Goal: Transaction & Acquisition: Purchase product/service

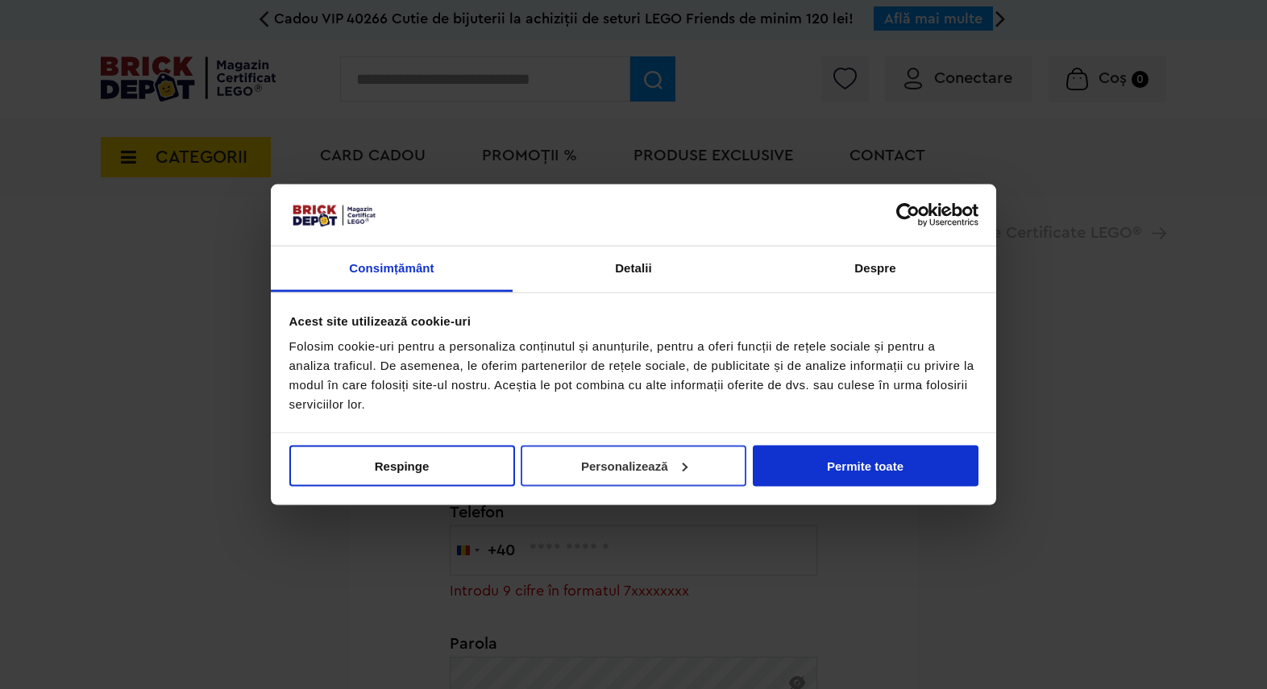
click at [594, 462] on button "Personalizează" at bounding box center [634, 465] width 226 height 41
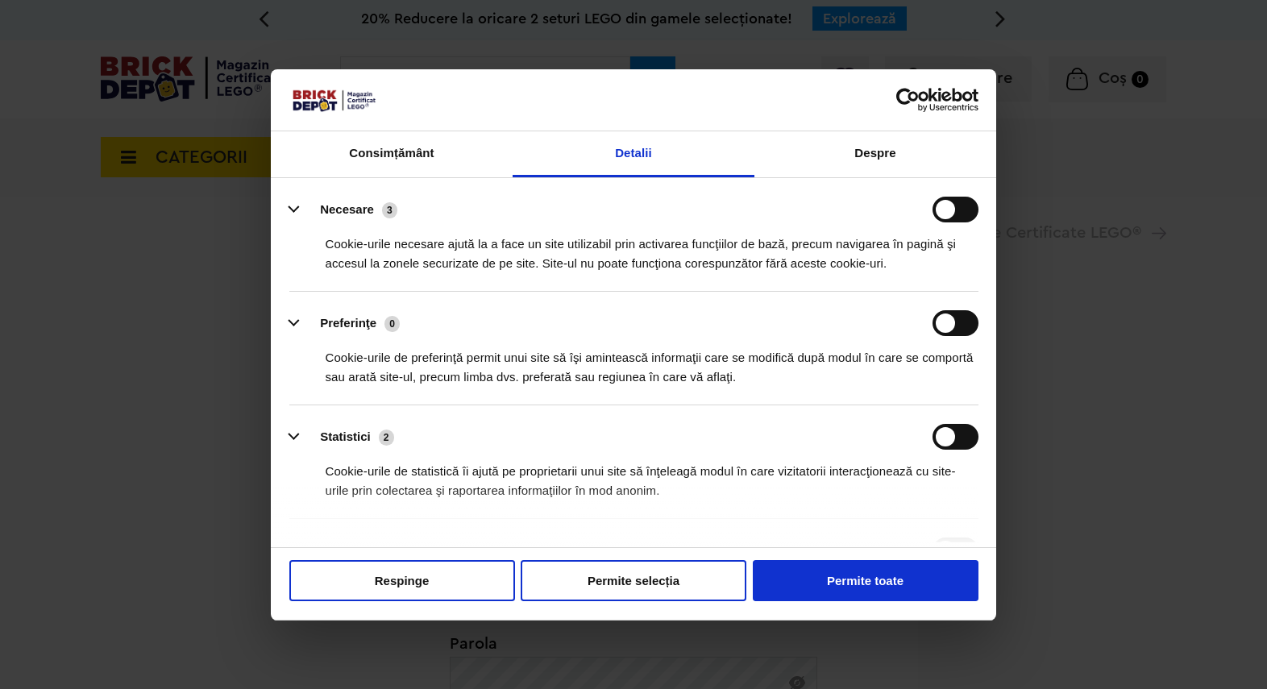
click at [961, 310] on li "Preferinţe 0 Cookie-urile de preferinţă permit unui site să îşi amintească info…" at bounding box center [633, 349] width 689 height 114
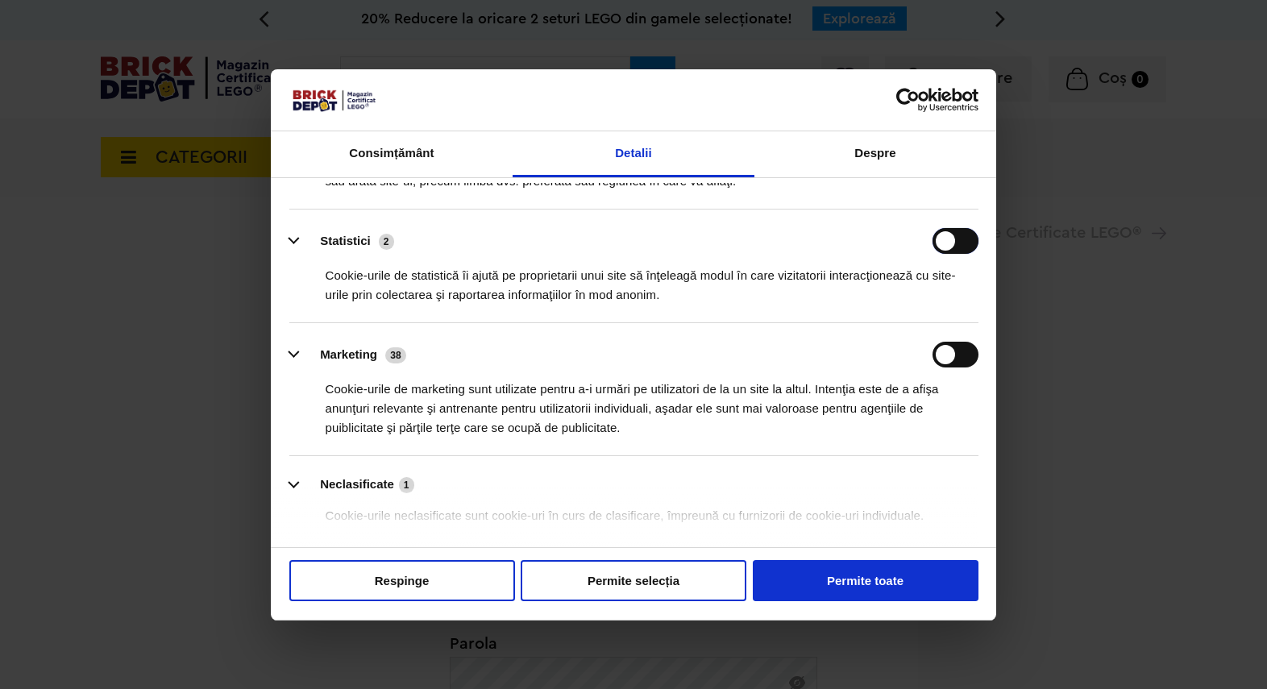
scroll to position [257, 0]
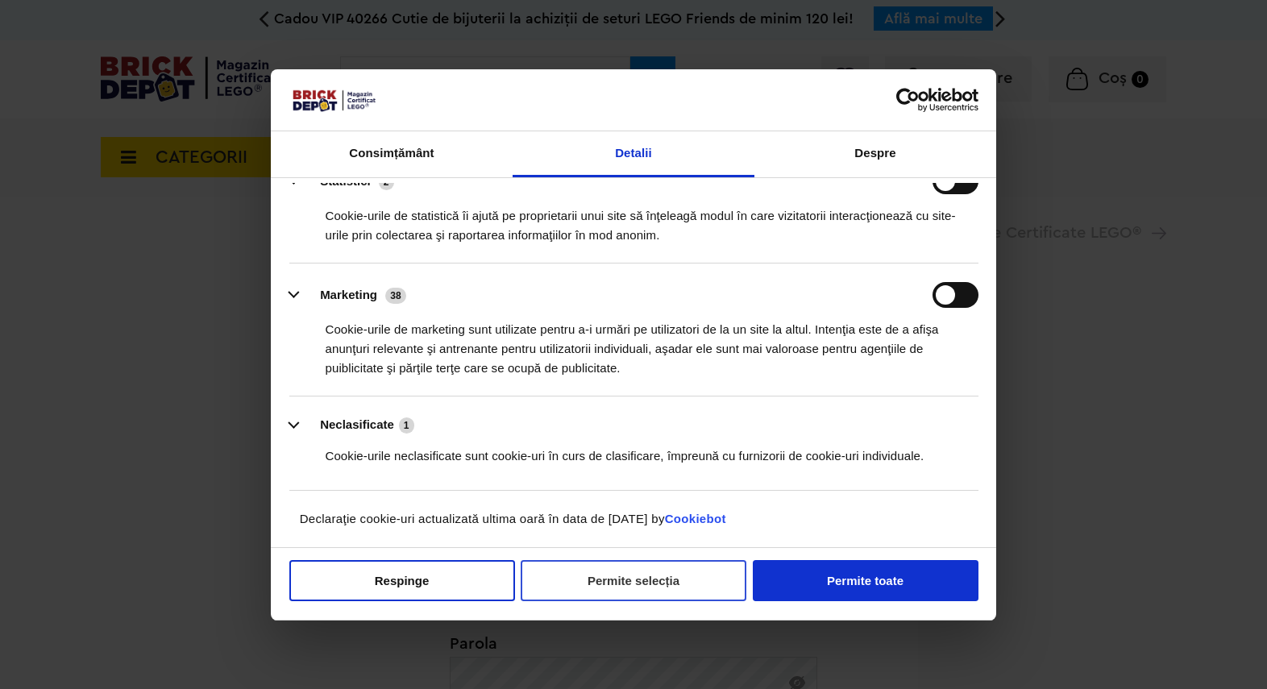
click at [618, 583] on button "Permite selecția" at bounding box center [634, 580] width 226 height 41
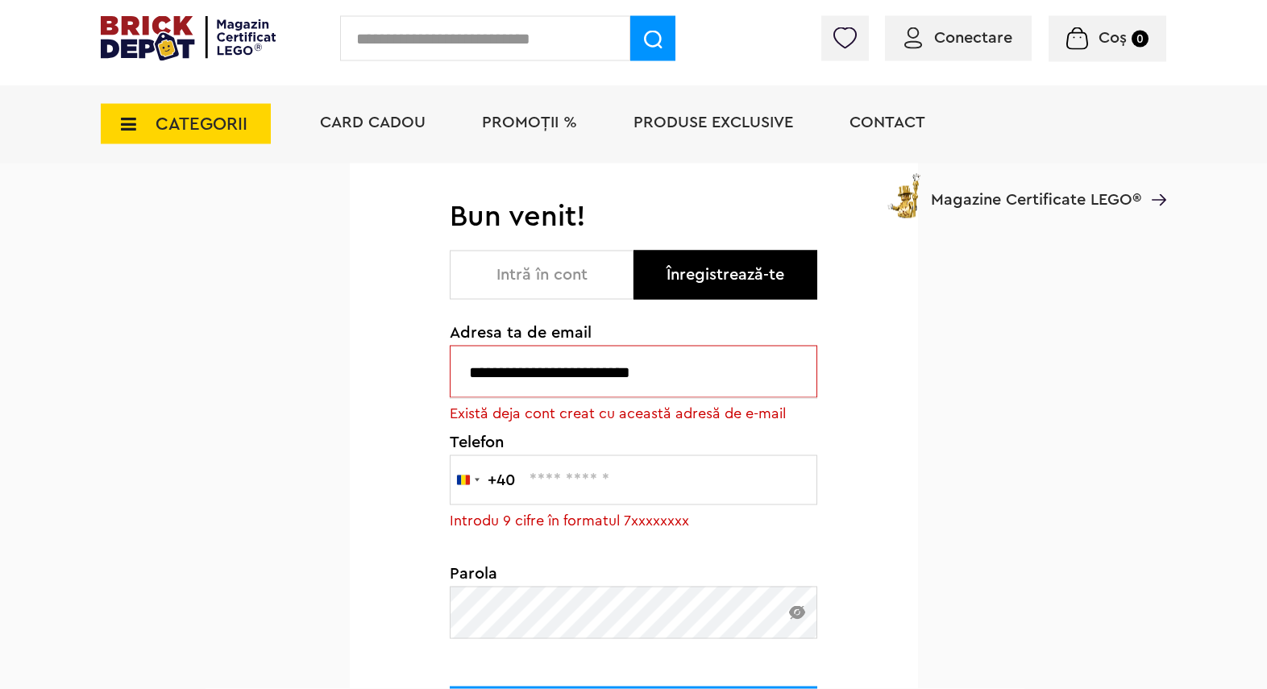
scroll to position [106, 0]
click at [501, 267] on button "Intră în cont" at bounding box center [542, 275] width 184 height 49
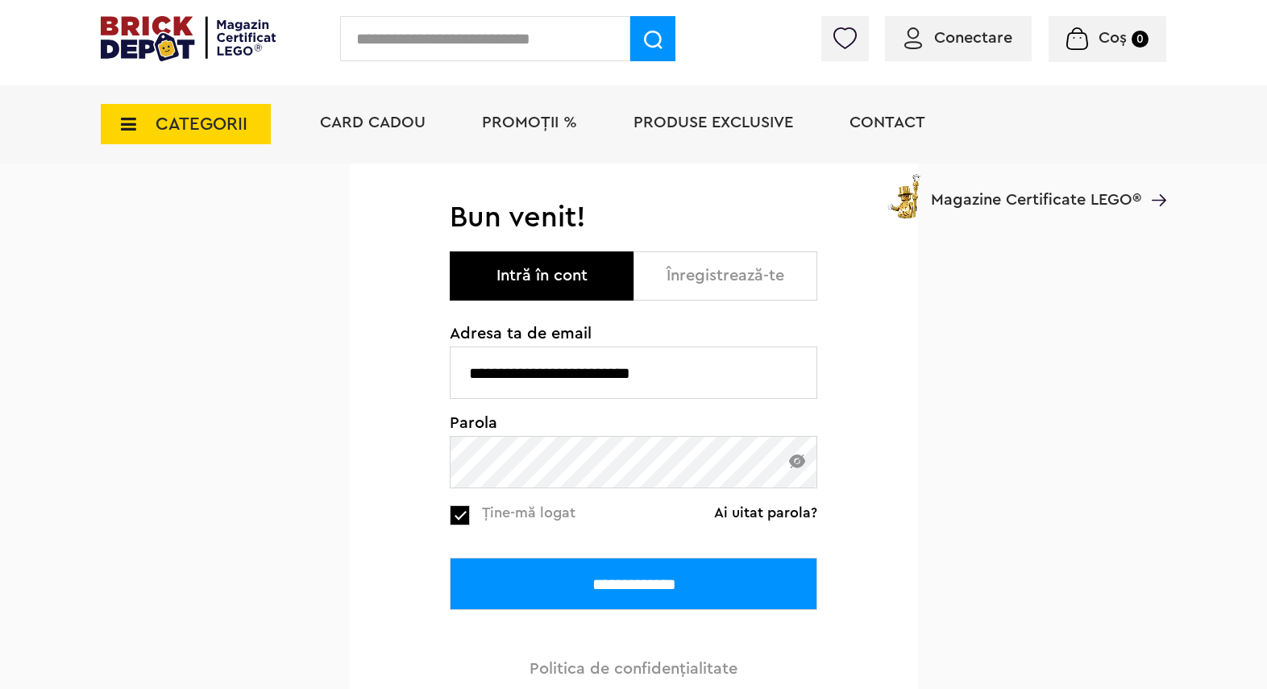
click at [803, 456] on img at bounding box center [797, 461] width 16 height 14
click at [674, 592] on input "**********" at bounding box center [633, 584] width 367 height 52
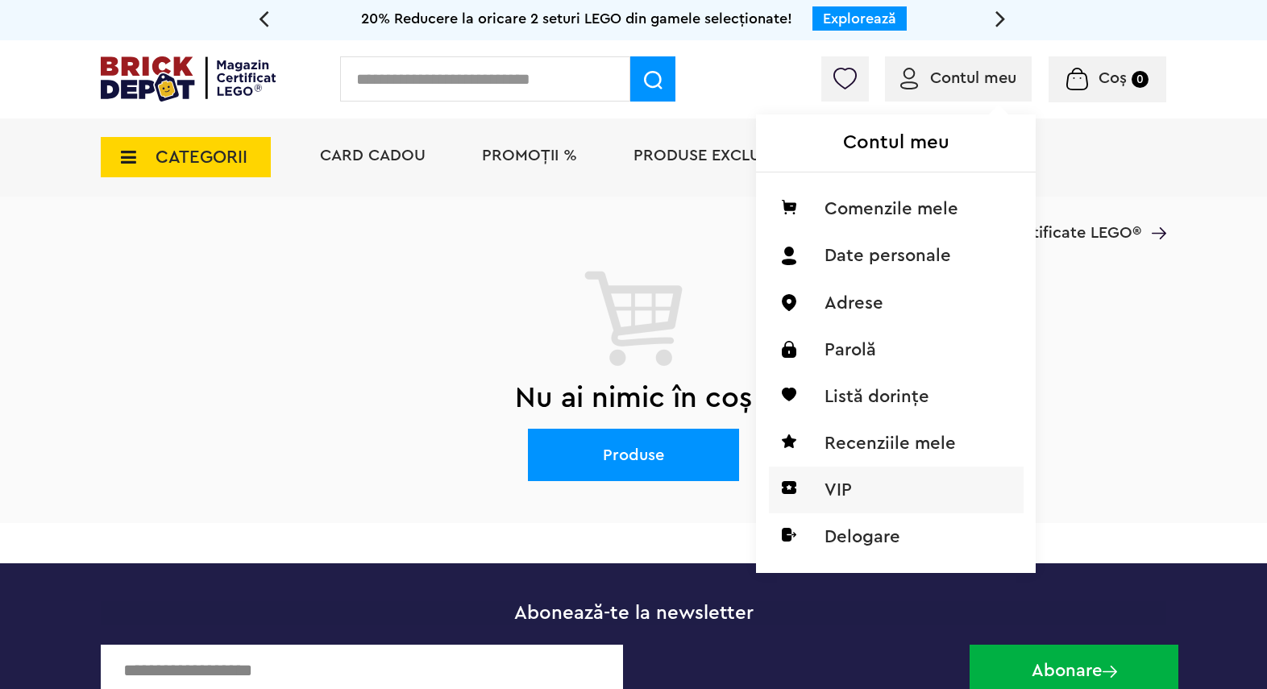
click at [840, 477] on li "VIP" at bounding box center [896, 490] width 255 height 47
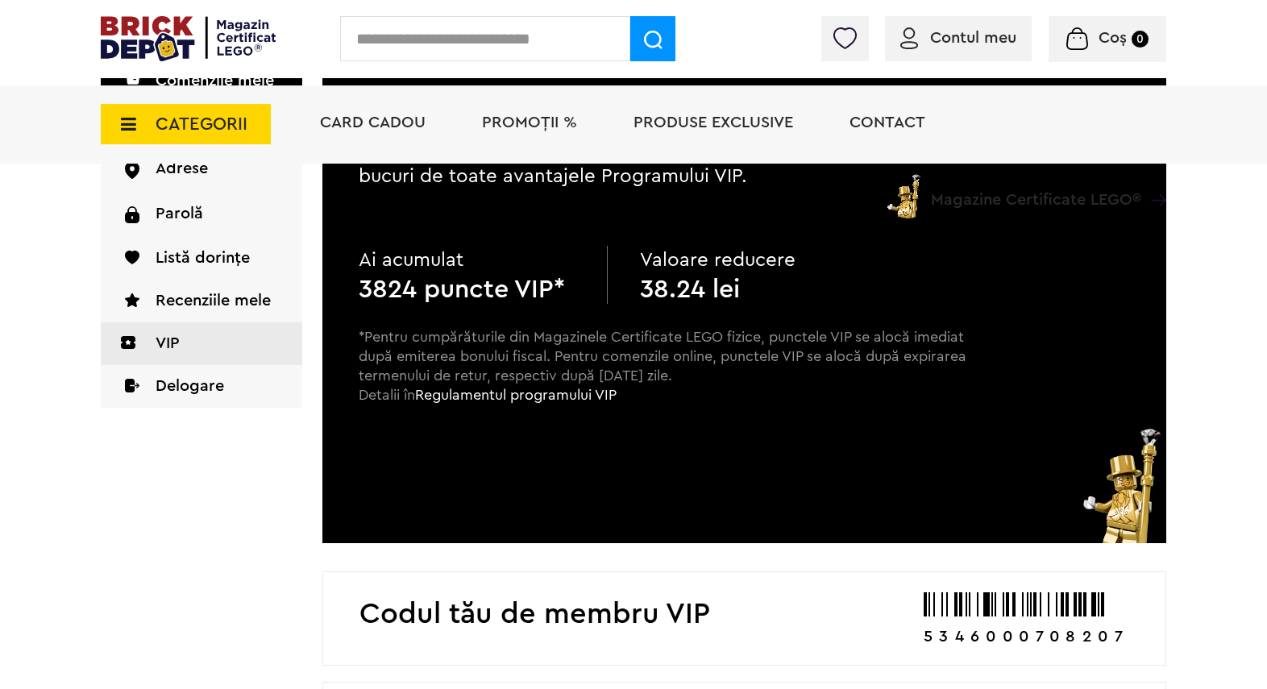
scroll to position [213, 0]
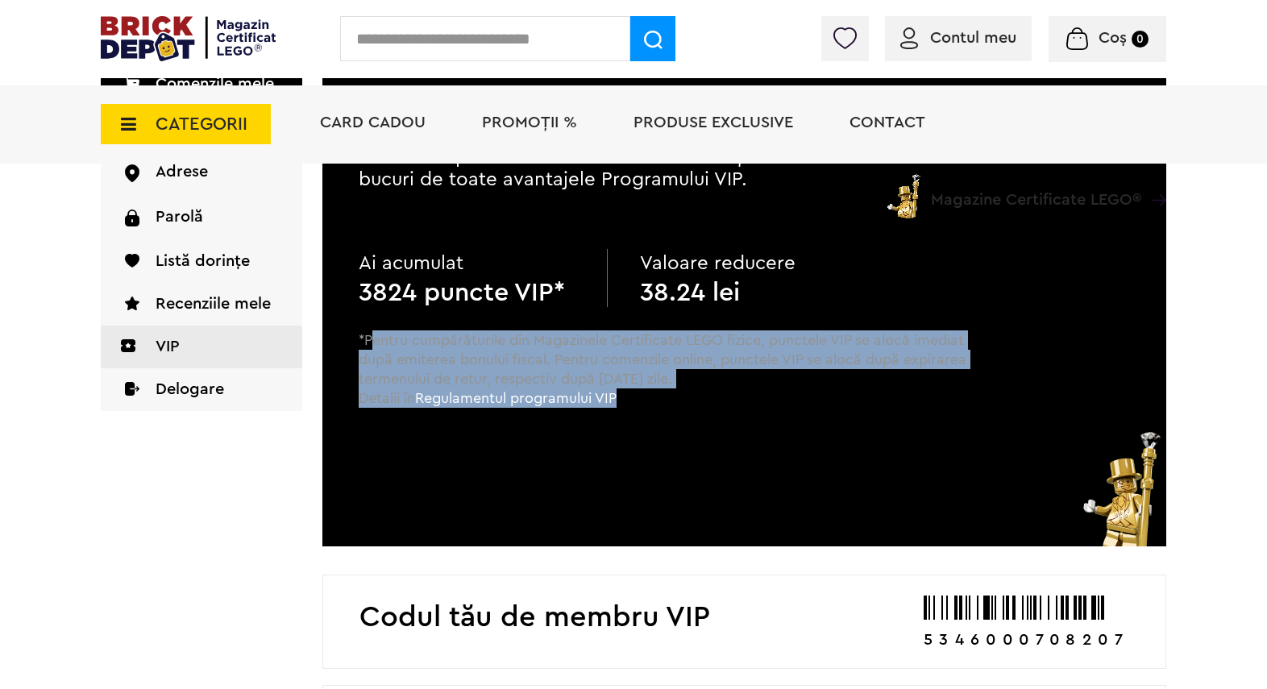
drag, startPoint x: 369, startPoint y: 342, endPoint x: 608, endPoint y: 378, distance: 241.3
click at [682, 397] on p "*Pentru cumpărăturile din Magazinele Certificate LEGO fizice, punctele VIP se a…" at bounding box center [663, 383] width 609 height 106
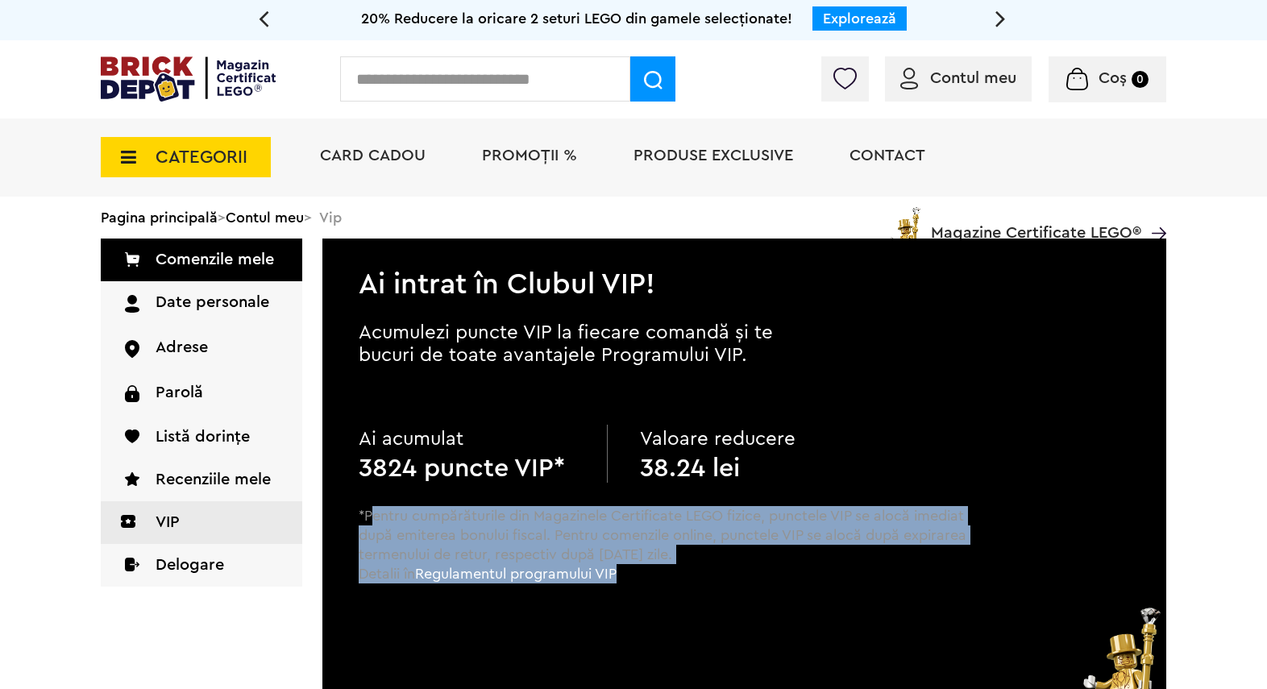
click at [131, 160] on icon at bounding box center [123, 157] width 25 height 18
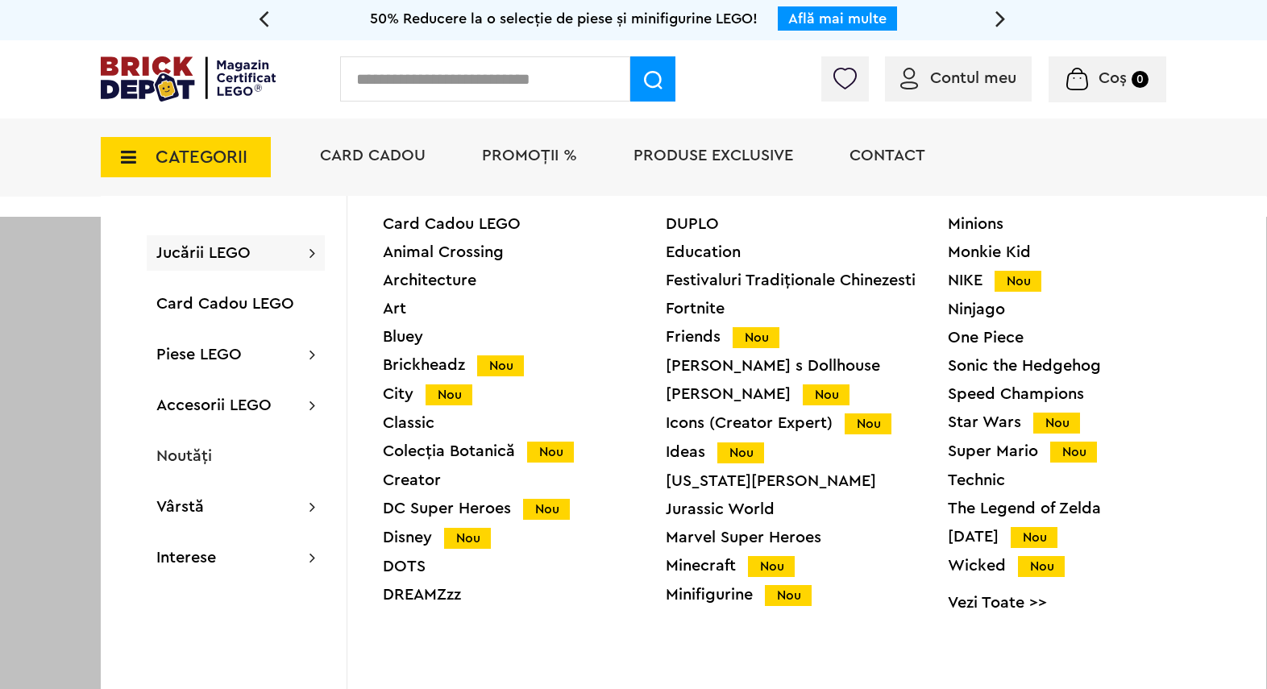
click at [989, 600] on link "Vezi Toate >>" at bounding box center [1089, 603] width 283 height 16
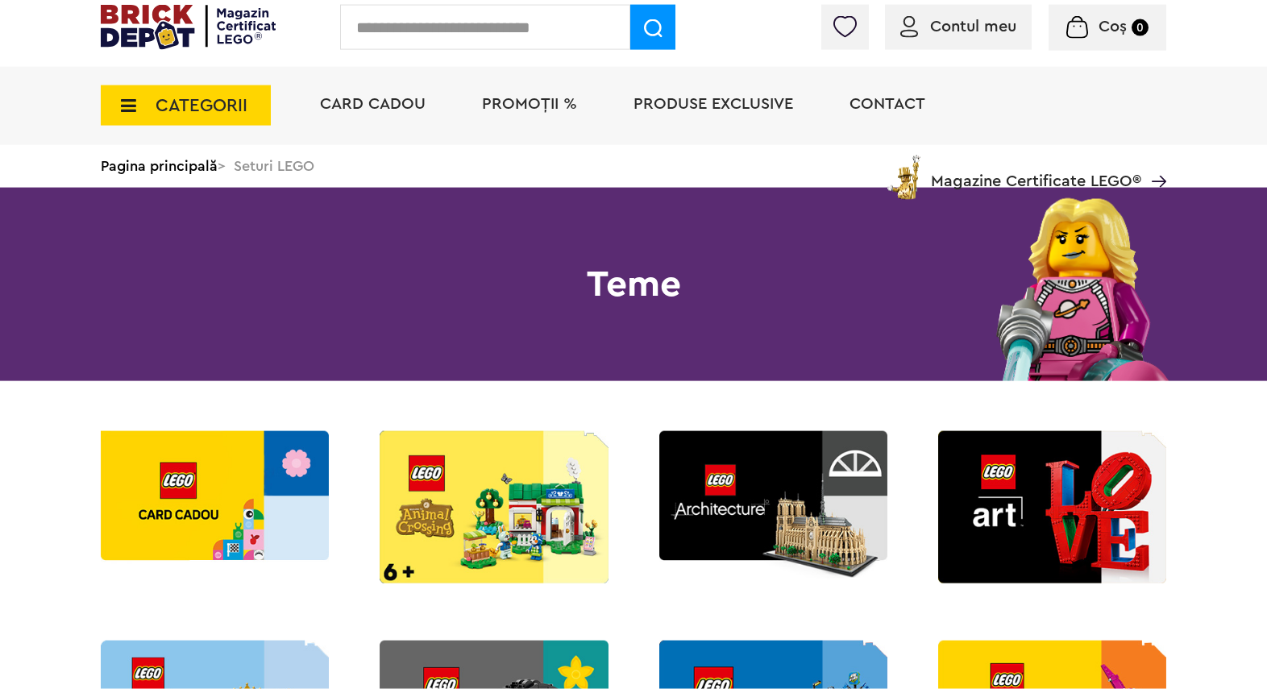
scroll to position [106, 0]
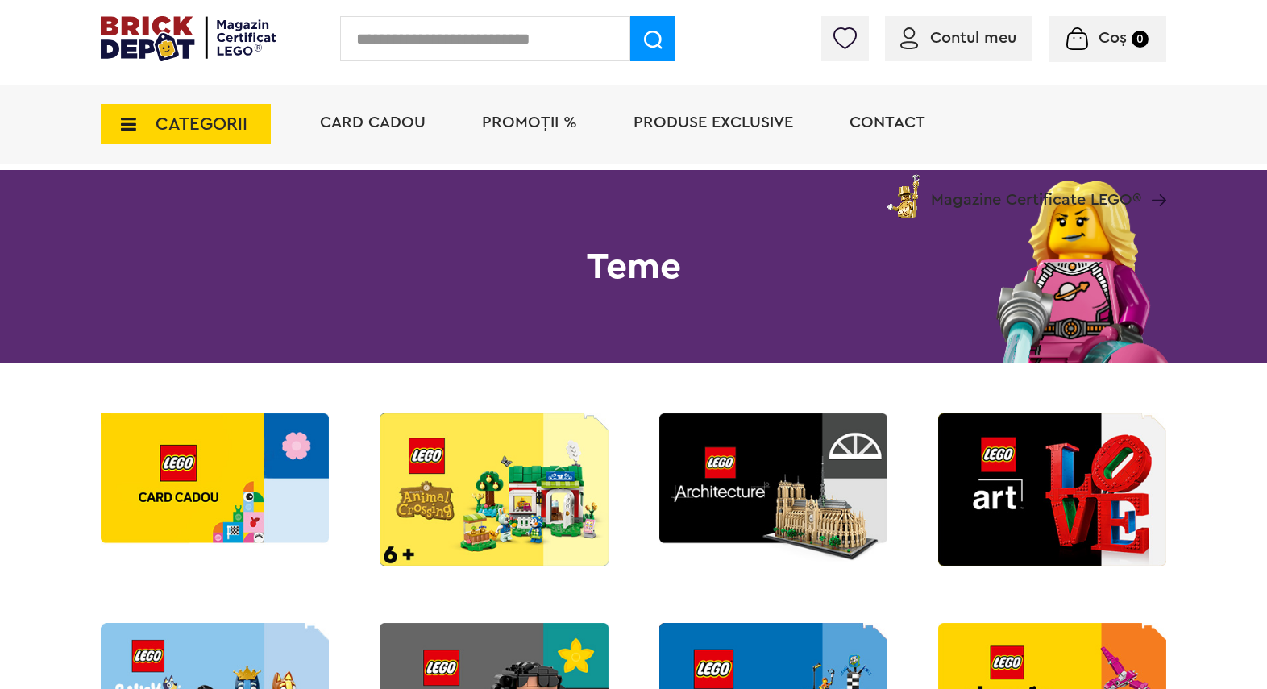
click at [189, 122] on span "CATEGORII" at bounding box center [202, 124] width 92 height 18
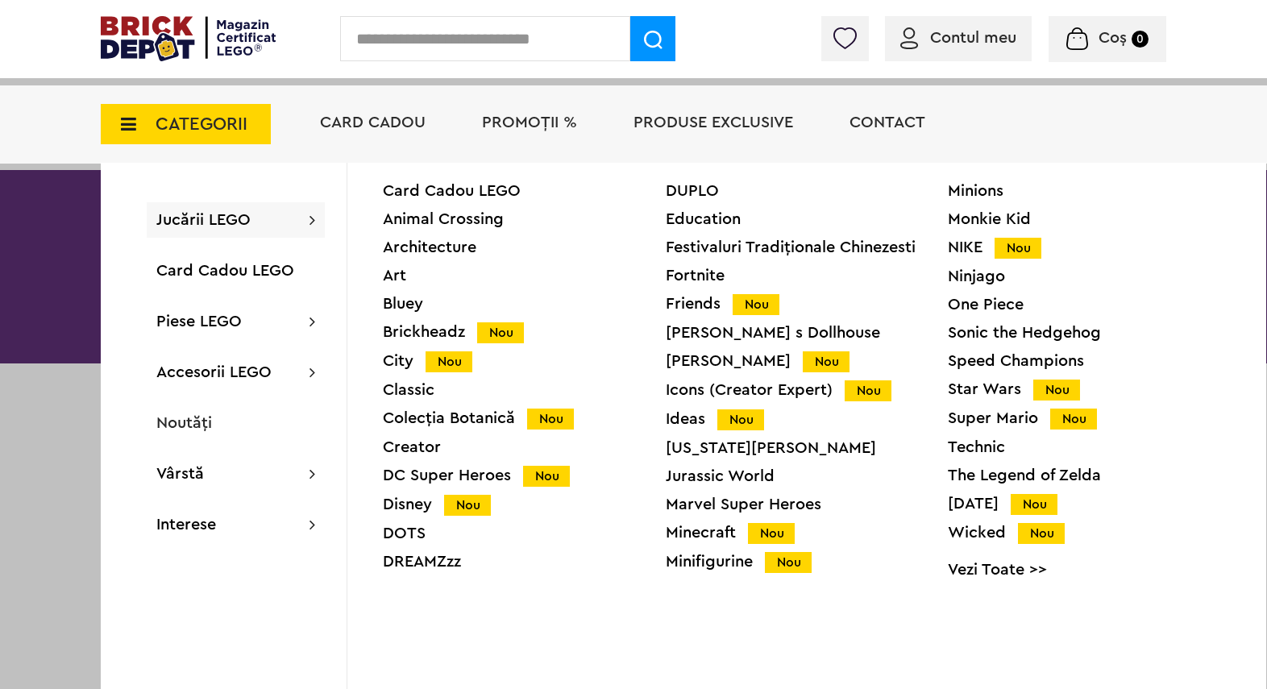
click at [696, 189] on div "DUPLO" at bounding box center [807, 191] width 283 height 16
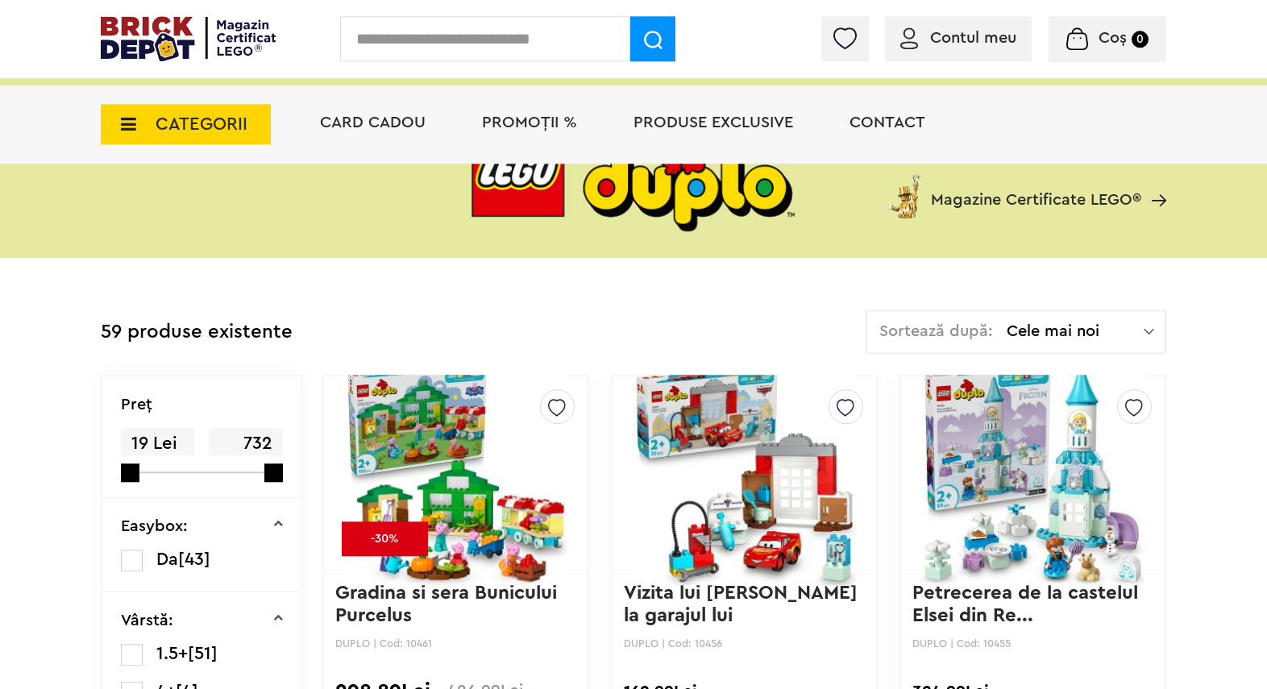
scroll to position [213, 0]
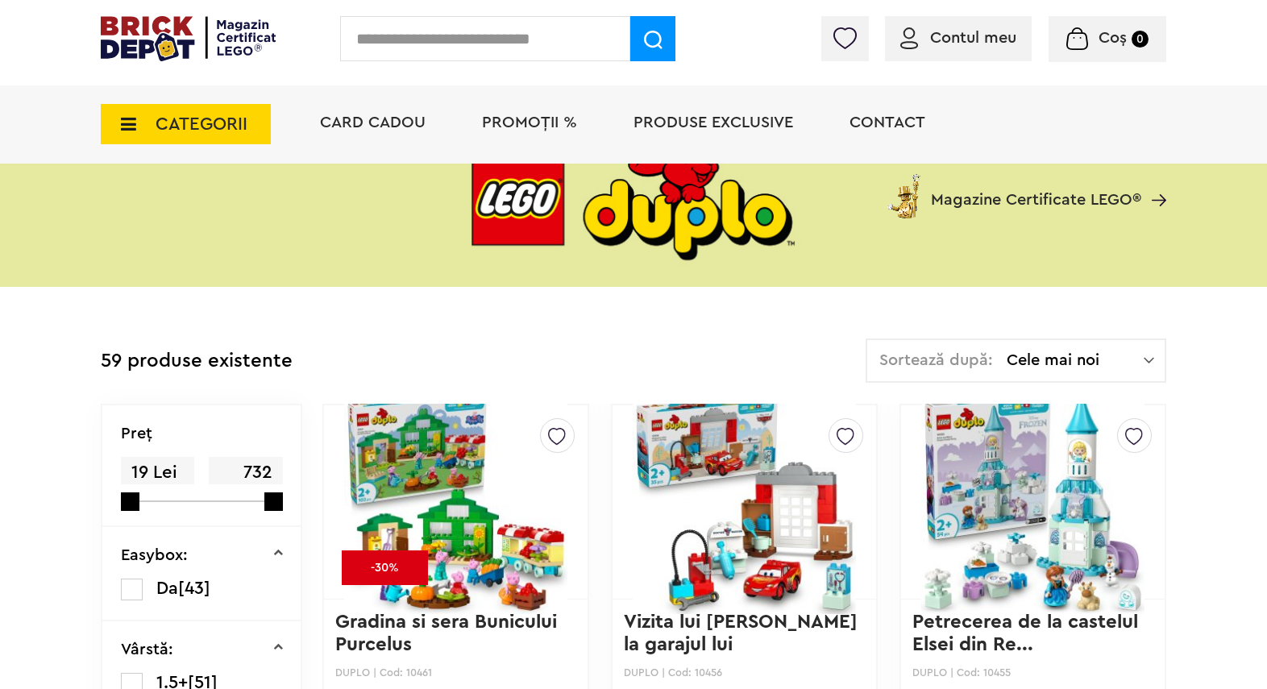
click at [1107, 368] on span "Cele mai noi" at bounding box center [1074, 360] width 137 height 16
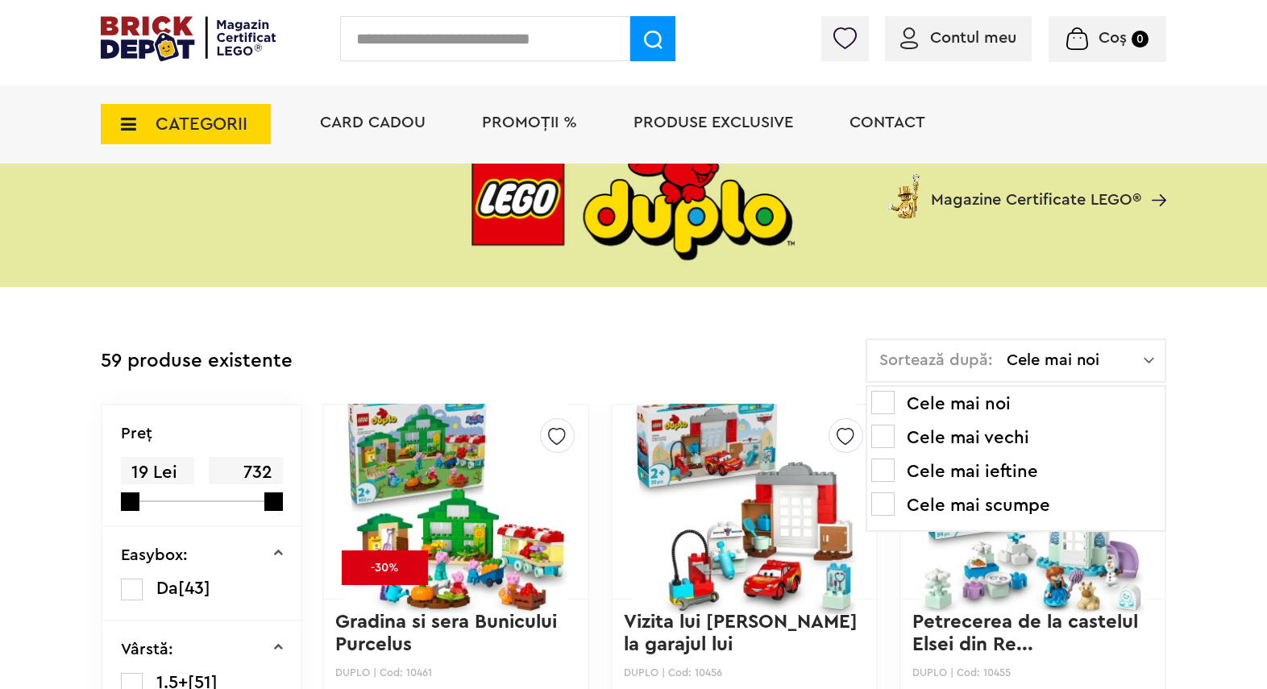
click at [882, 468] on span at bounding box center [882, 470] width 23 height 23
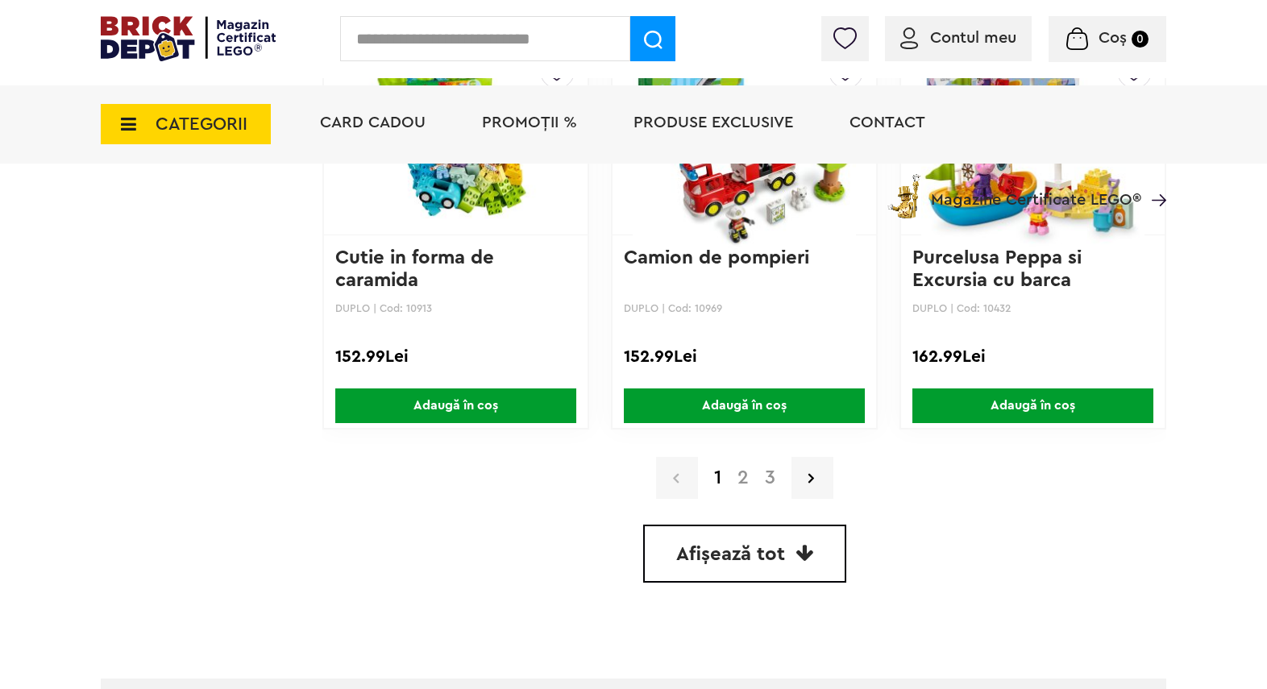
scroll to position [3870, 0]
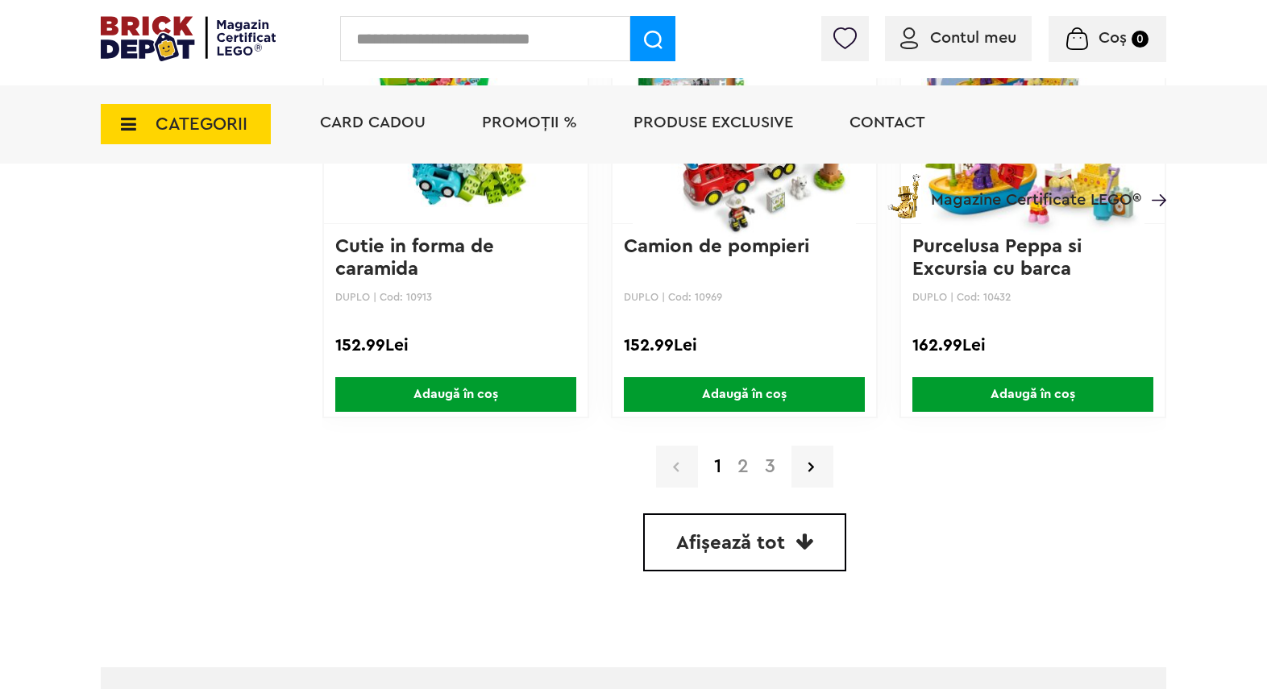
click at [737, 472] on link "2" at bounding box center [742, 466] width 27 height 19
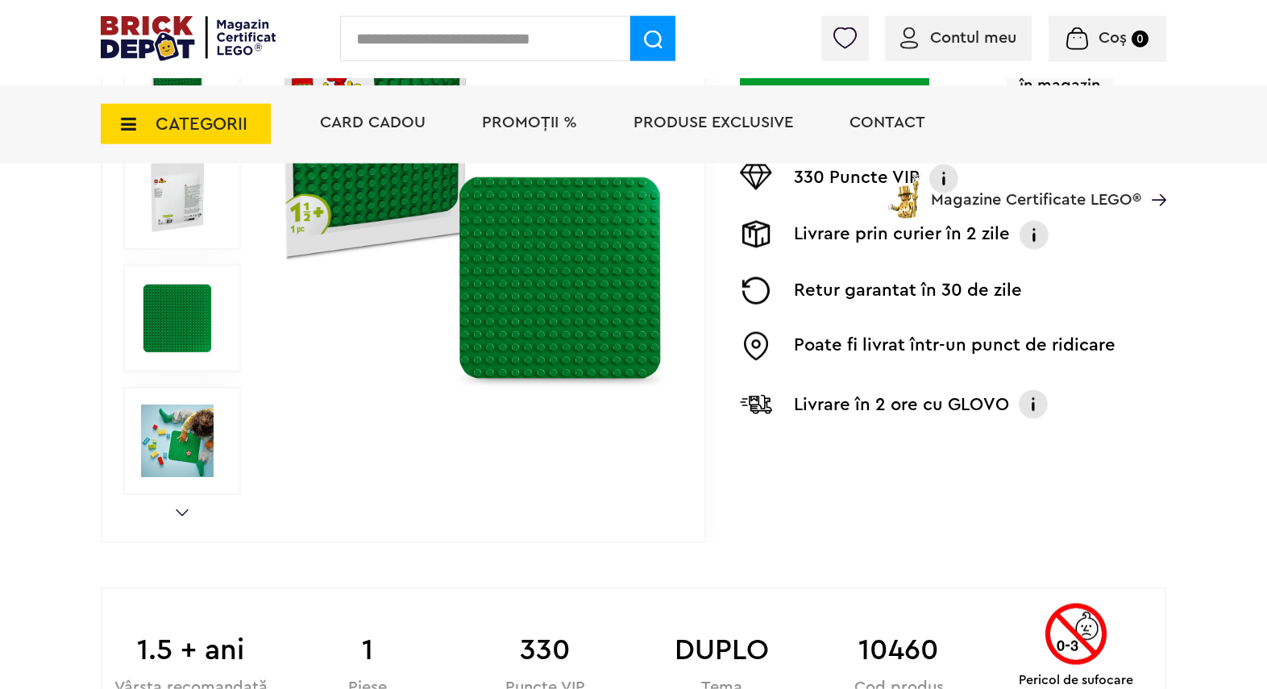
scroll to position [425, 0]
click at [189, 446] on img at bounding box center [177, 441] width 73 height 73
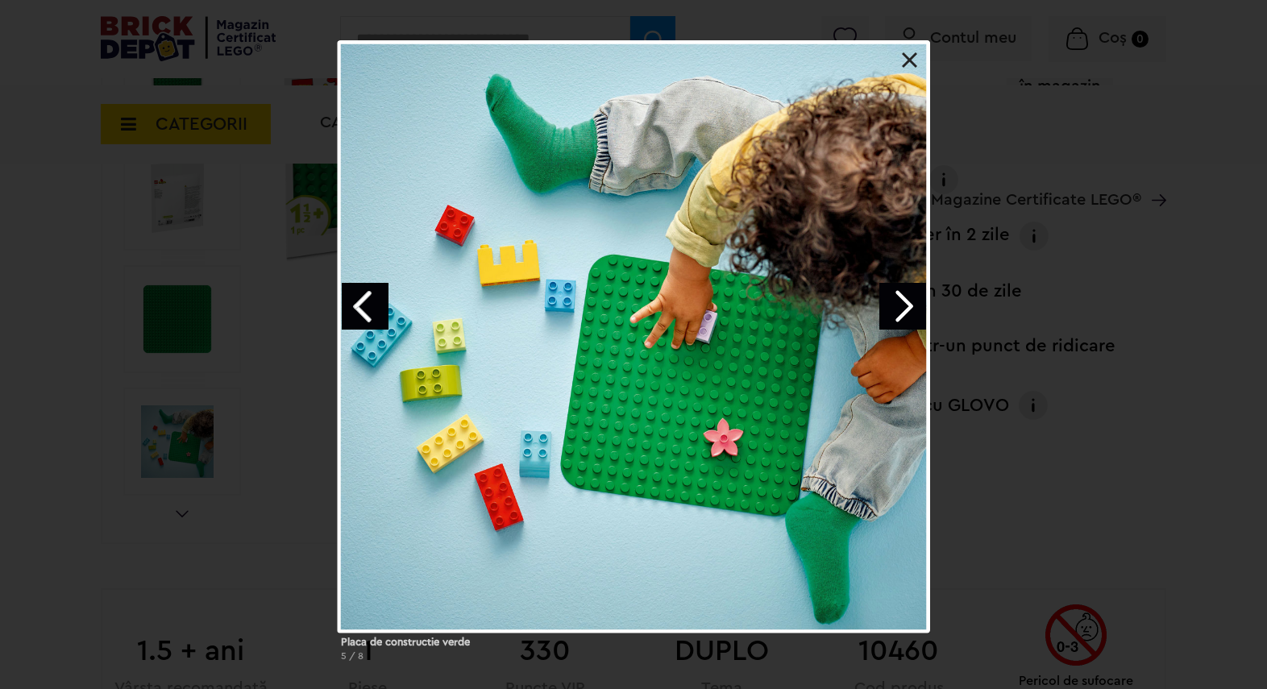
click at [368, 305] on link "Previous image" at bounding box center [365, 306] width 47 height 47
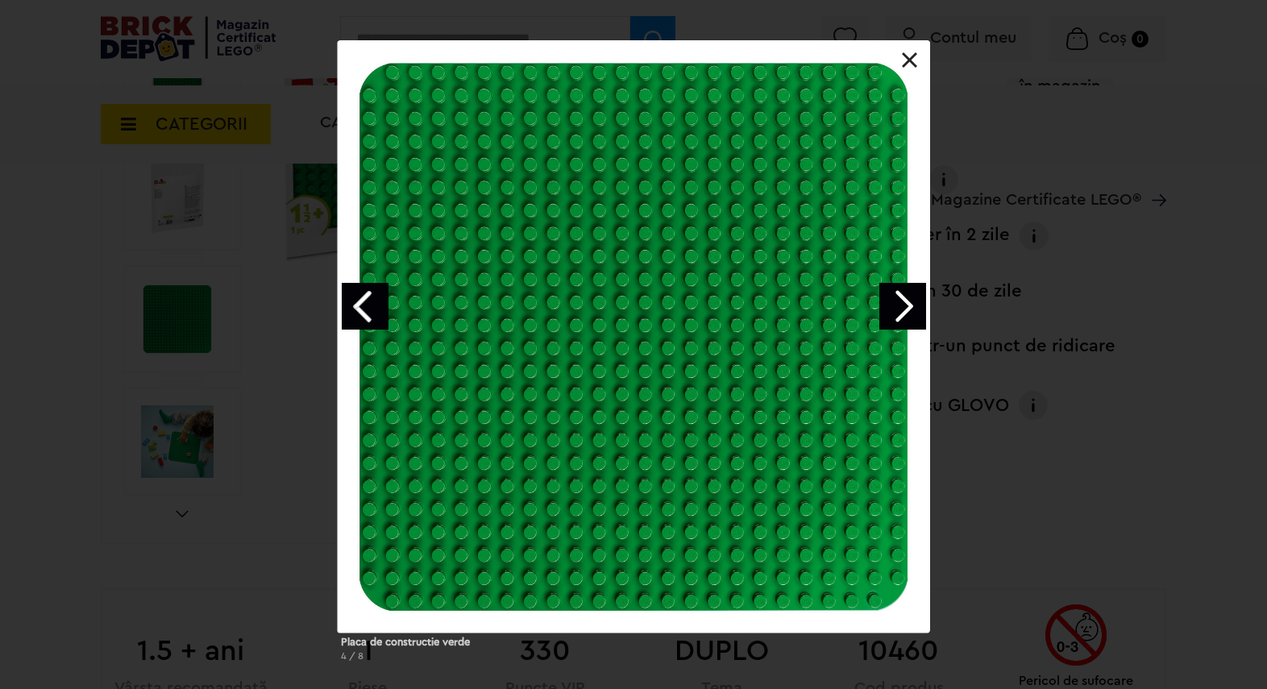
click at [368, 305] on link "Previous image" at bounding box center [365, 306] width 47 height 47
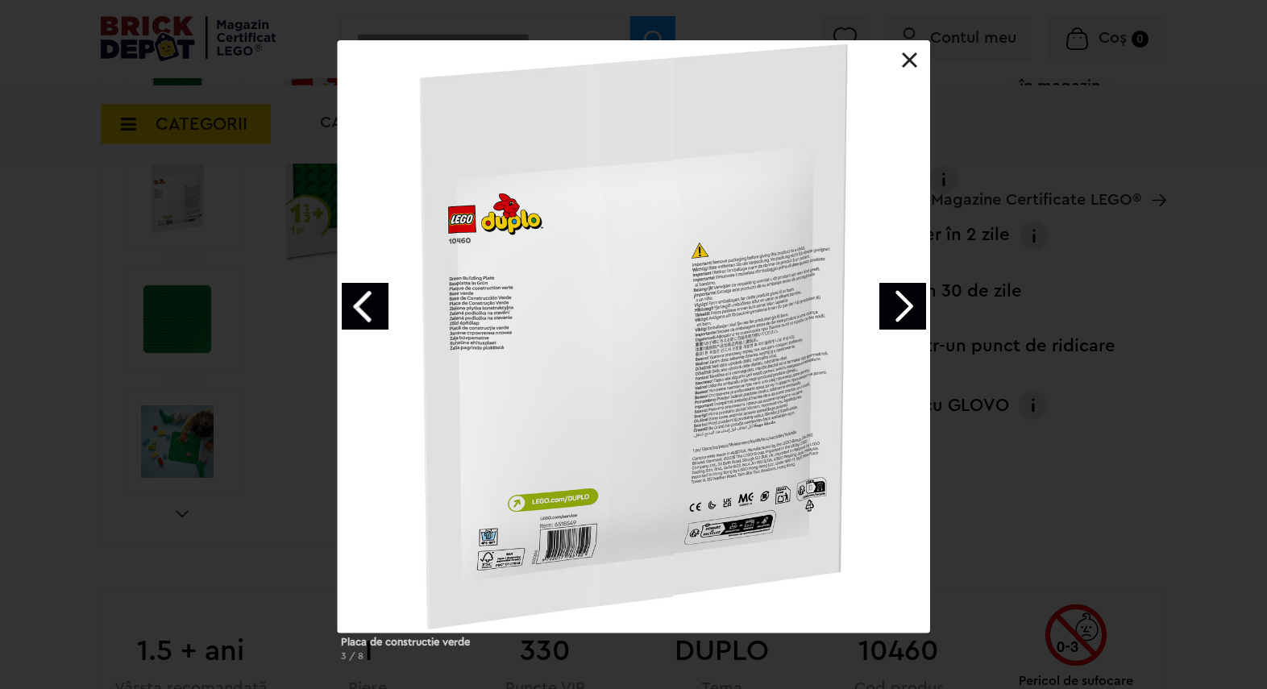
click at [899, 65] on div at bounding box center [634, 336] width 592 height 592
click at [910, 61] on link at bounding box center [910, 60] width 16 height 16
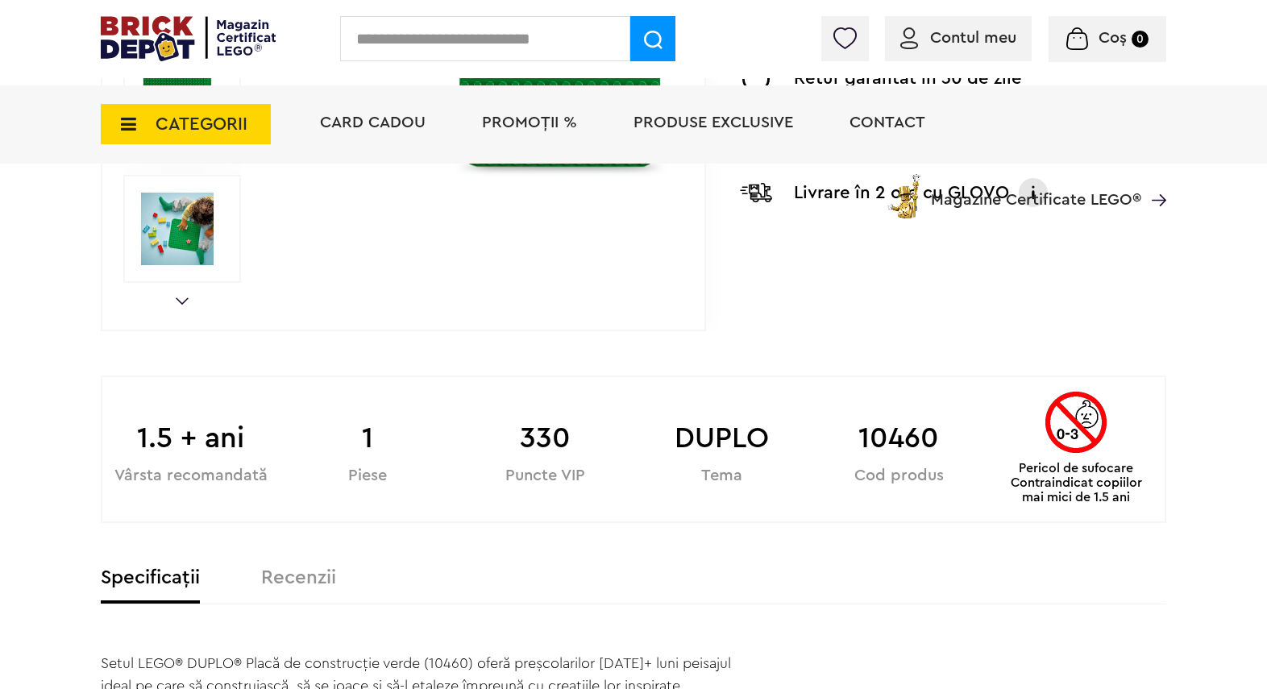
scroll to position [0, 0]
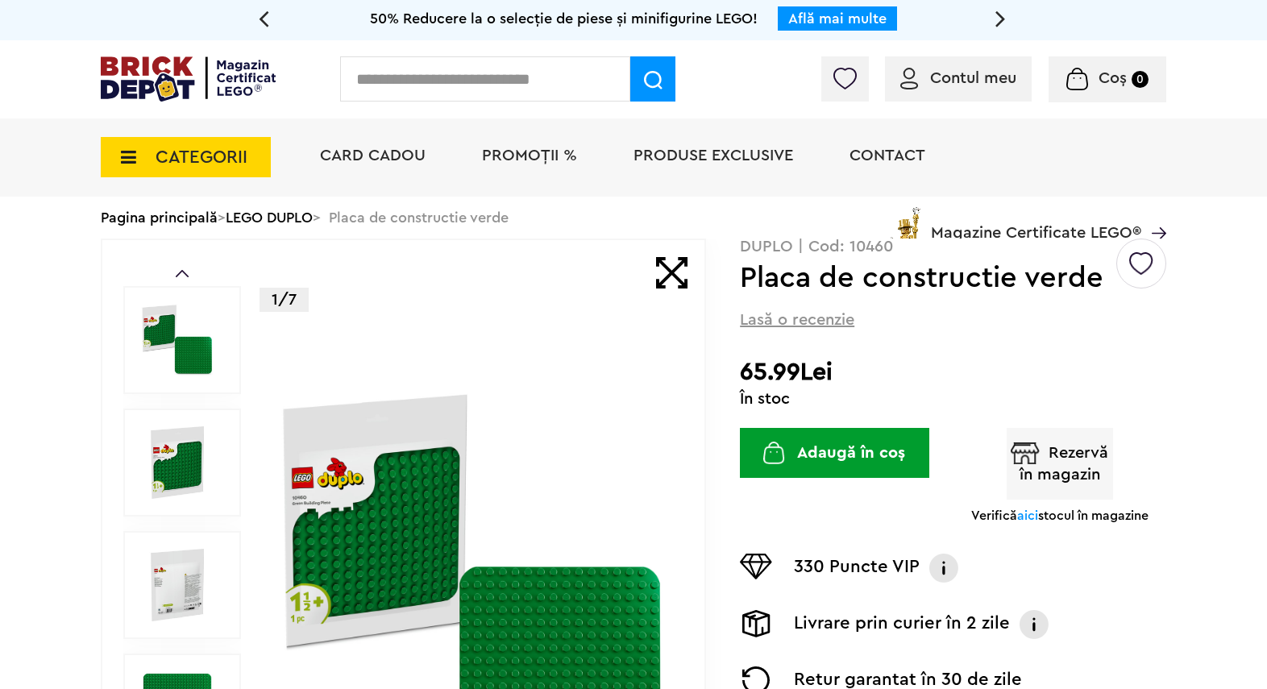
click at [820, 456] on button "Adaugă în coș" at bounding box center [834, 453] width 189 height 50
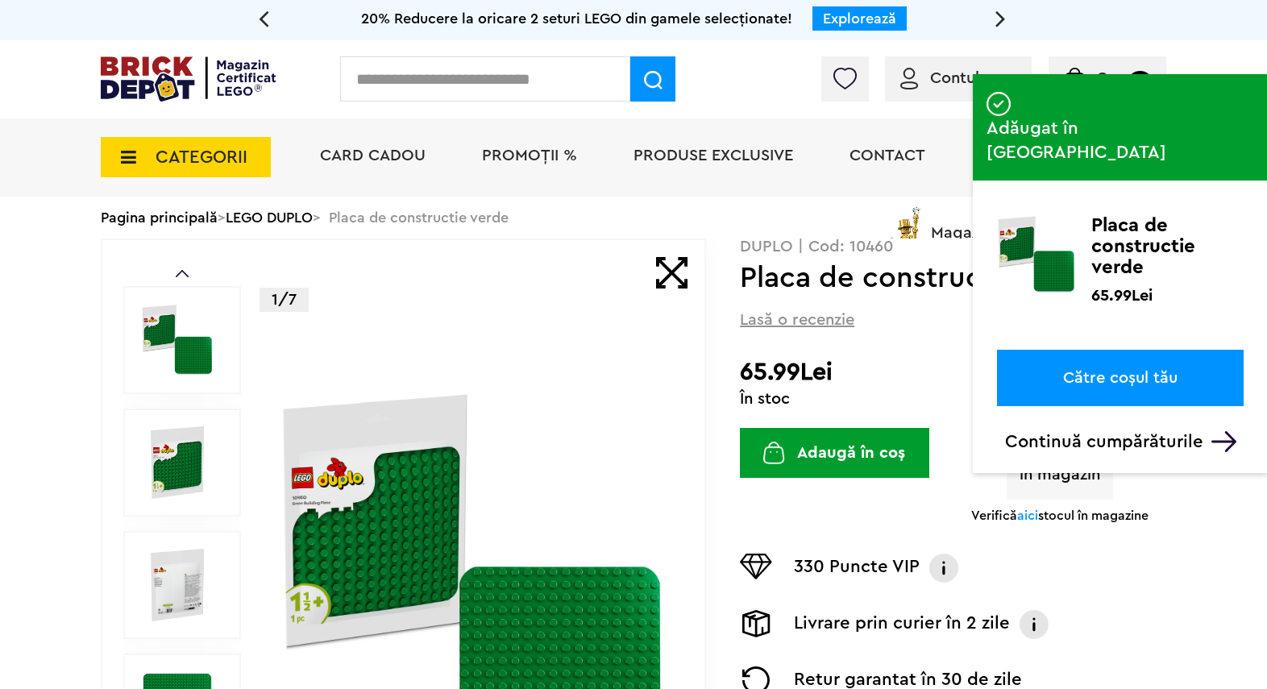
click at [516, 162] on span "PROMOȚII %" at bounding box center [529, 155] width 95 height 16
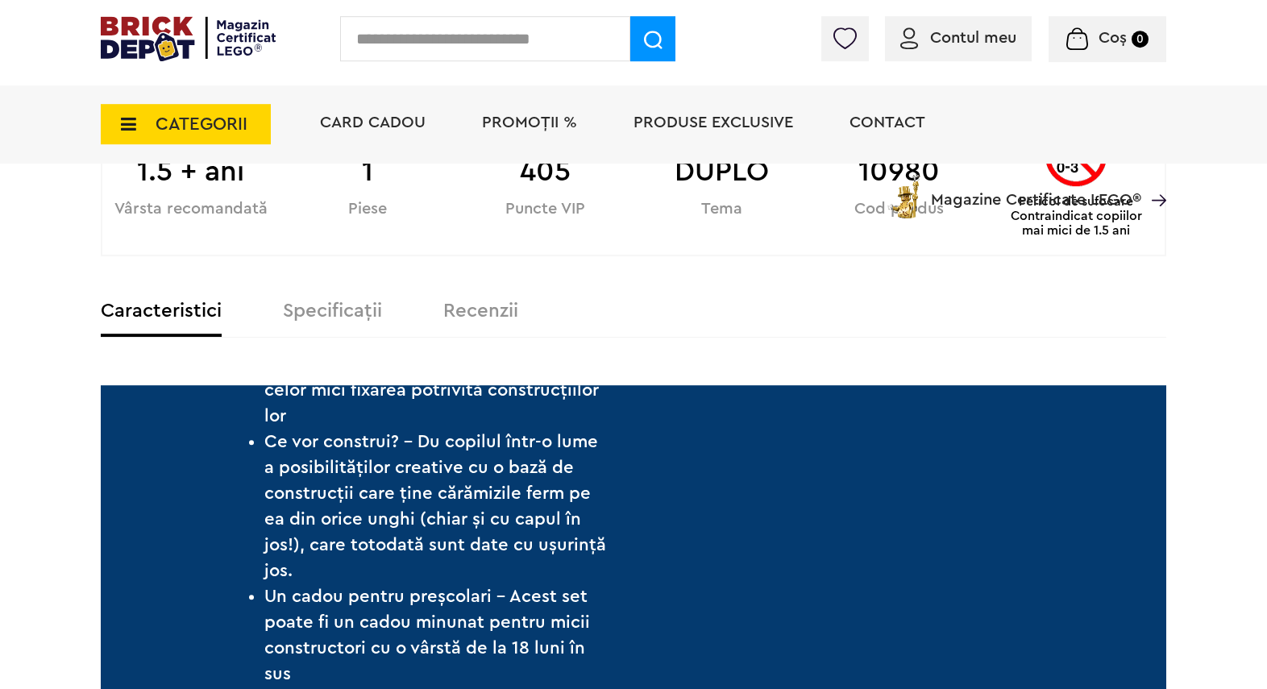
scroll to position [851, 0]
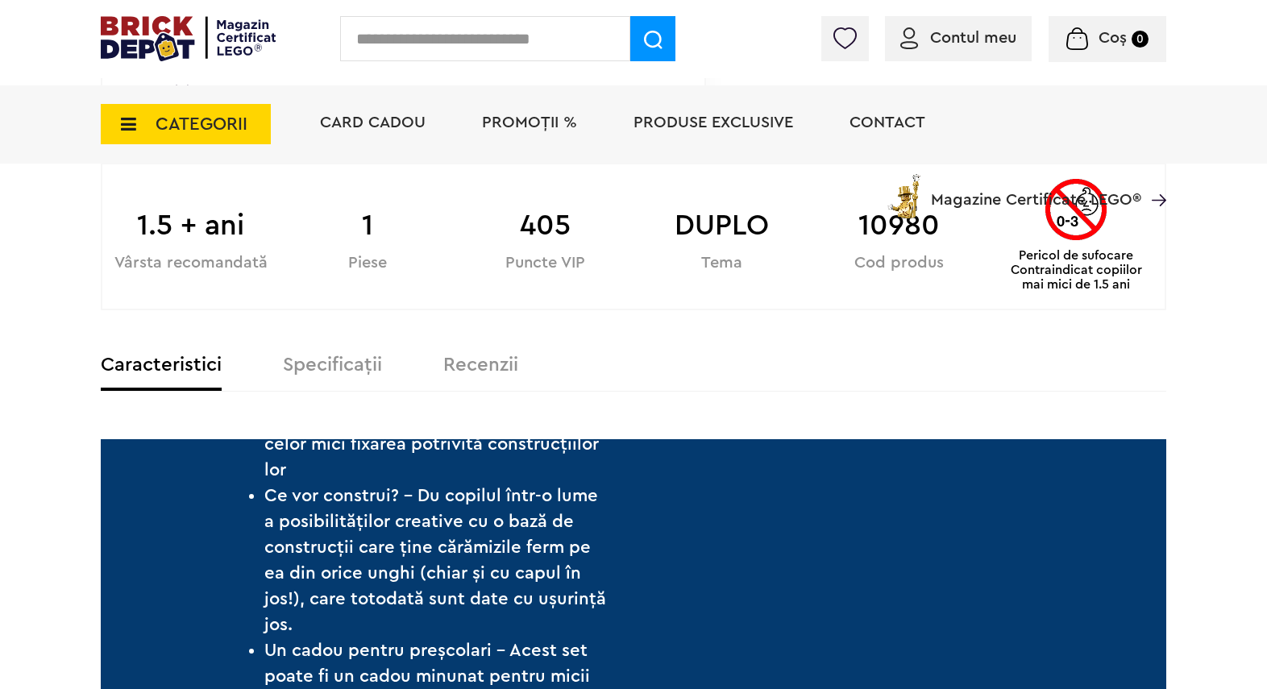
click at [330, 362] on label "Specificații" at bounding box center [332, 364] width 99 height 19
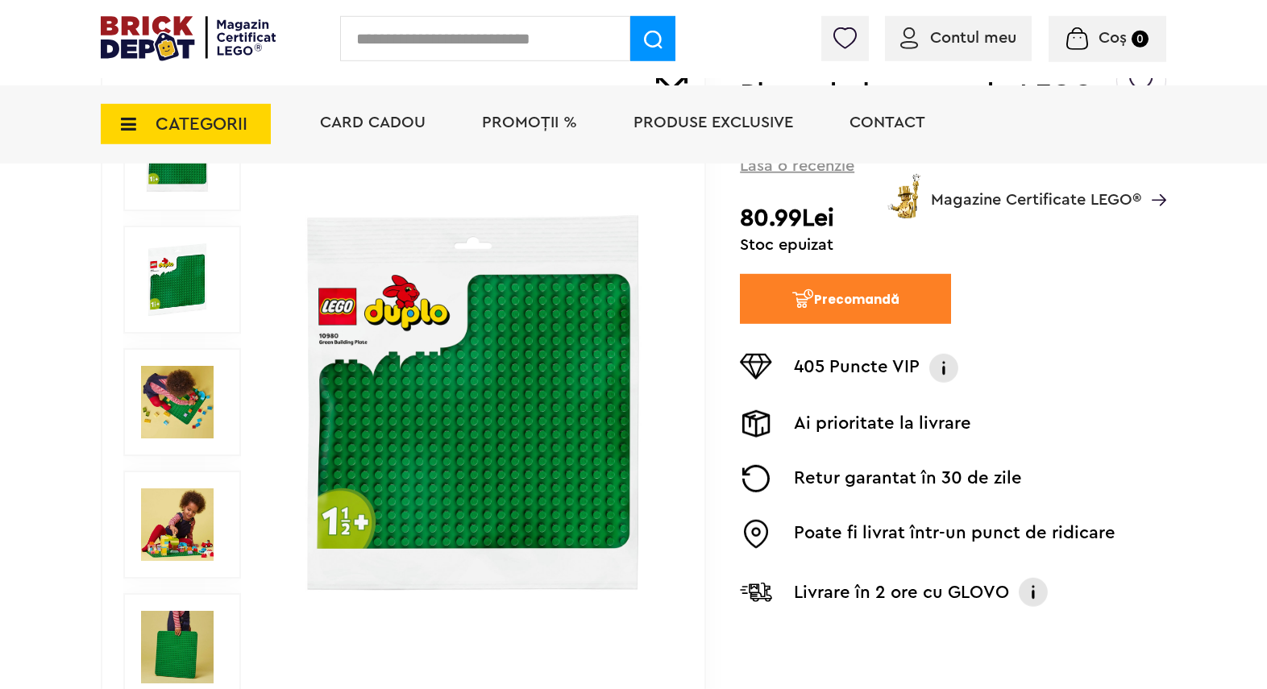
scroll to position [213, 0]
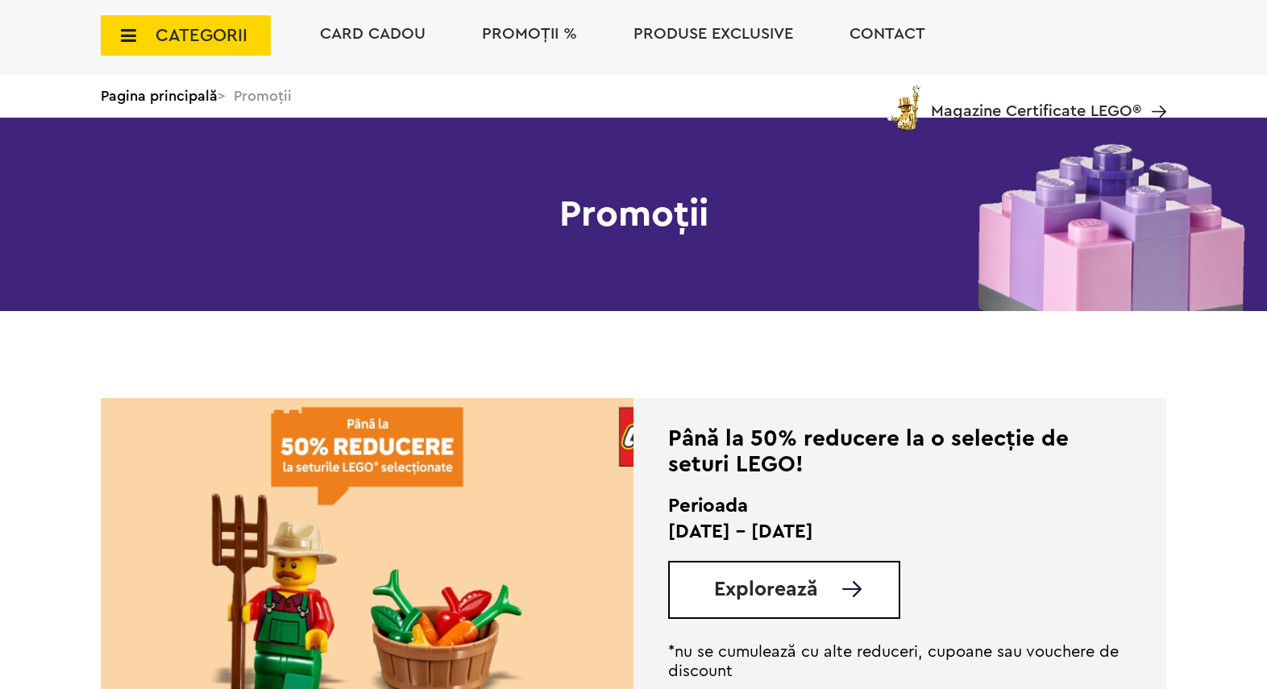
scroll to position [319, 0]
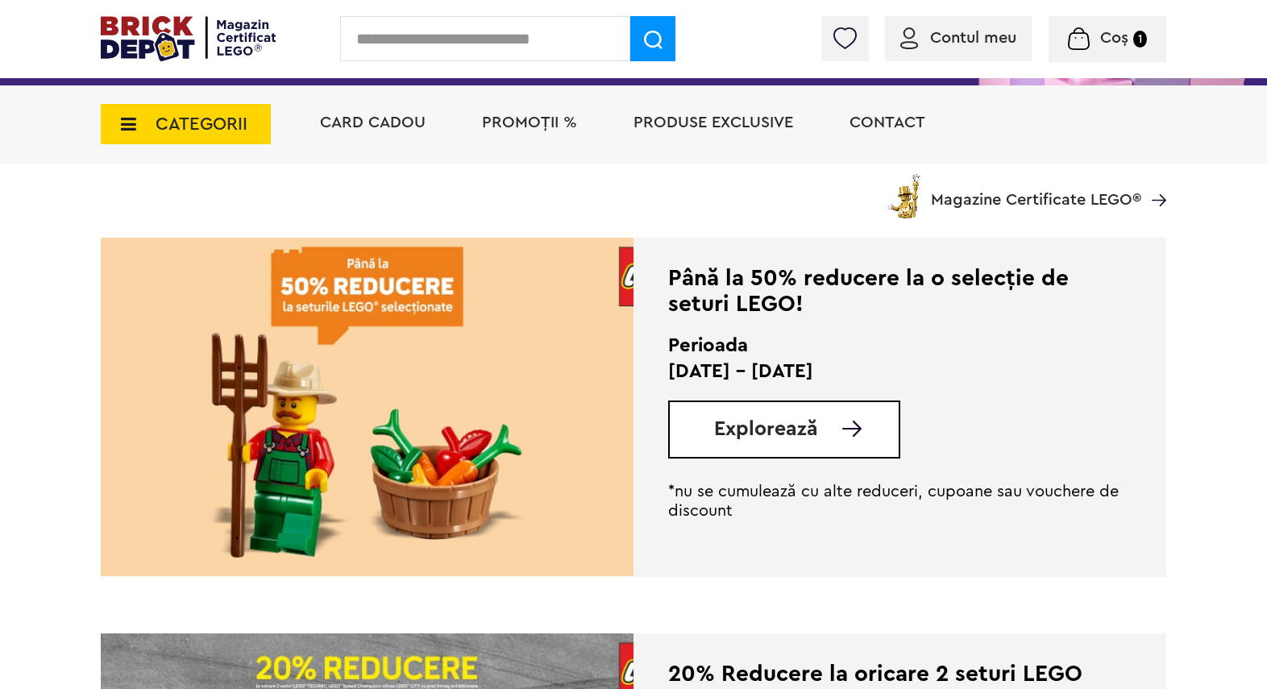
click at [749, 431] on span "Explorează" at bounding box center [766, 429] width 104 height 20
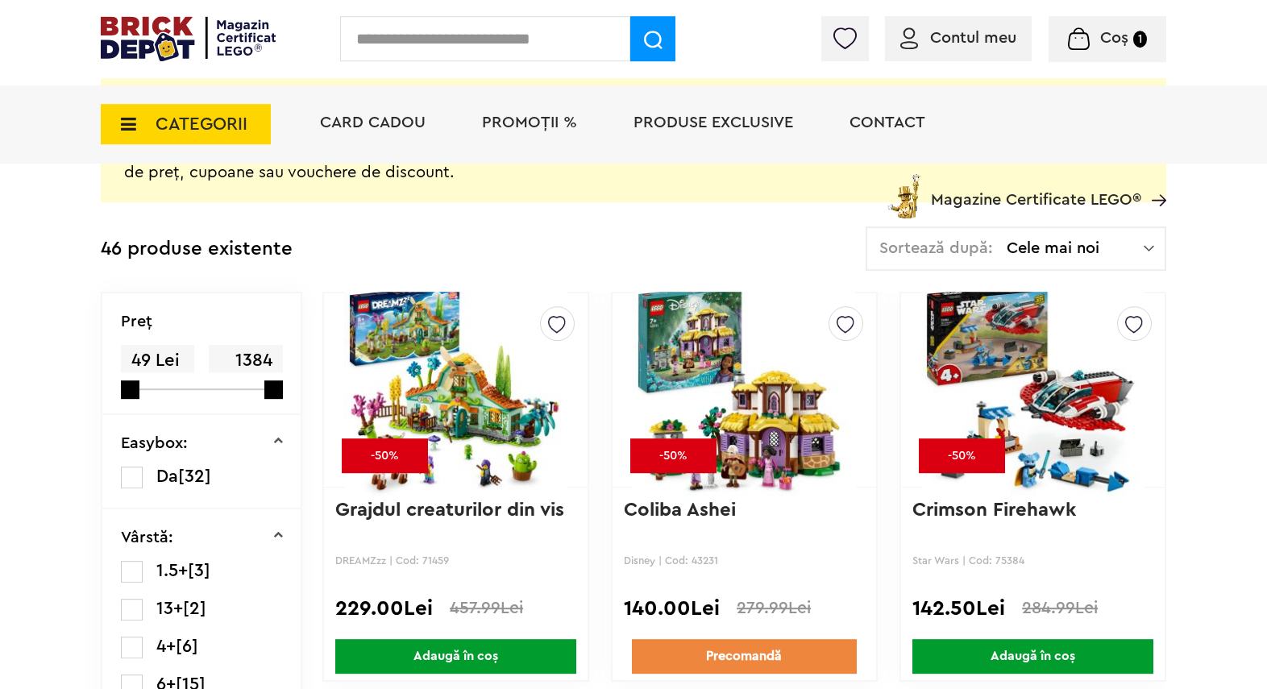
scroll to position [319, 0]
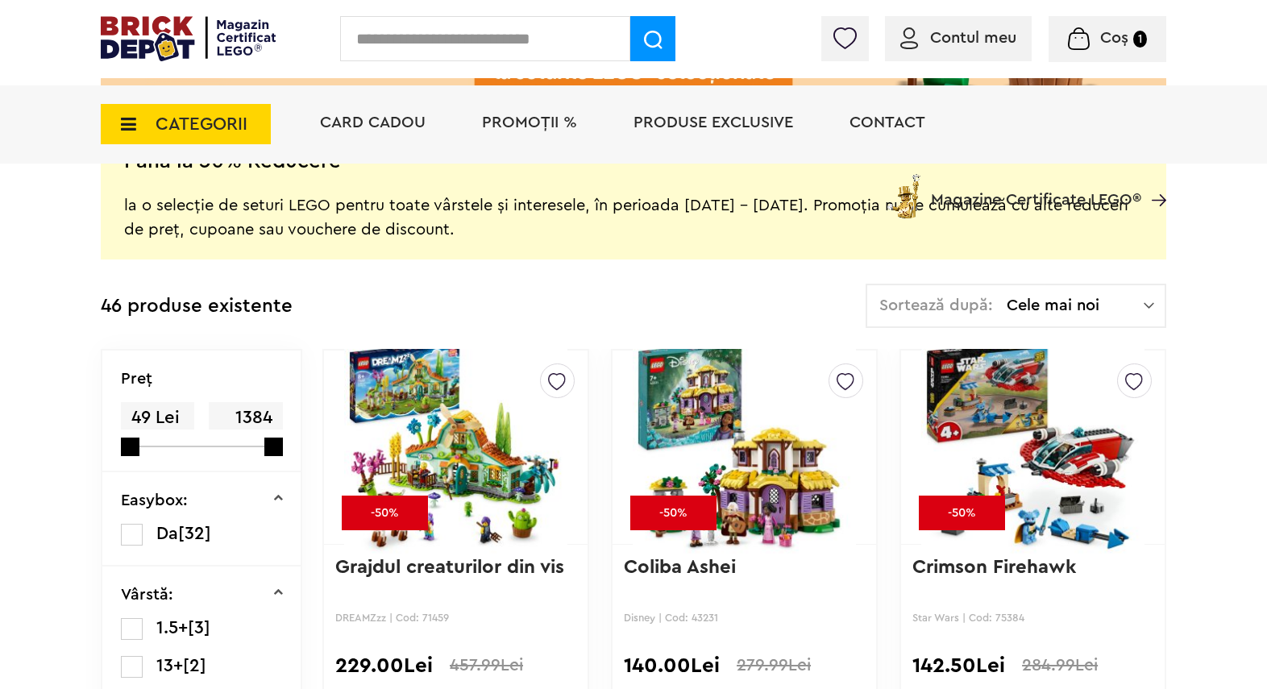
click at [1087, 301] on span "Cele mai noi" at bounding box center [1074, 305] width 137 height 16
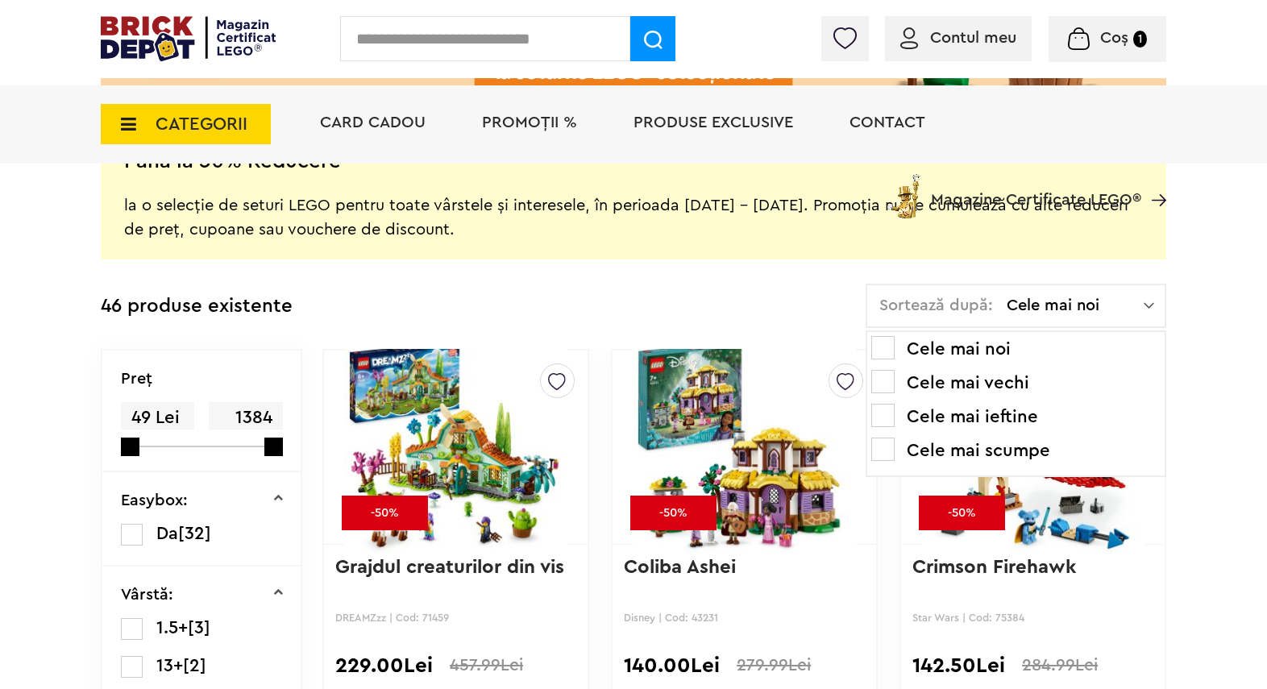
click at [959, 418] on li "Cele mai ieftine" at bounding box center [1015, 417] width 289 height 26
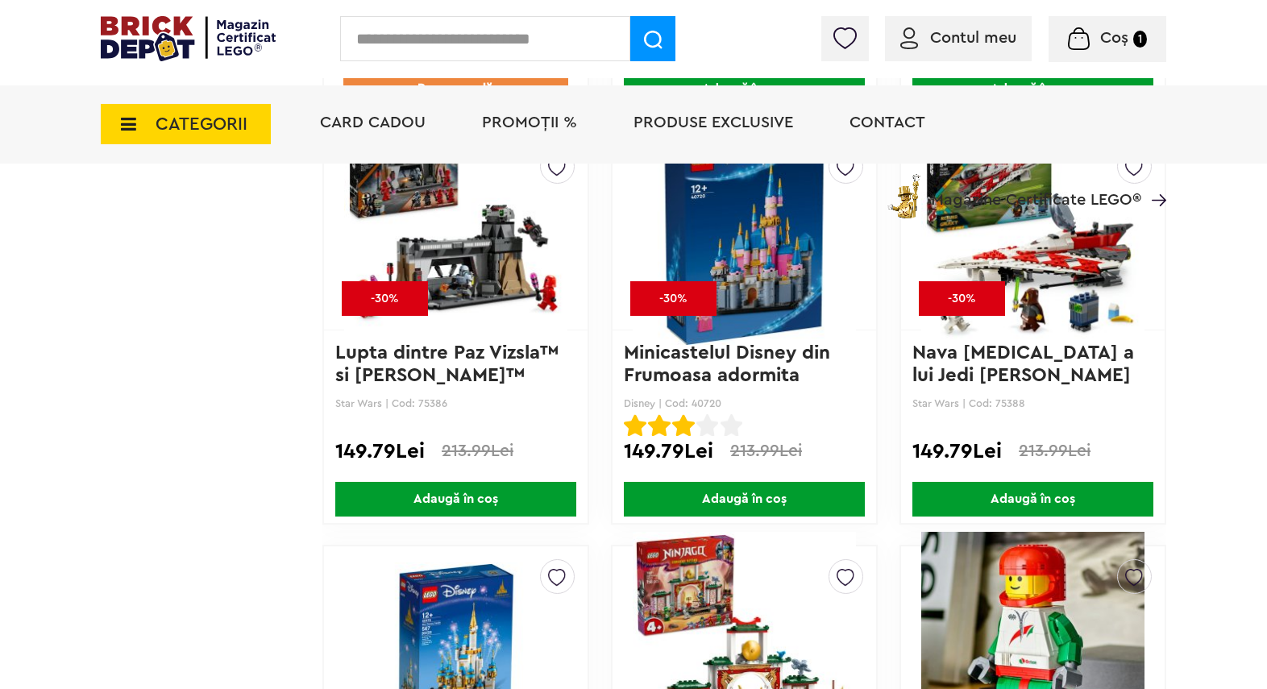
scroll to position [3297, 0]
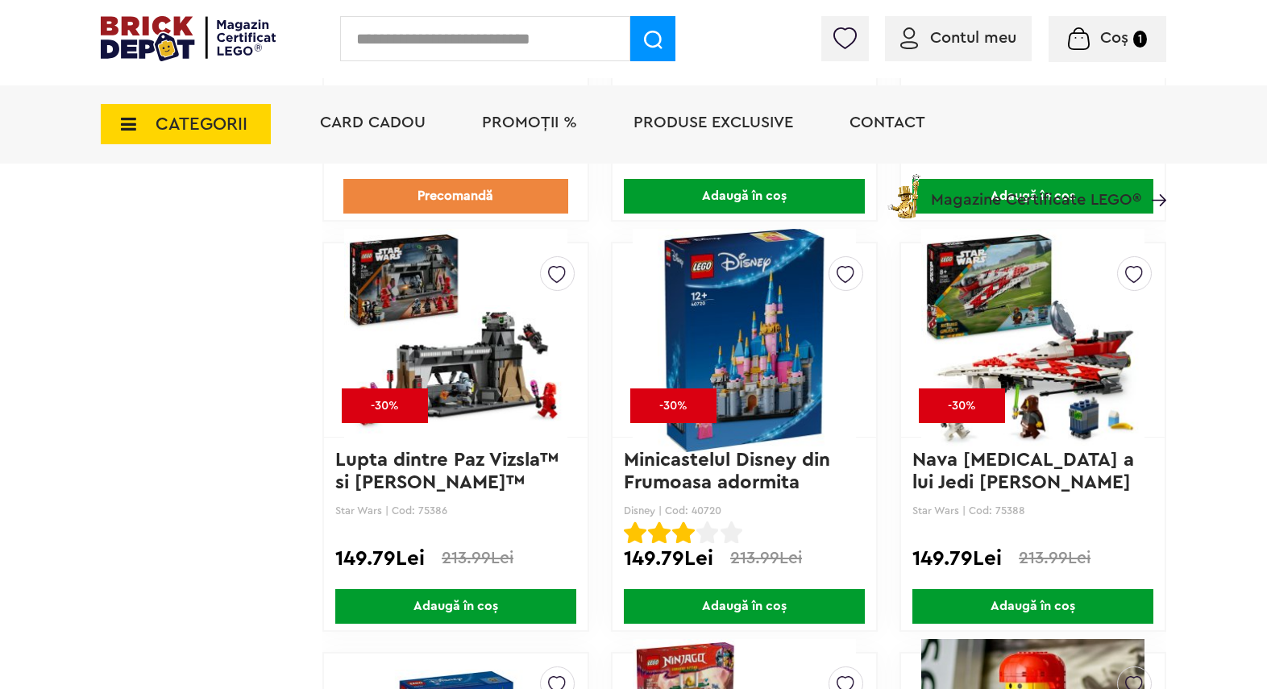
click at [203, 118] on span "CATEGORII" at bounding box center [202, 124] width 92 height 18
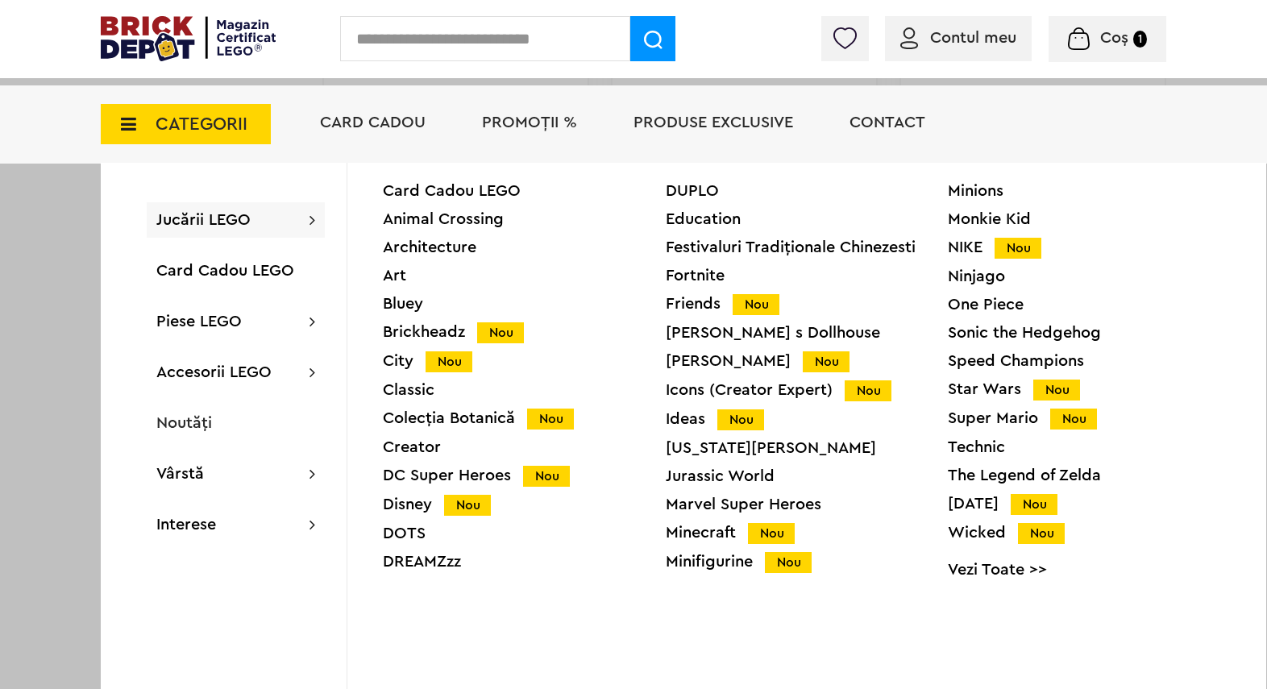
drag, startPoint x: 1231, startPoint y: 237, endPoint x: 910, endPoint y: 226, distance: 321.7
click at [1231, 238] on div "Card Cadou LEGO Animal Crossing Architecture Art Bluey Brickheadz Nou City Nou …" at bounding box center [806, 427] width 919 height 528
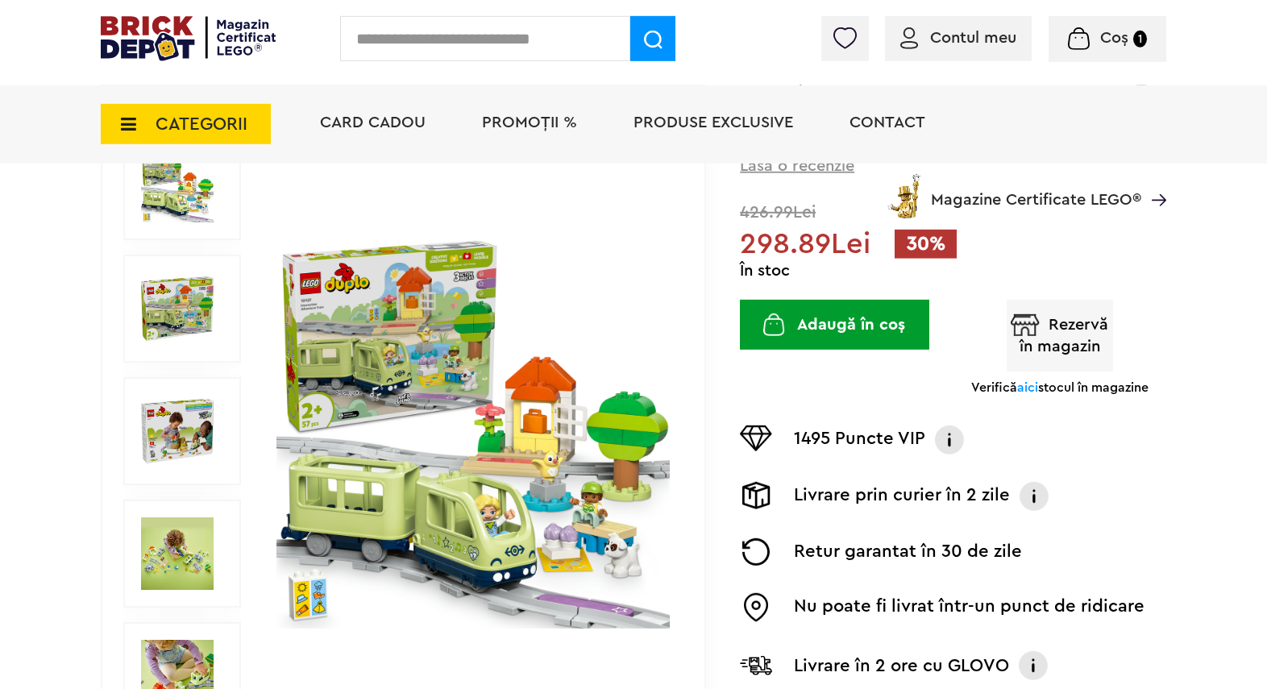
scroll to position [213, 0]
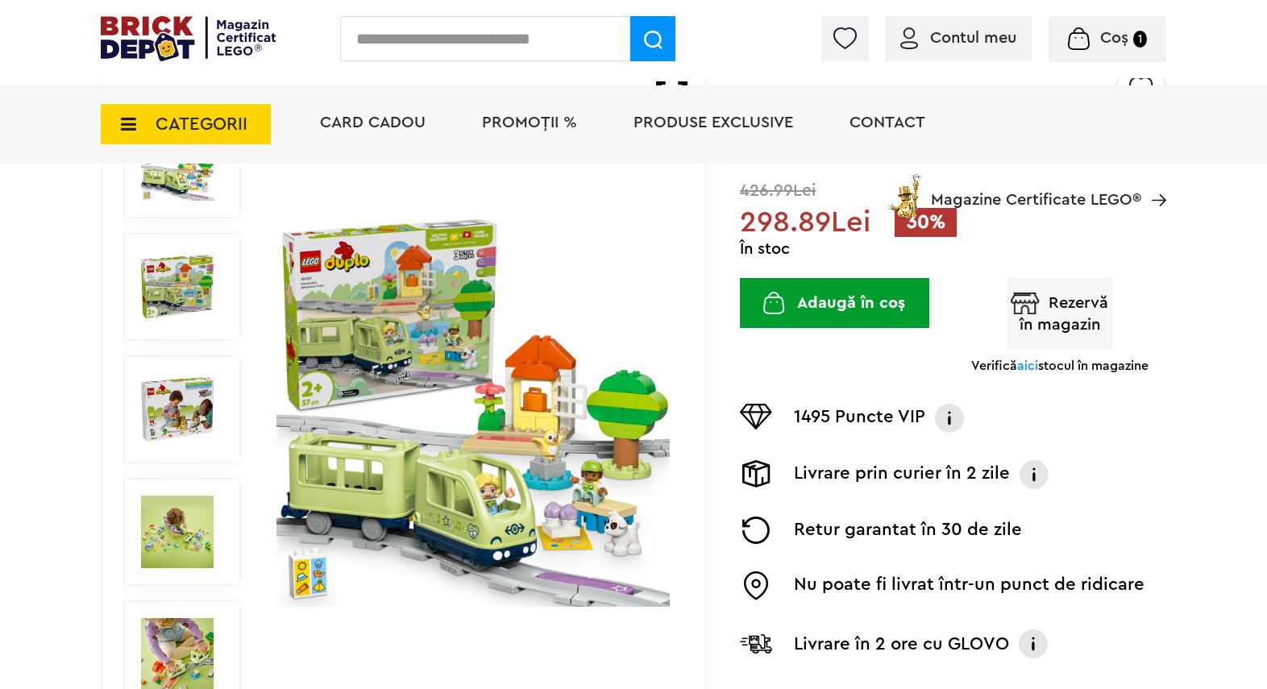
click at [161, 276] on img at bounding box center [177, 287] width 73 height 73
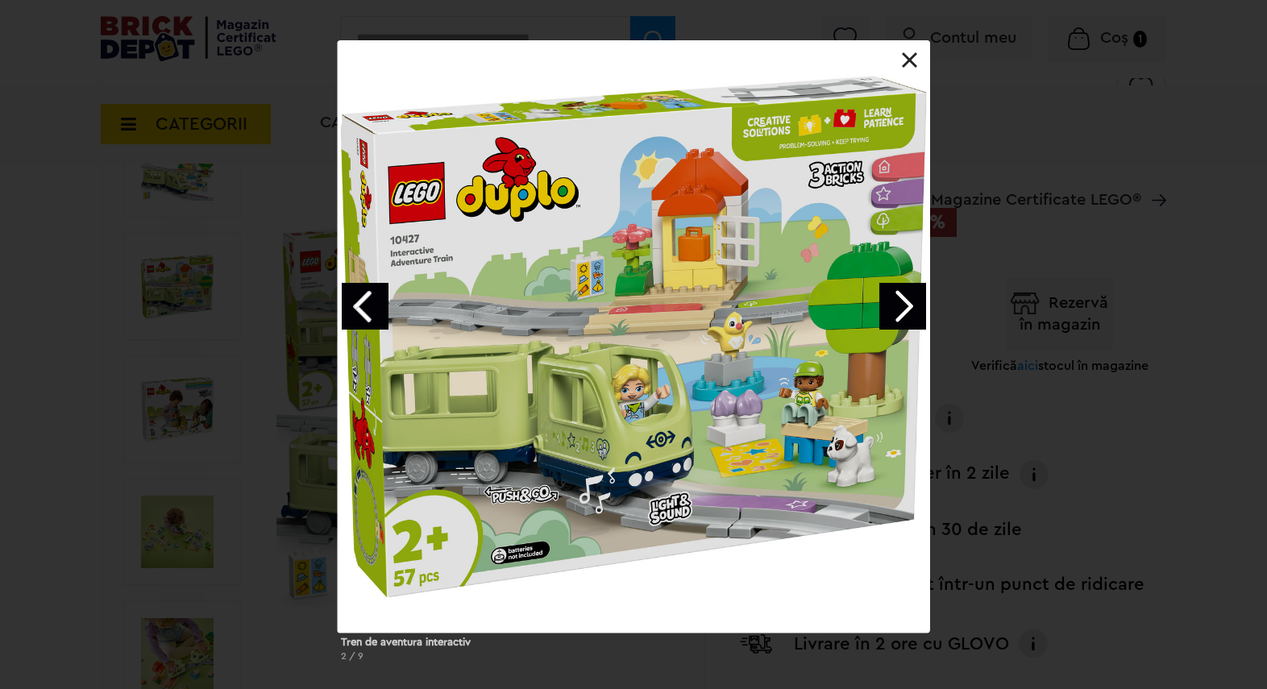
click at [907, 313] on link "Next image" at bounding box center [902, 306] width 47 height 47
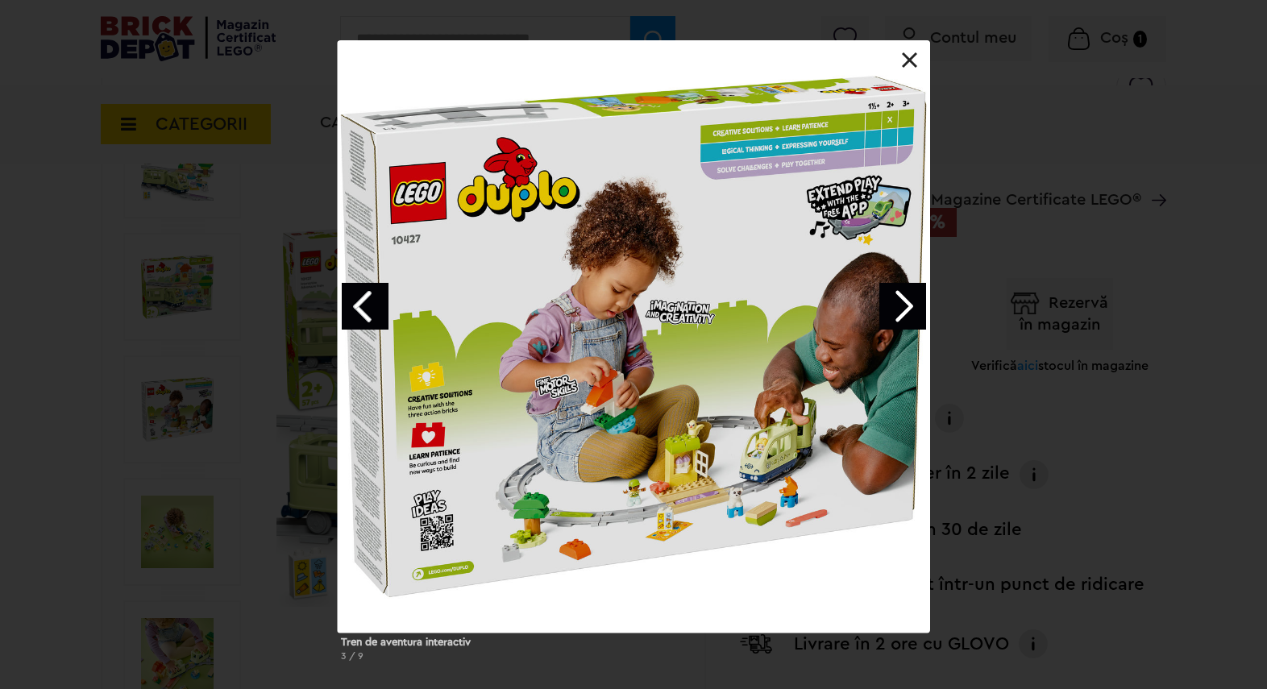
click at [907, 313] on link "Next image" at bounding box center [902, 306] width 47 height 47
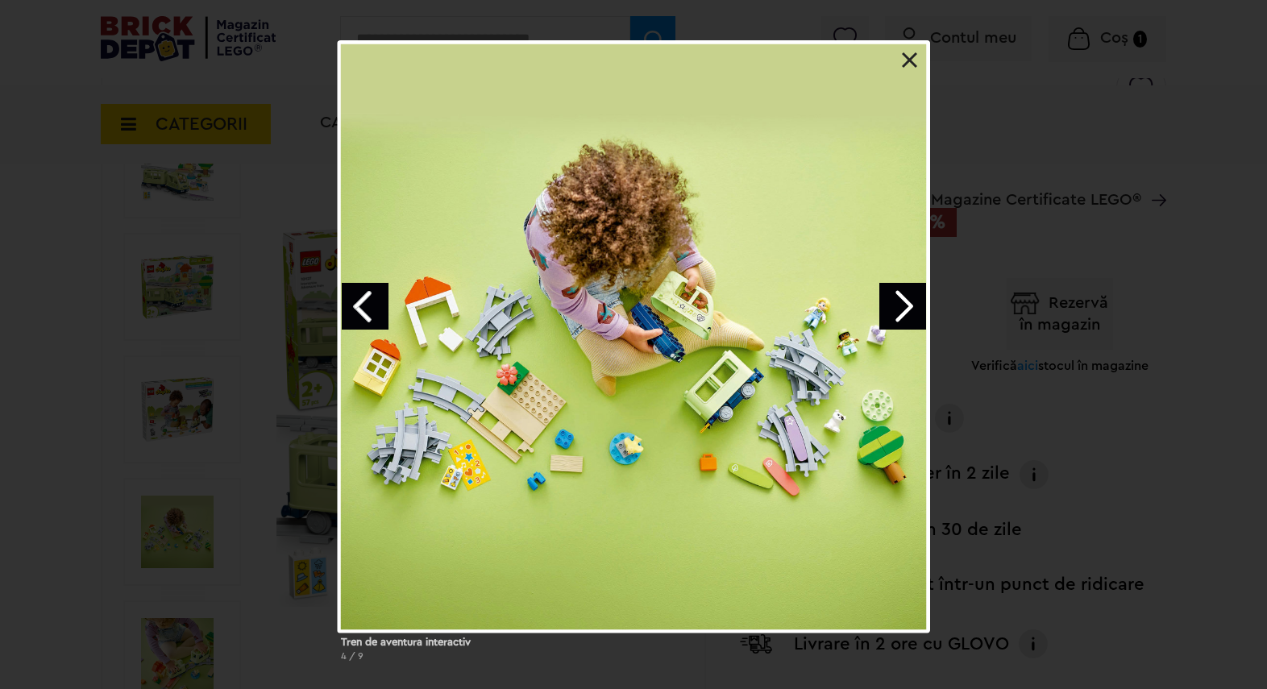
click at [907, 313] on link "Next image" at bounding box center [902, 306] width 47 height 47
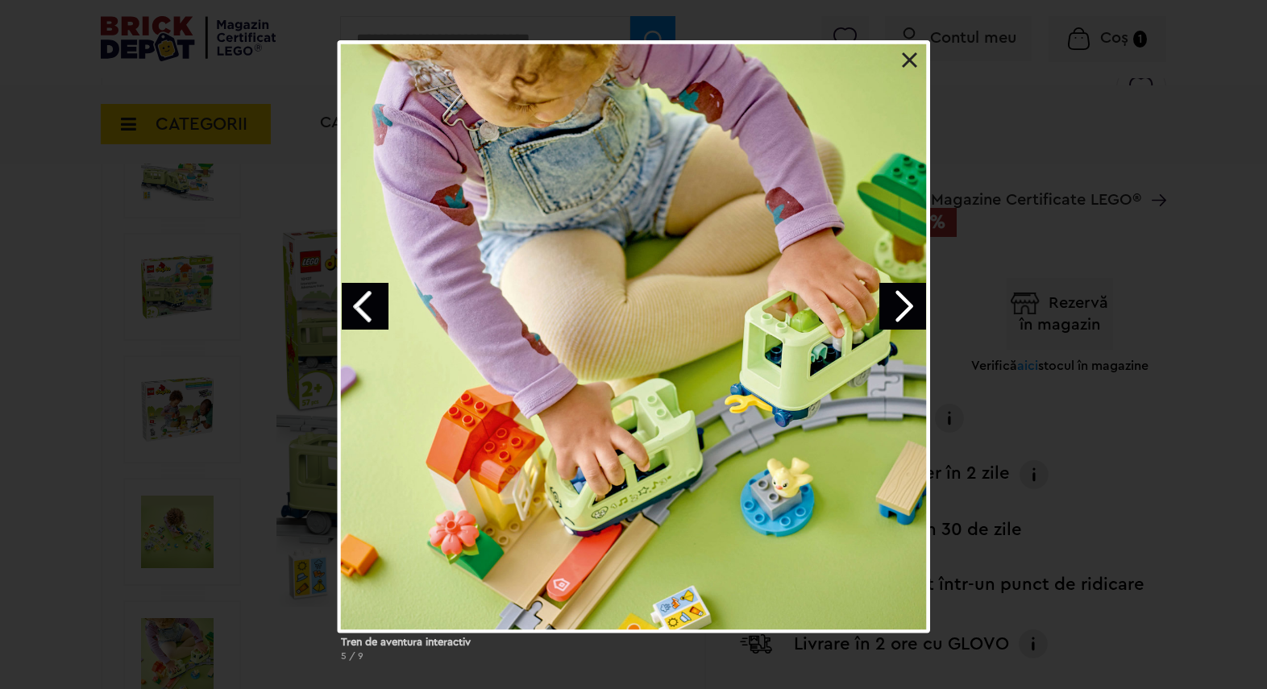
click at [911, 60] on link at bounding box center [910, 60] width 16 height 16
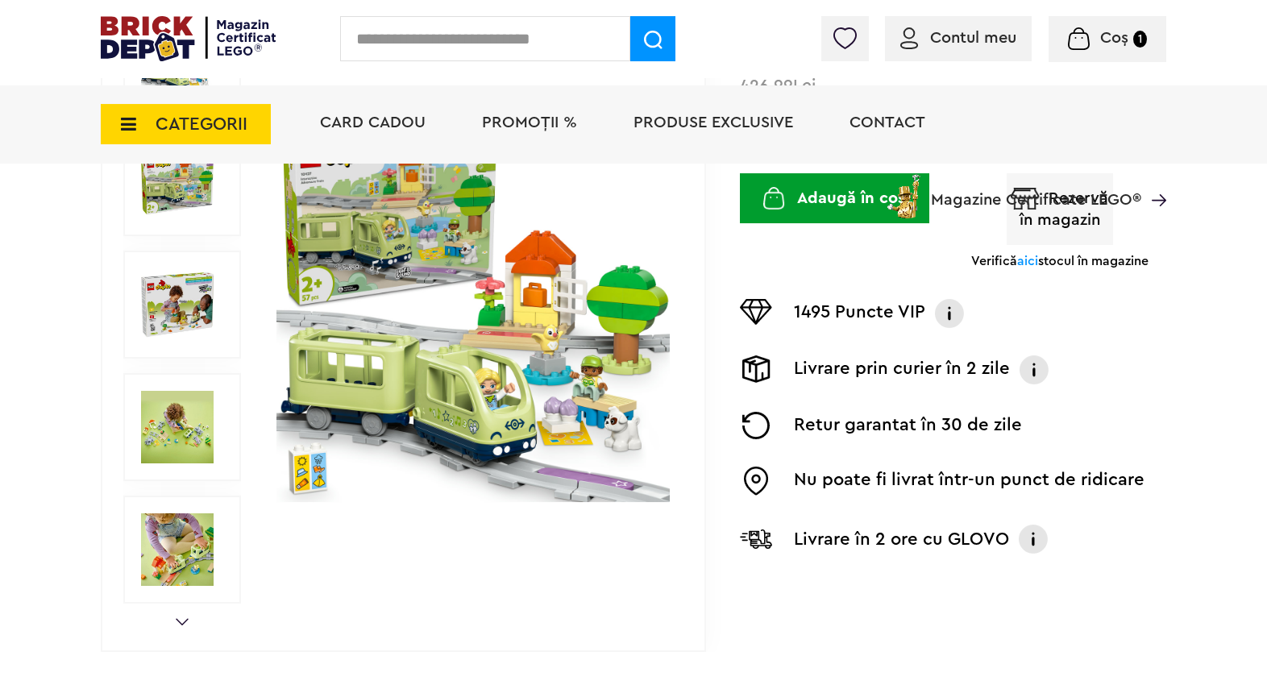
scroll to position [319, 0]
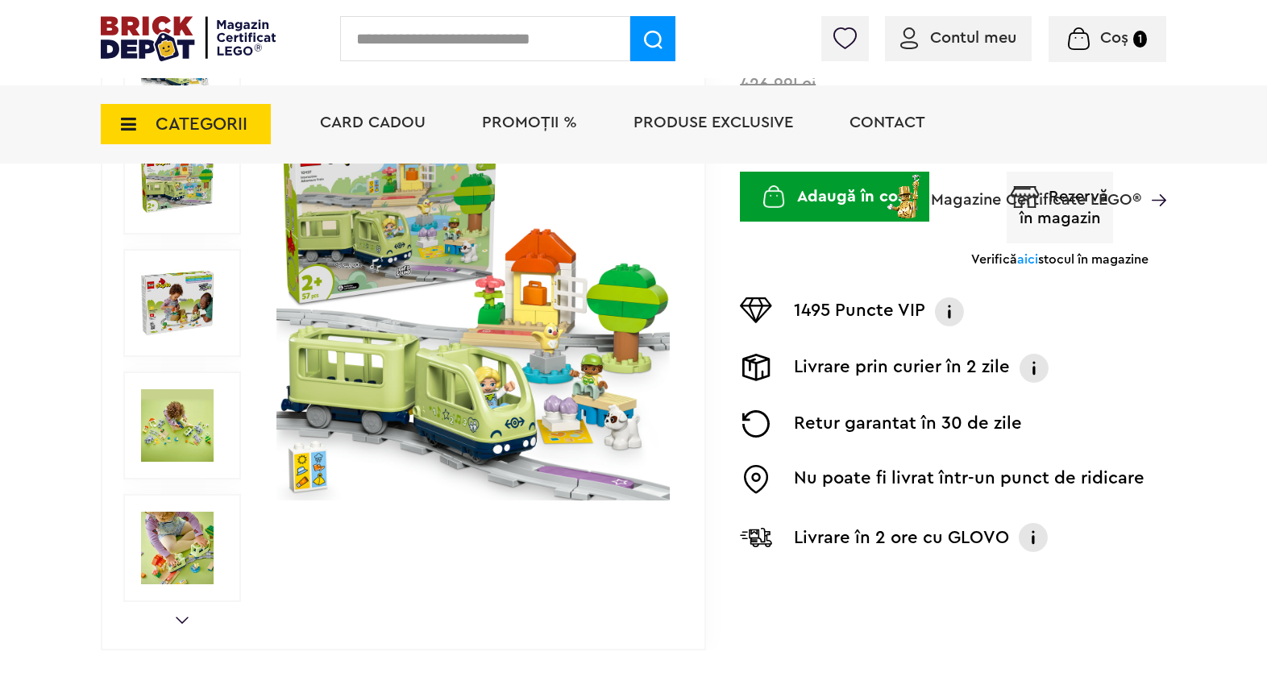
click at [185, 625] on div "Prev Next 1/8" at bounding box center [403, 303] width 605 height 694
click at [182, 617] on link "Next" at bounding box center [182, 619] width 13 height 7
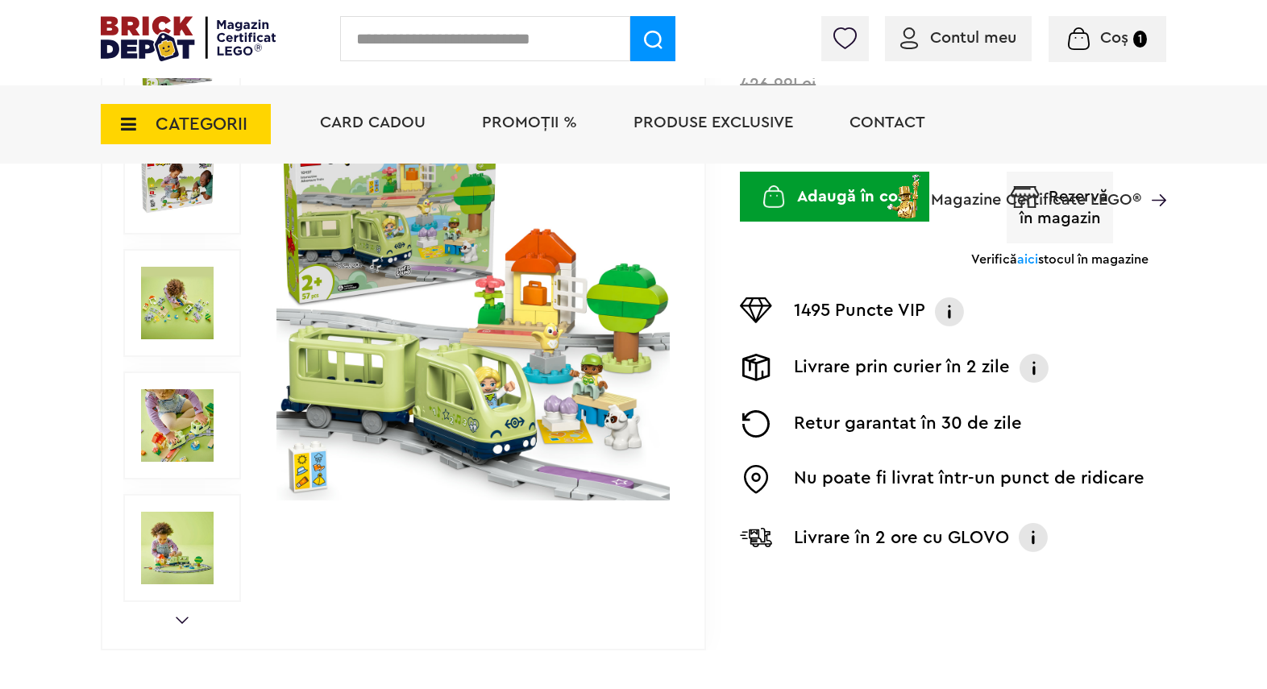
click at [182, 617] on link "Next" at bounding box center [182, 619] width 13 height 7
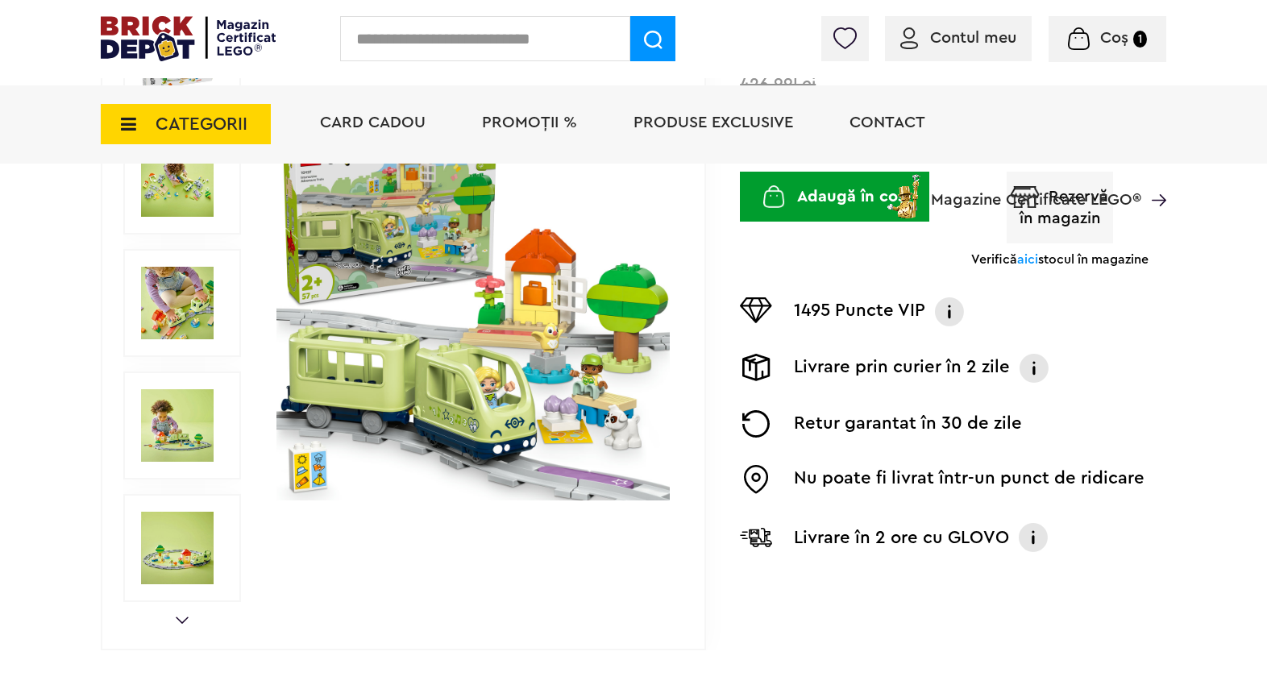
click at [182, 617] on link "Next" at bounding box center [182, 619] width 13 height 7
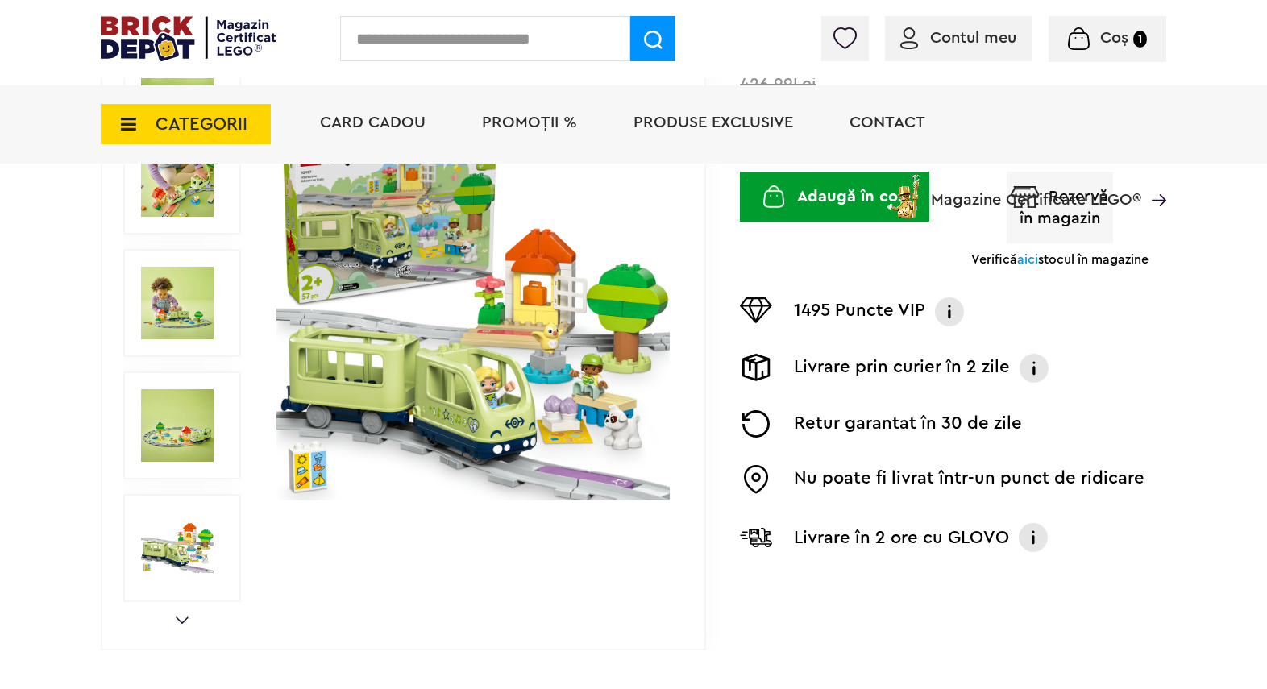
click at [172, 421] on img at bounding box center [177, 425] width 73 height 73
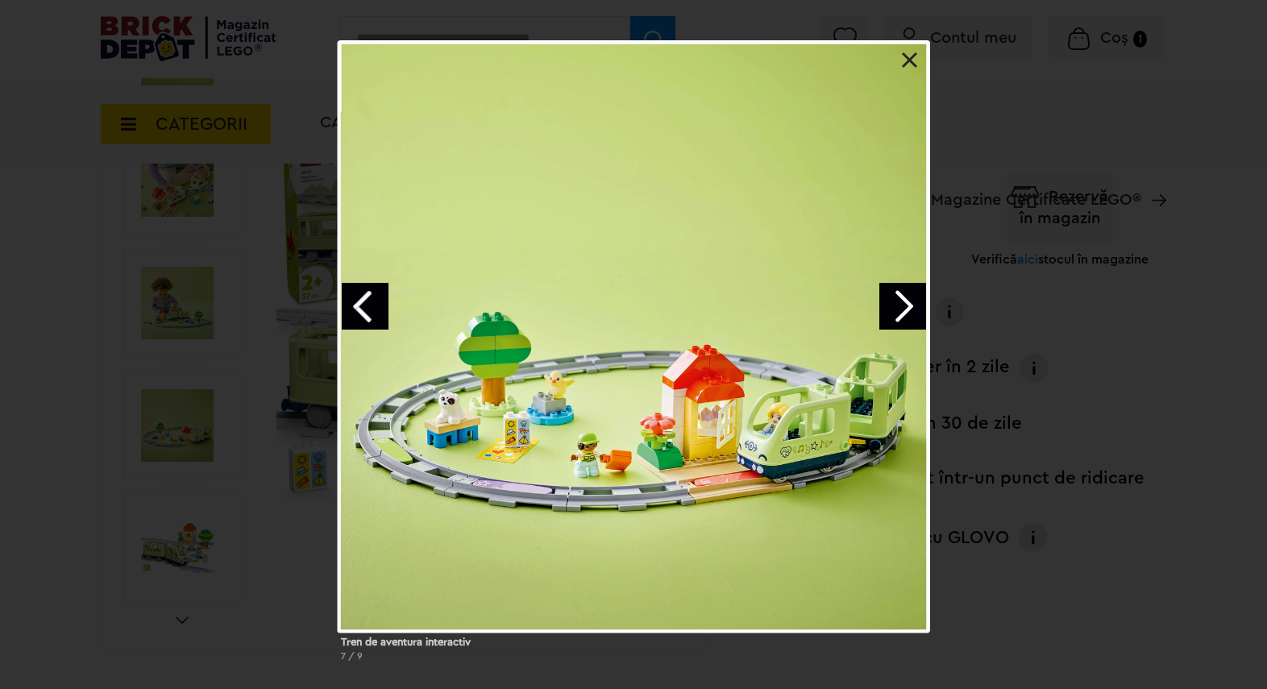
click at [900, 301] on link "Next image" at bounding box center [902, 306] width 47 height 47
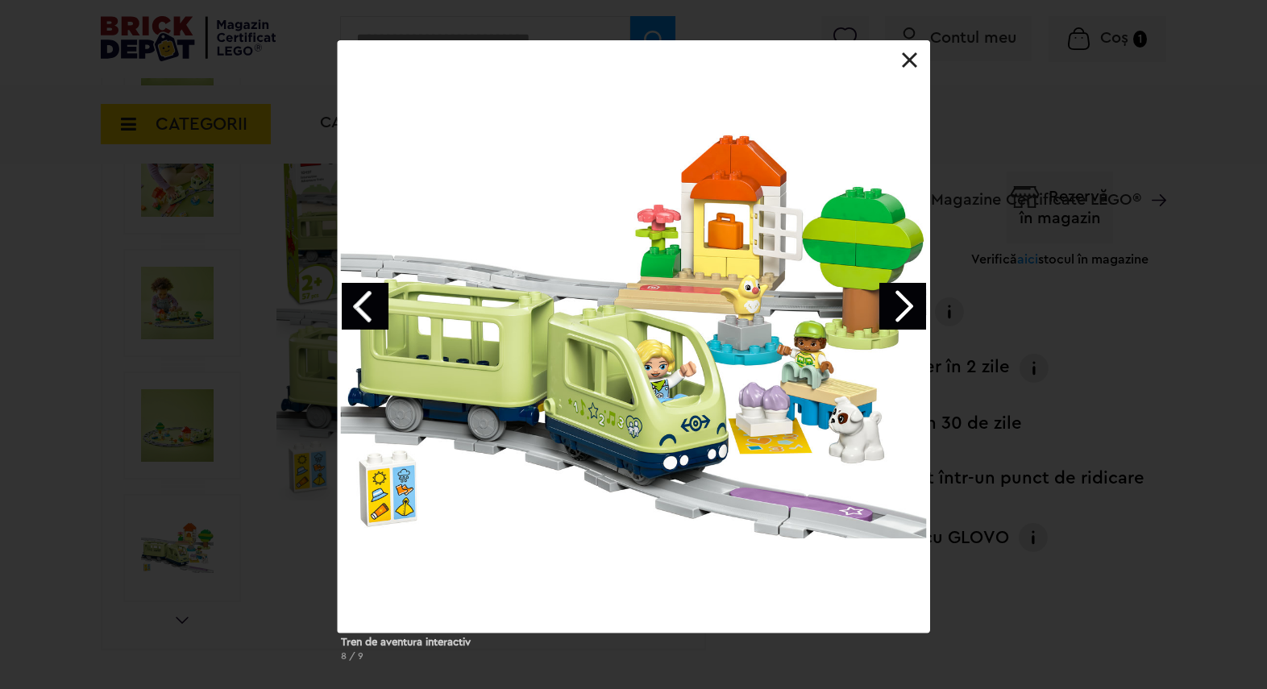
click at [899, 308] on link "Next image" at bounding box center [902, 306] width 47 height 47
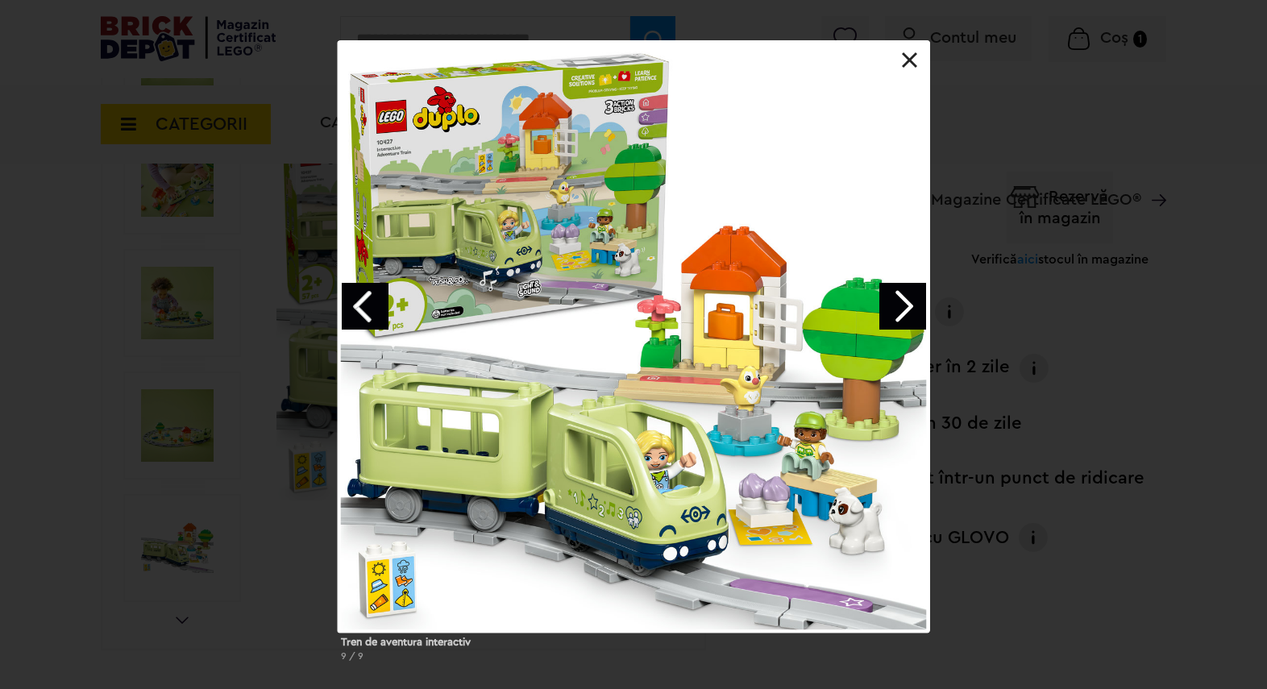
click at [909, 57] on link at bounding box center [910, 60] width 16 height 16
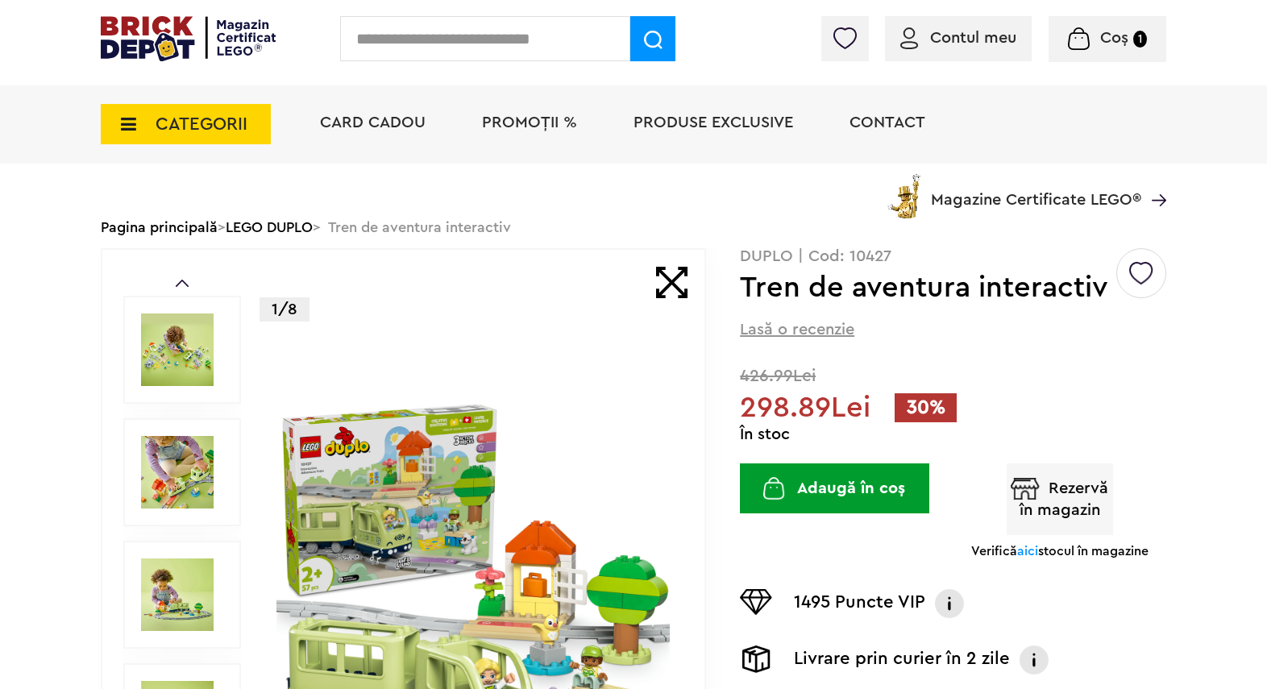
scroll to position [0, 0]
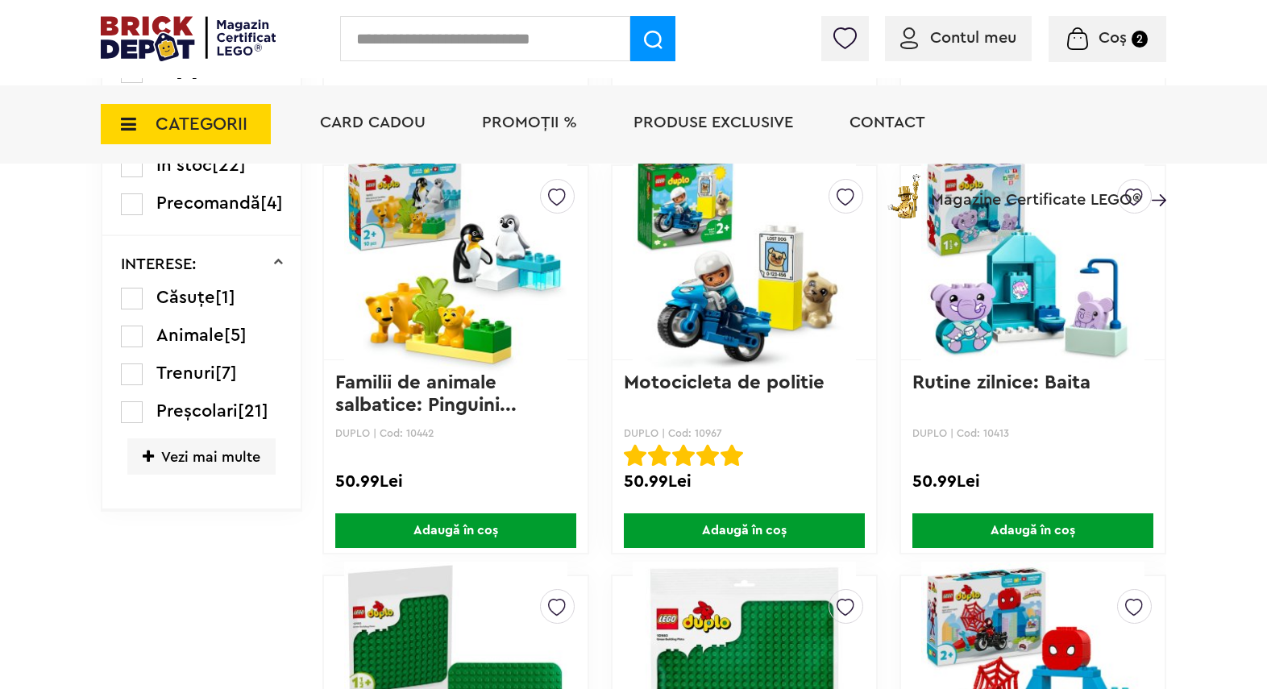
scroll to position [1170, 0]
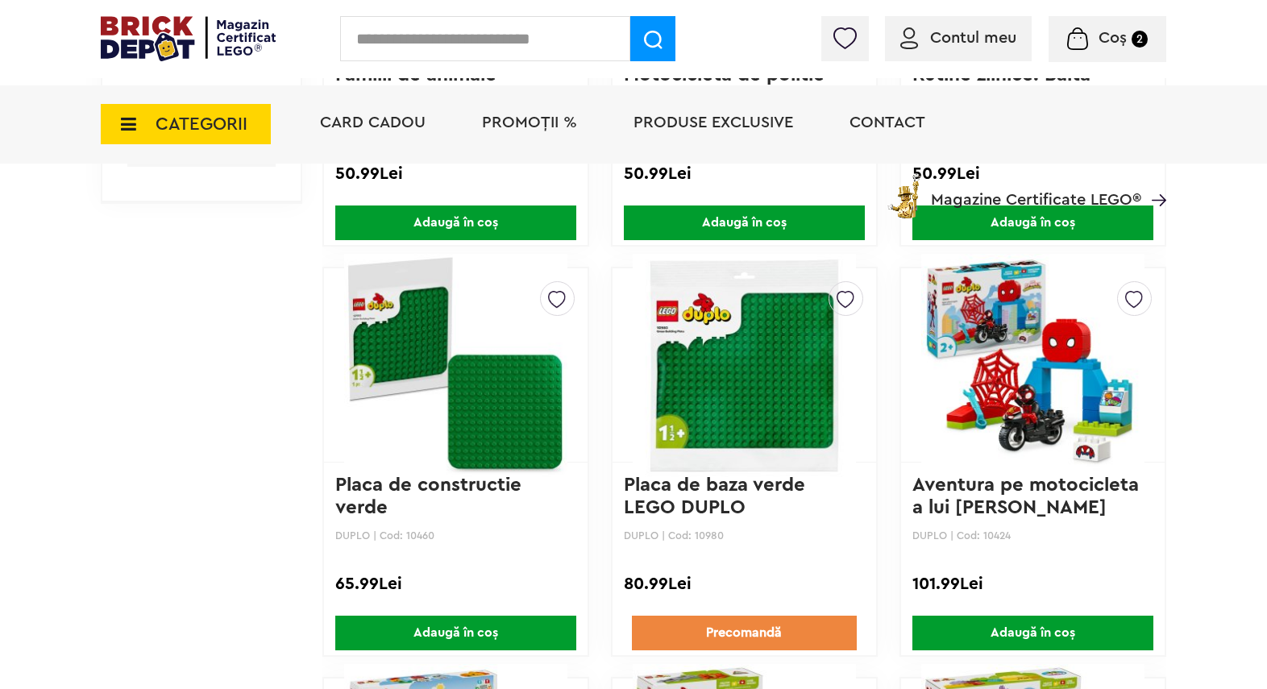
click at [479, 364] on img at bounding box center [455, 365] width 223 height 226
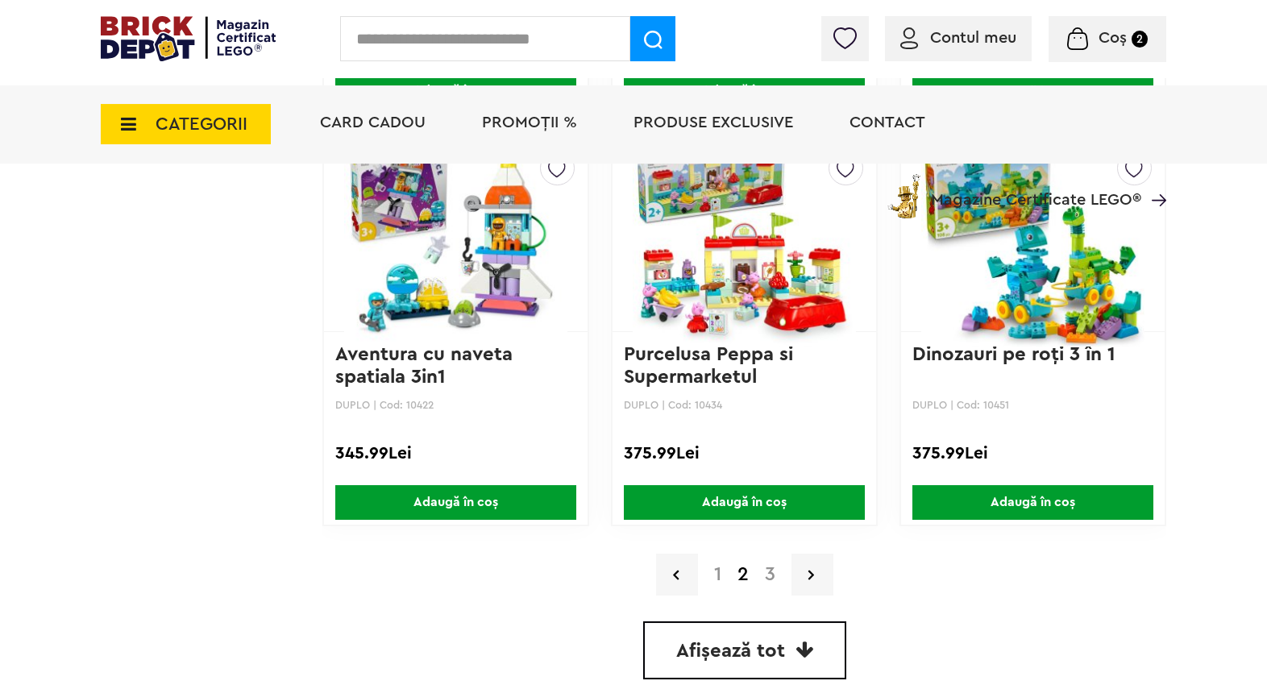
scroll to position [3763, 0]
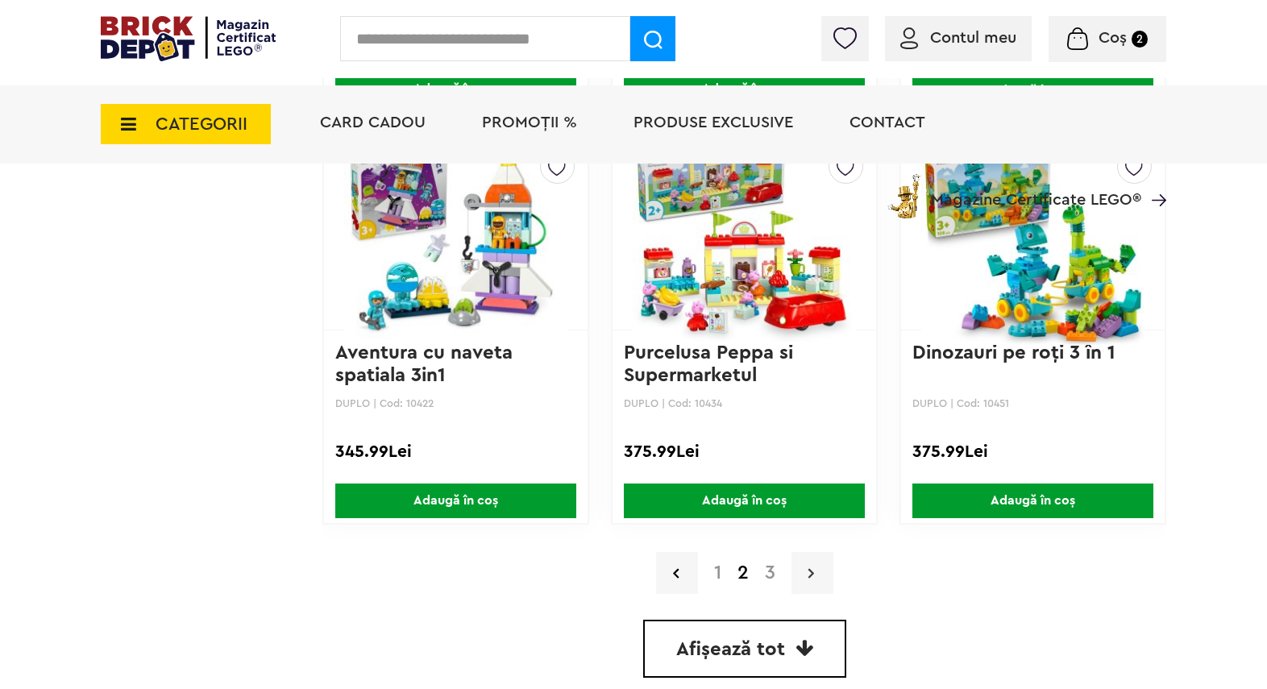
click at [807, 571] on link at bounding box center [812, 573] width 42 height 42
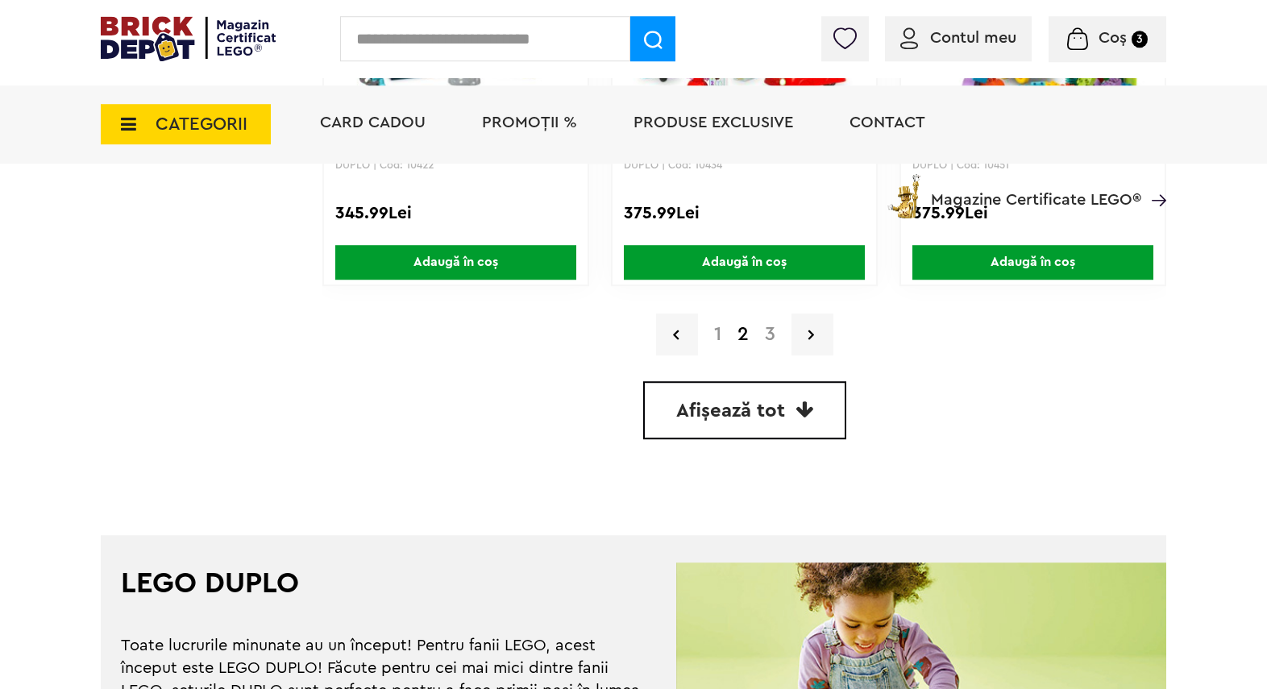
scroll to position [4042, 0]
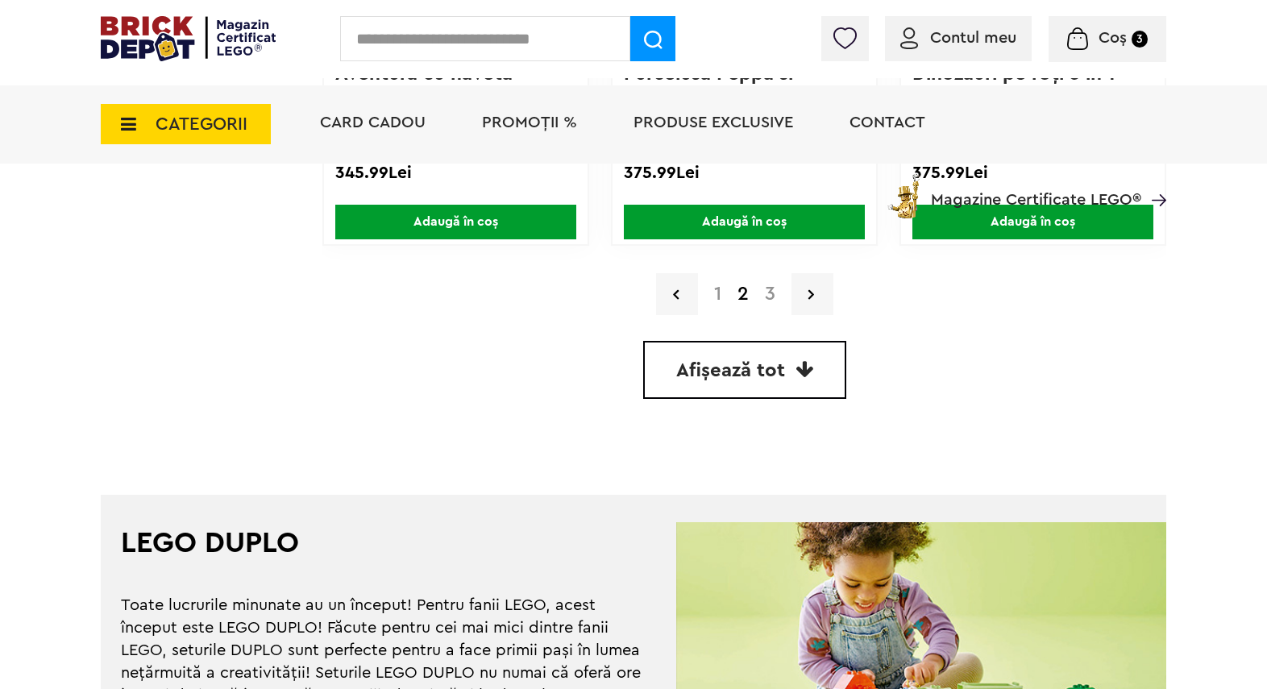
click at [717, 293] on link "1" at bounding box center [717, 293] width 23 height 19
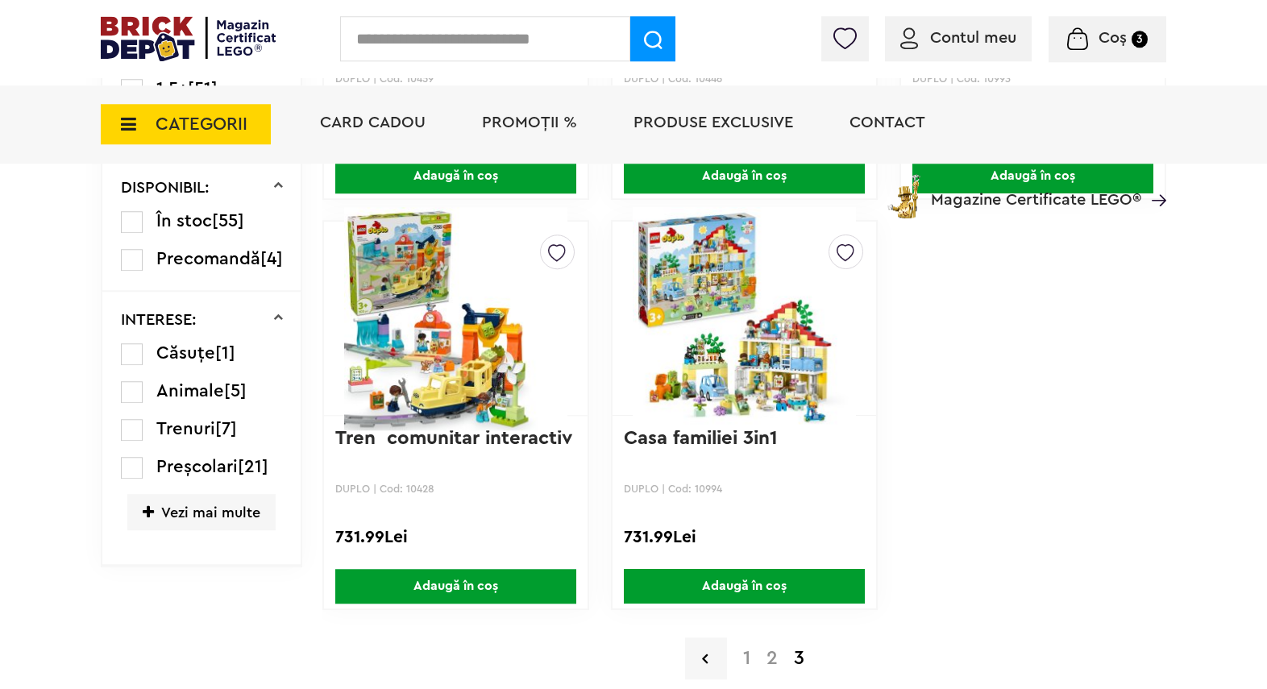
scroll to position [814, 0]
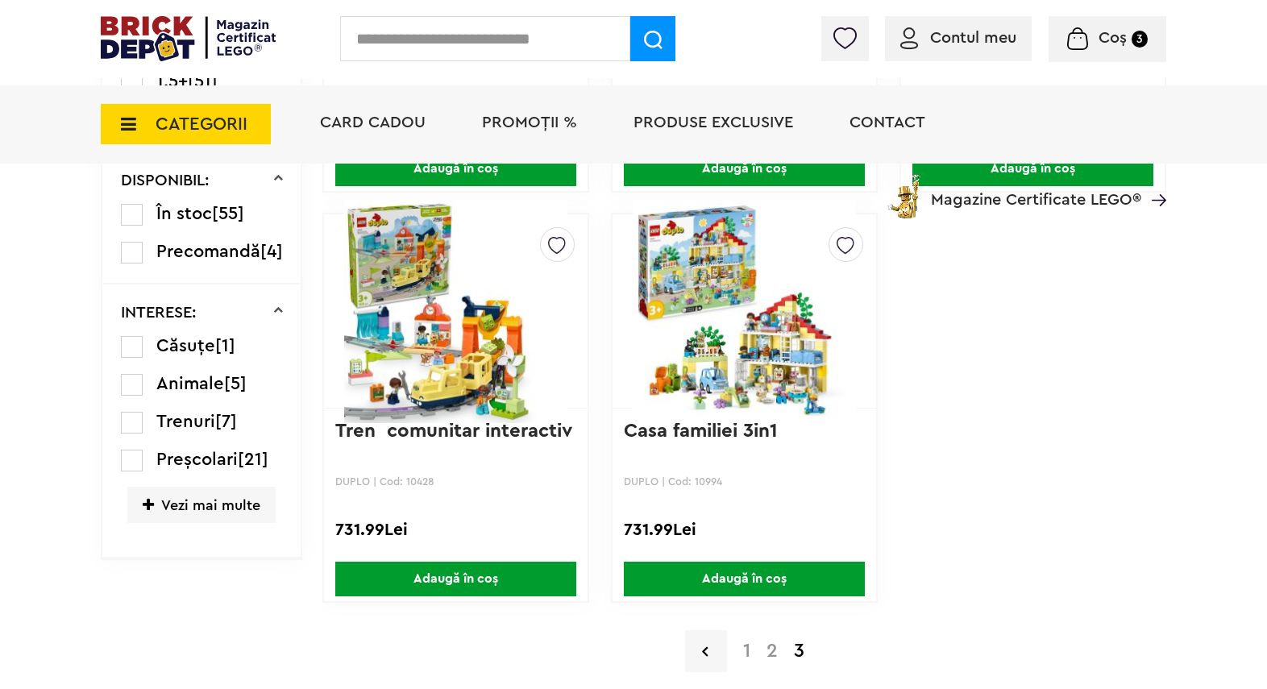
click at [469, 367] on img at bounding box center [455, 311] width 223 height 226
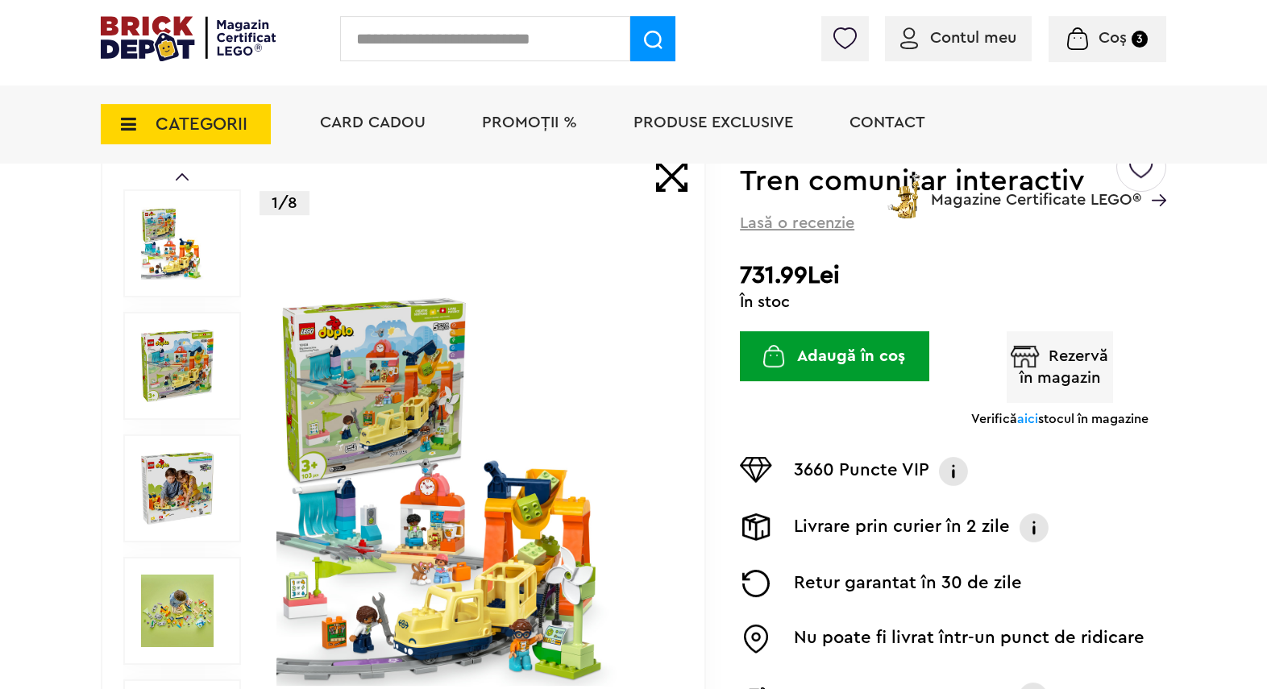
scroll to position [213, 0]
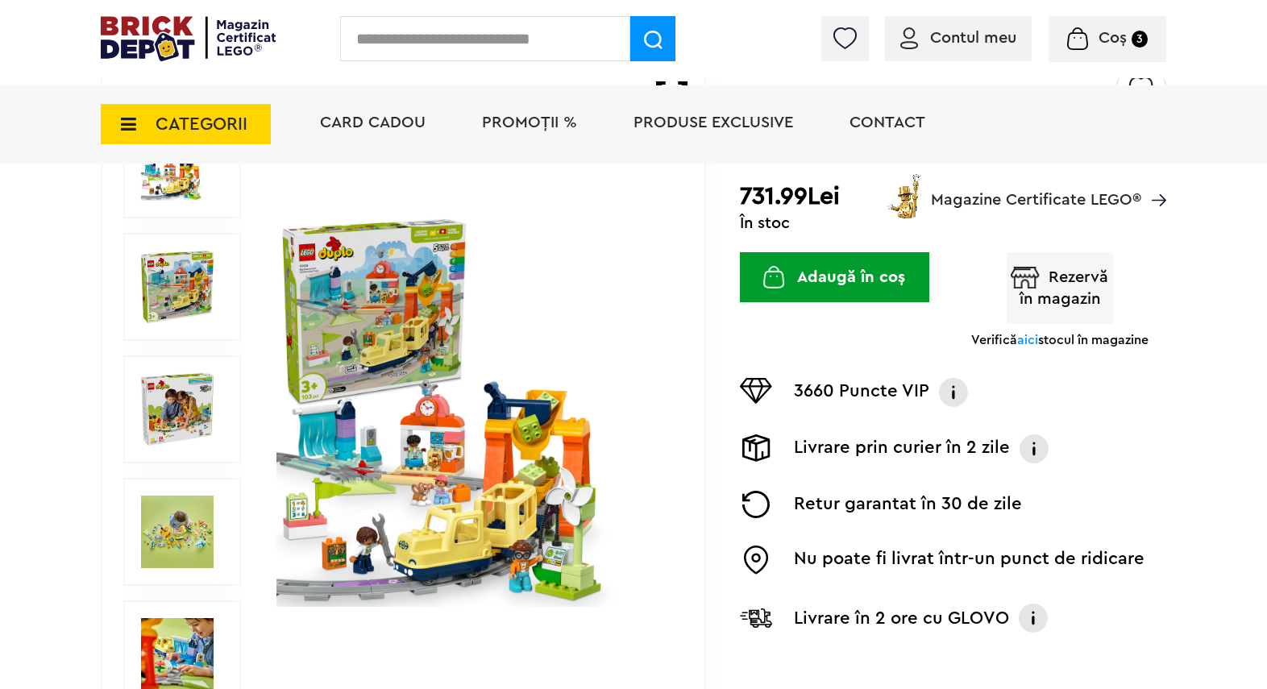
click at [177, 283] on img at bounding box center [177, 287] width 73 height 73
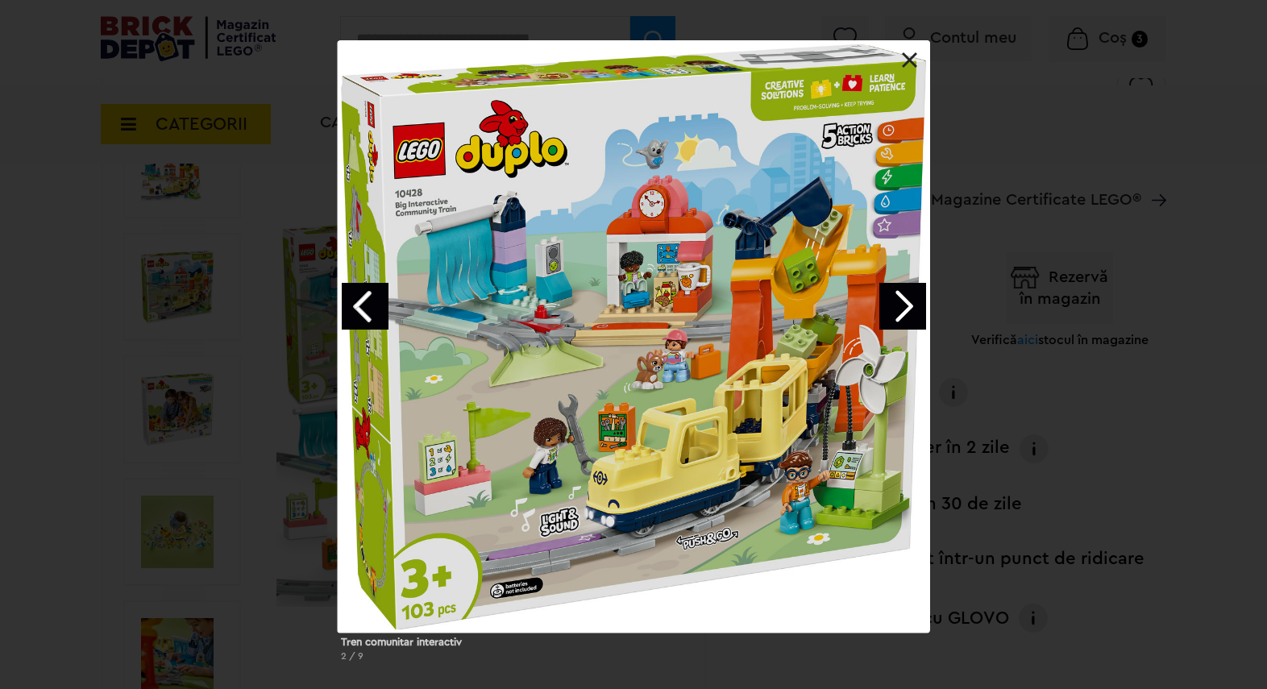
click at [899, 301] on link "Next image" at bounding box center [902, 306] width 47 height 47
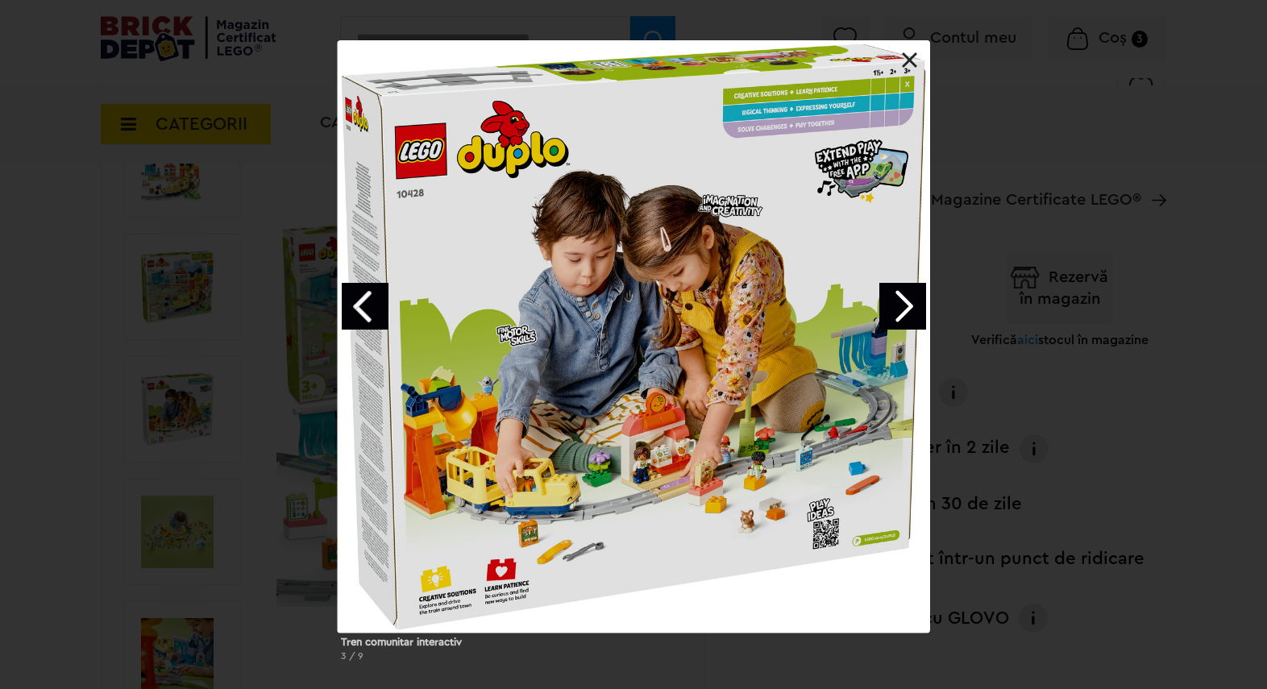
click at [903, 300] on link "Next image" at bounding box center [902, 306] width 47 height 47
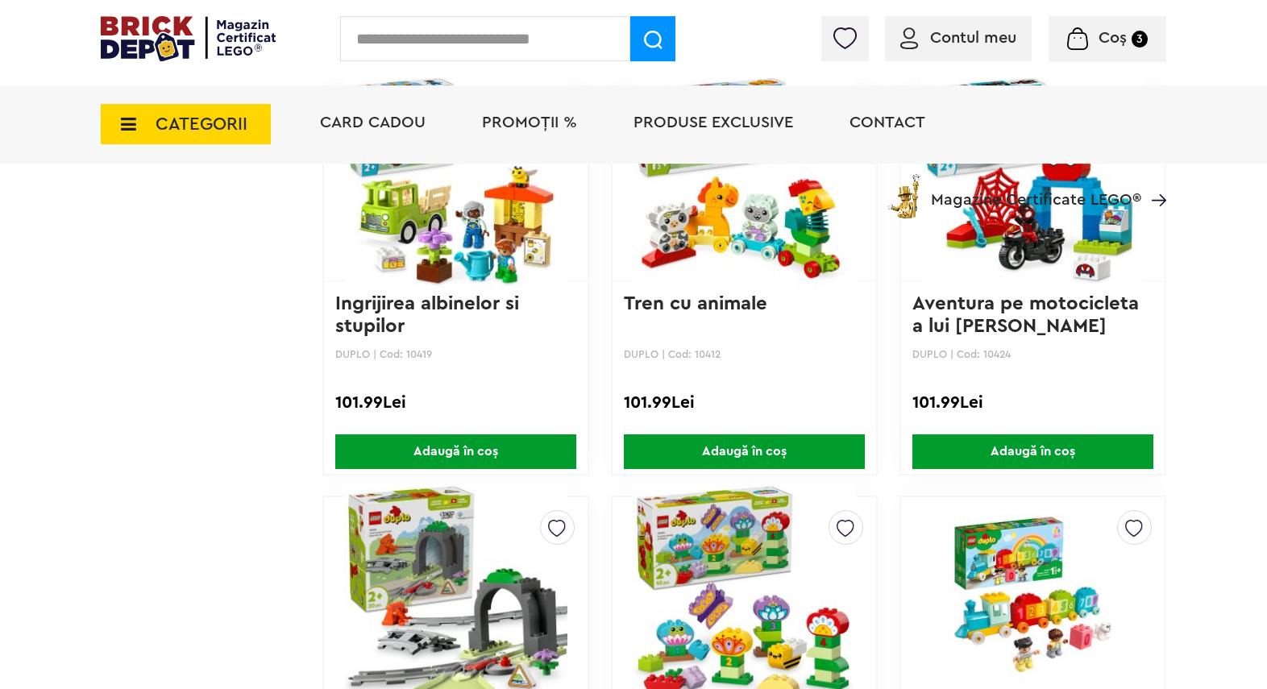
scroll to position [2168, 0]
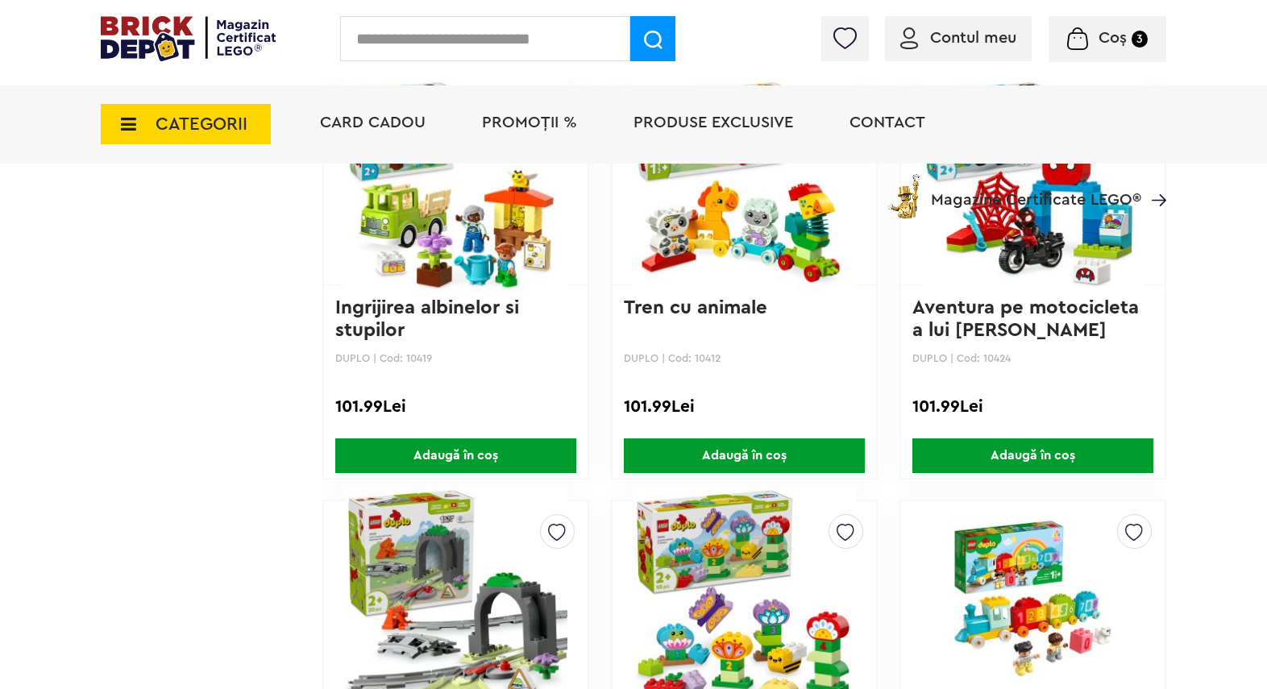
click at [450, 573] on img at bounding box center [455, 598] width 223 height 226
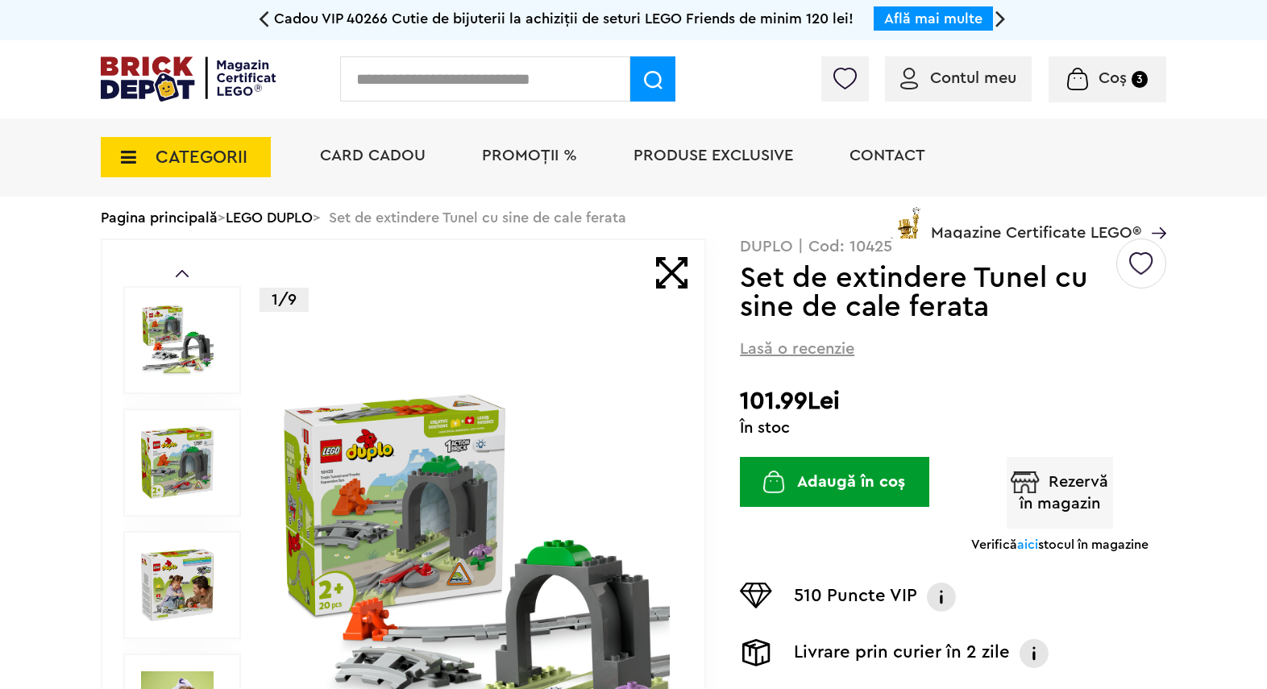
click at [179, 331] on img at bounding box center [177, 340] width 73 height 73
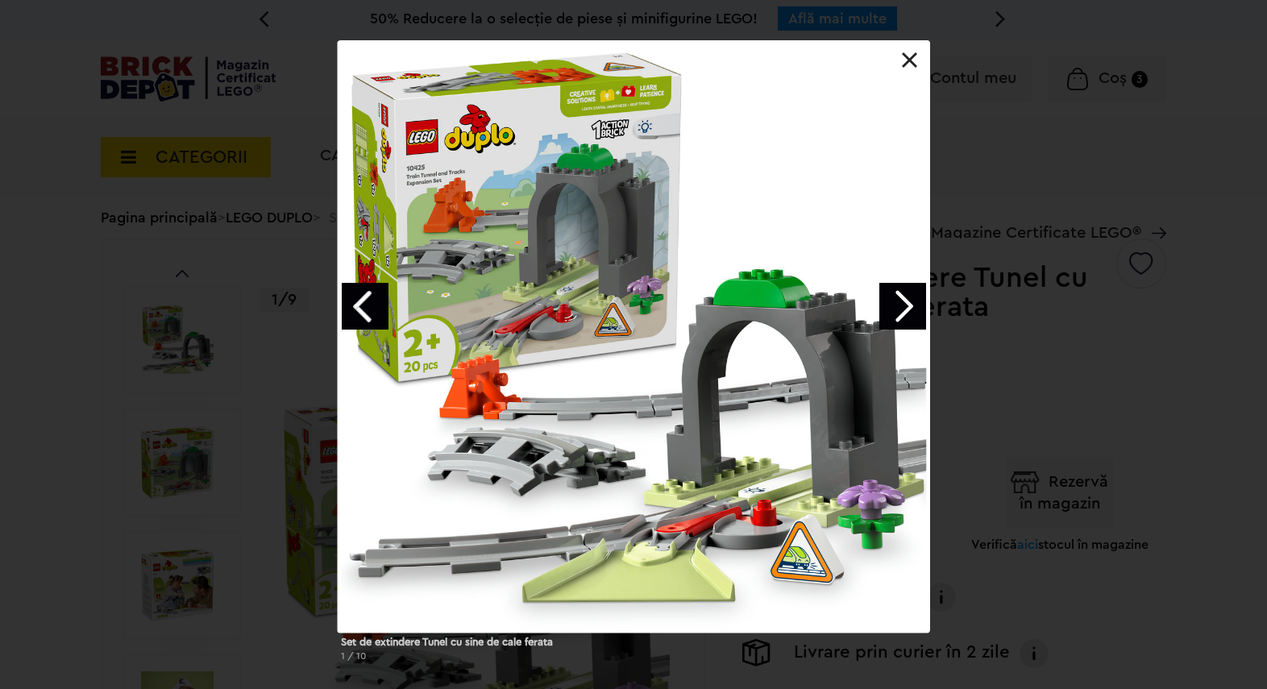
click at [903, 304] on link "Next image" at bounding box center [902, 306] width 47 height 47
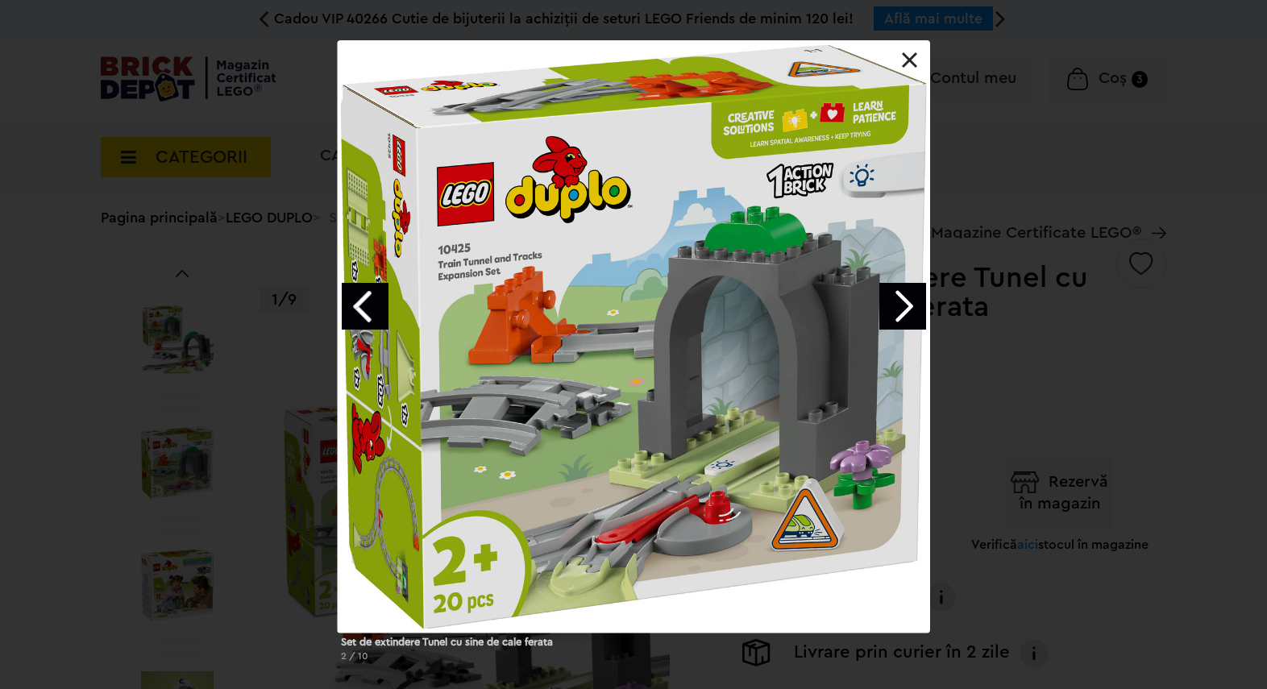
click at [901, 301] on link "Next image" at bounding box center [902, 306] width 47 height 47
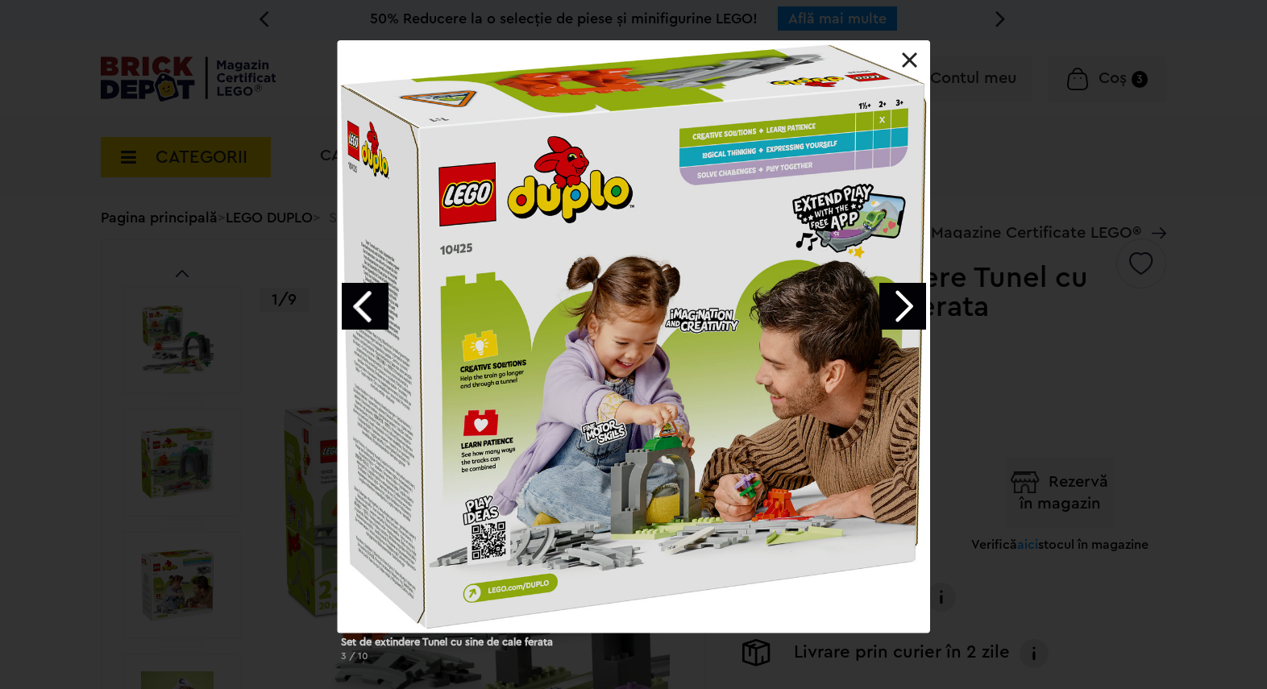
click at [901, 301] on link "Next image" at bounding box center [902, 306] width 47 height 47
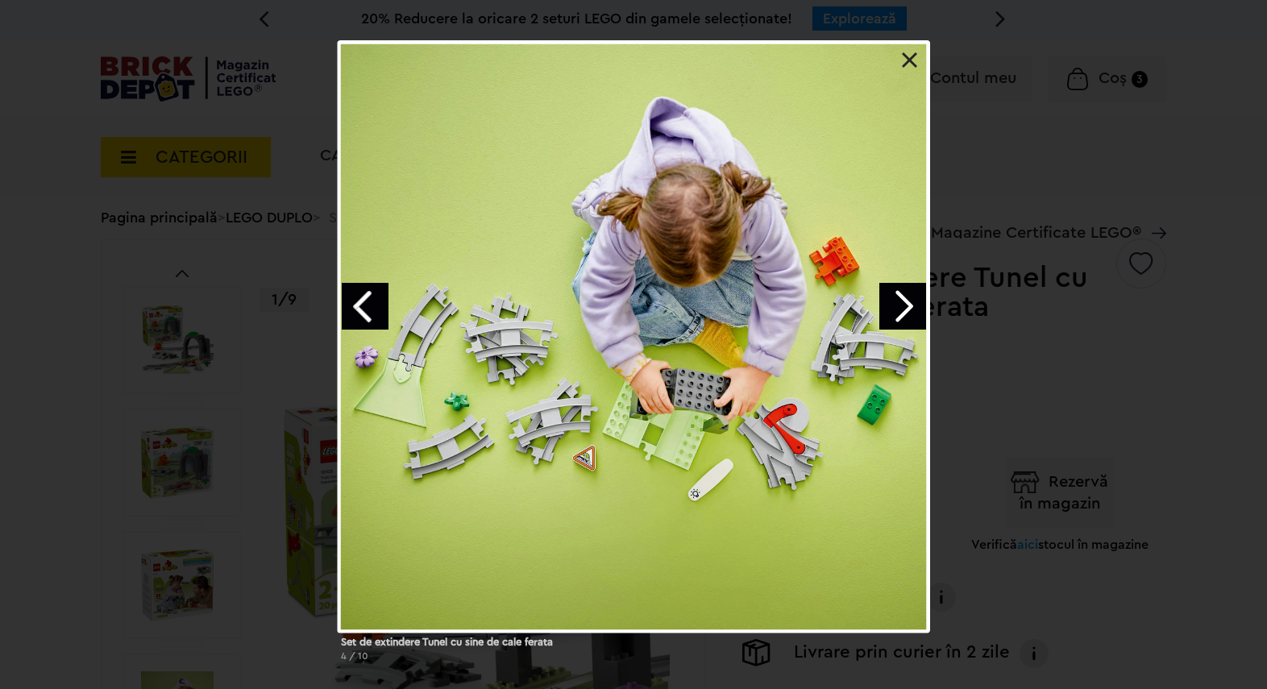
click at [901, 301] on link "Next image" at bounding box center [902, 306] width 47 height 47
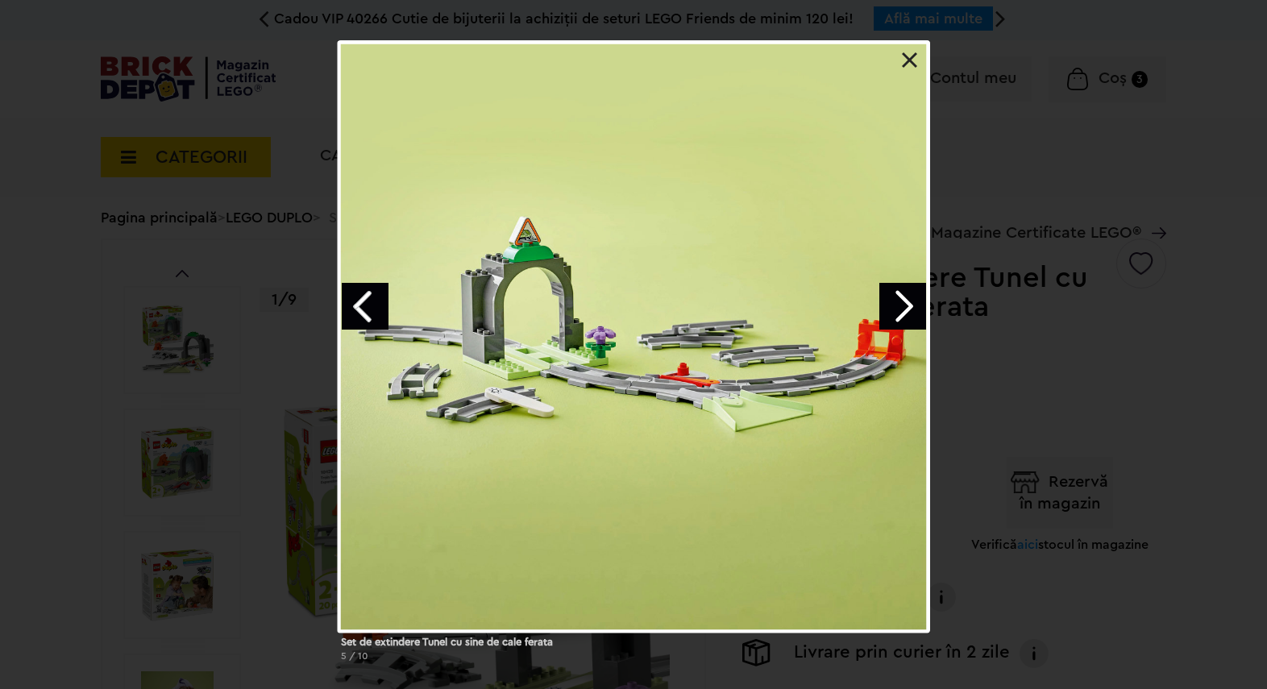
click at [911, 58] on link at bounding box center [910, 60] width 16 height 16
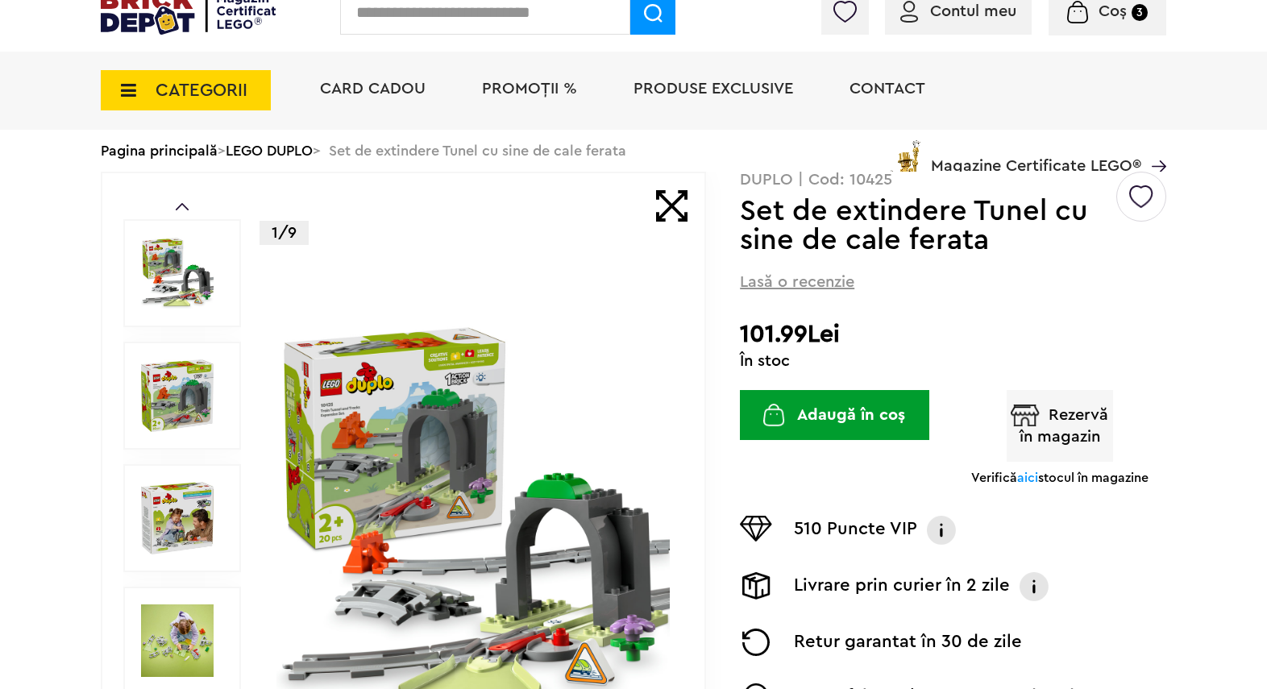
scroll to position [106, 0]
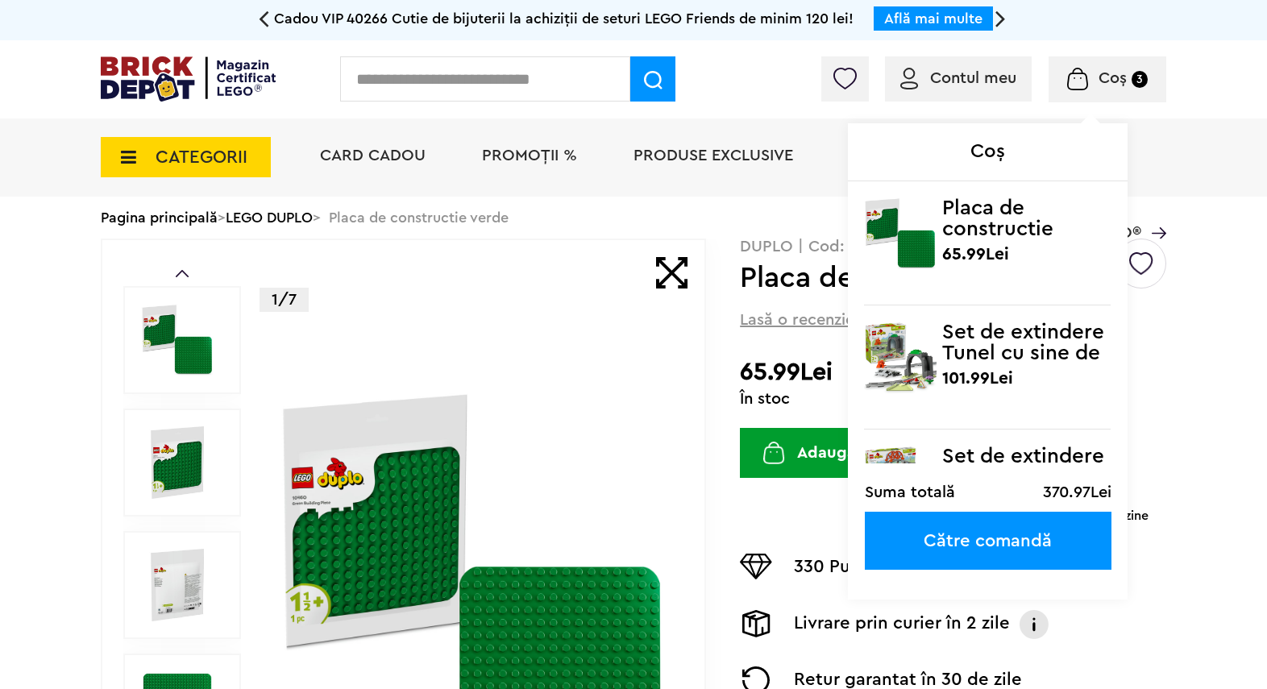
click at [1113, 87] on div "Coș Placa de constructie verde 65.99Lei Set de extindere Tunel cu sine de cale …" at bounding box center [1042, 83] width 247 height 16
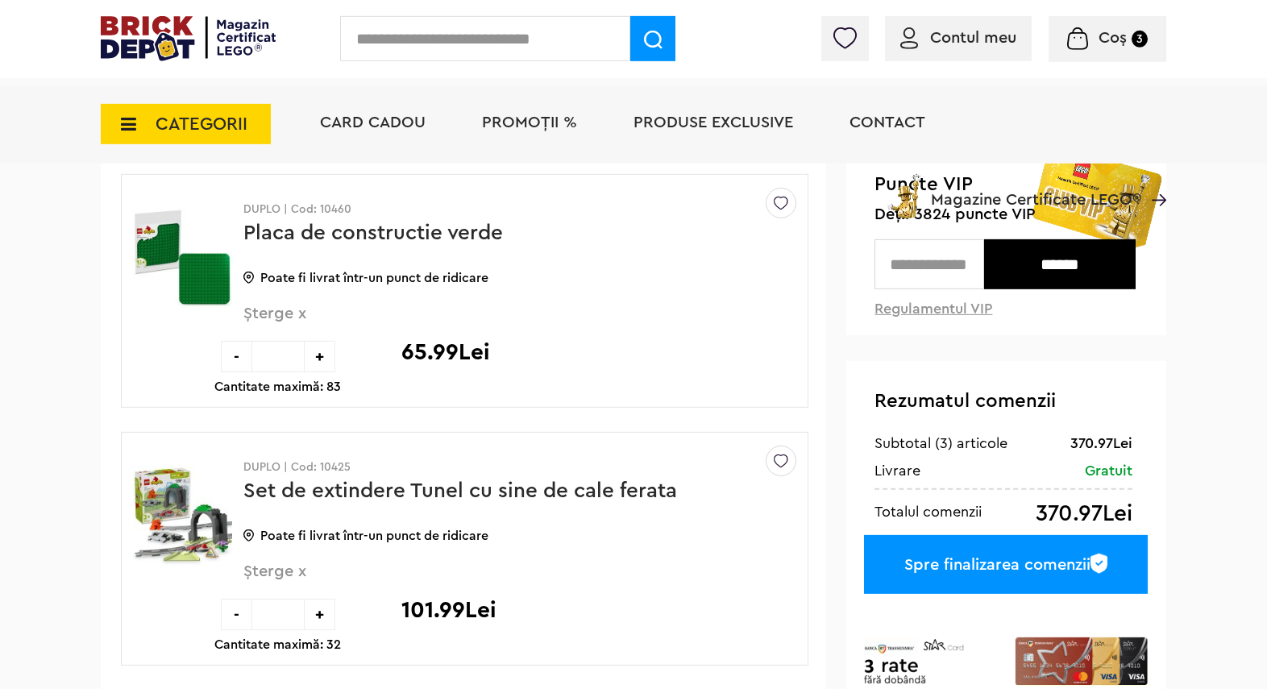
scroll to position [425, 0]
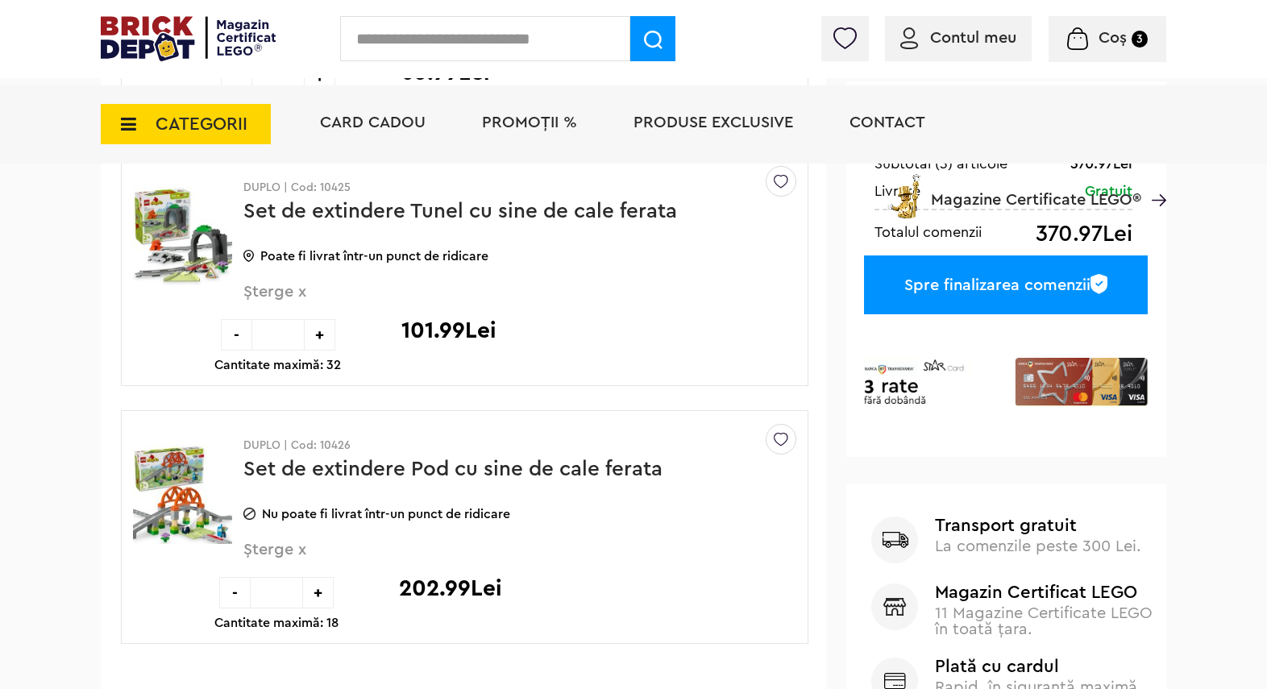
click at [301, 548] on span "Șterge x" at bounding box center [493, 559] width 500 height 35
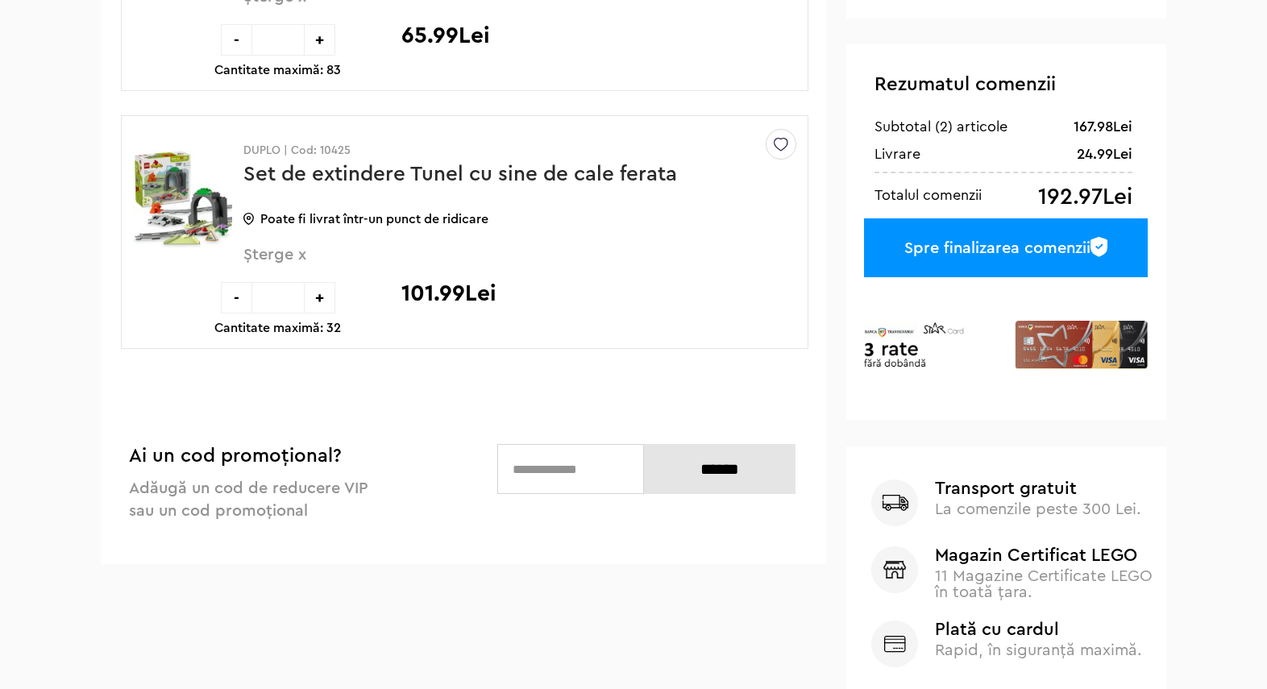
scroll to position [425, 0]
click at [293, 259] on span "Șterge x" at bounding box center [493, 264] width 500 height 35
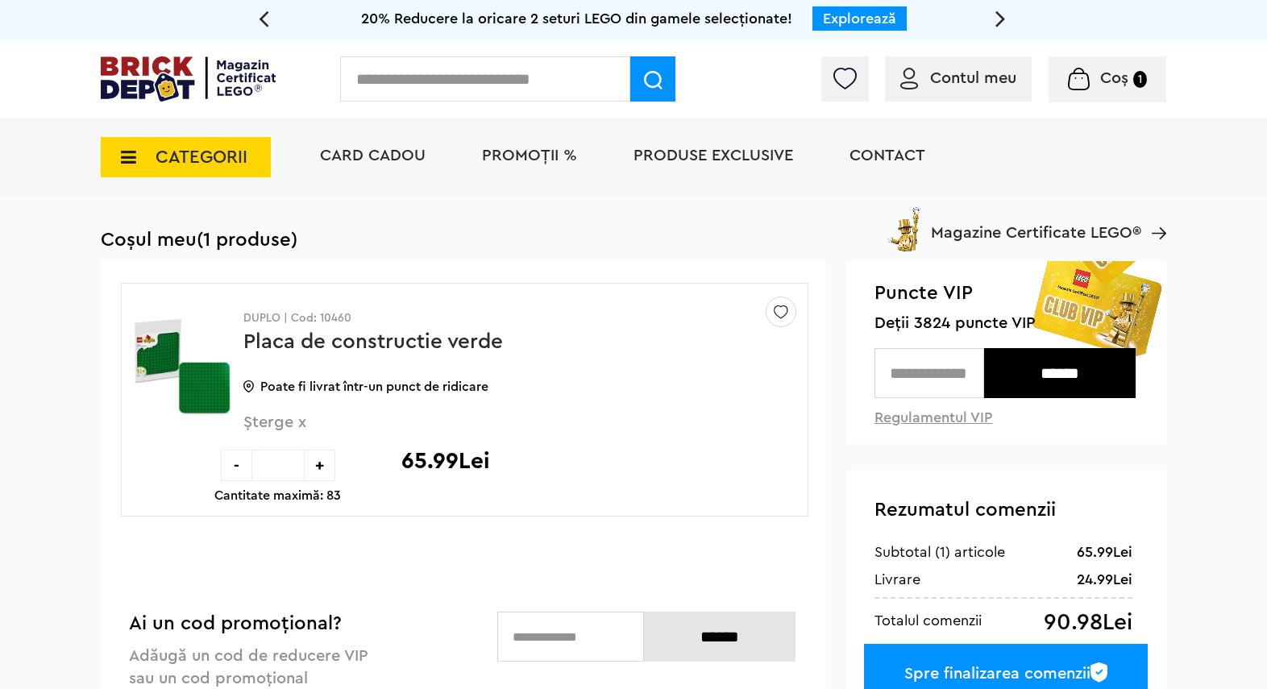
click at [928, 376] on input "text" at bounding box center [929, 373] width 110 height 50
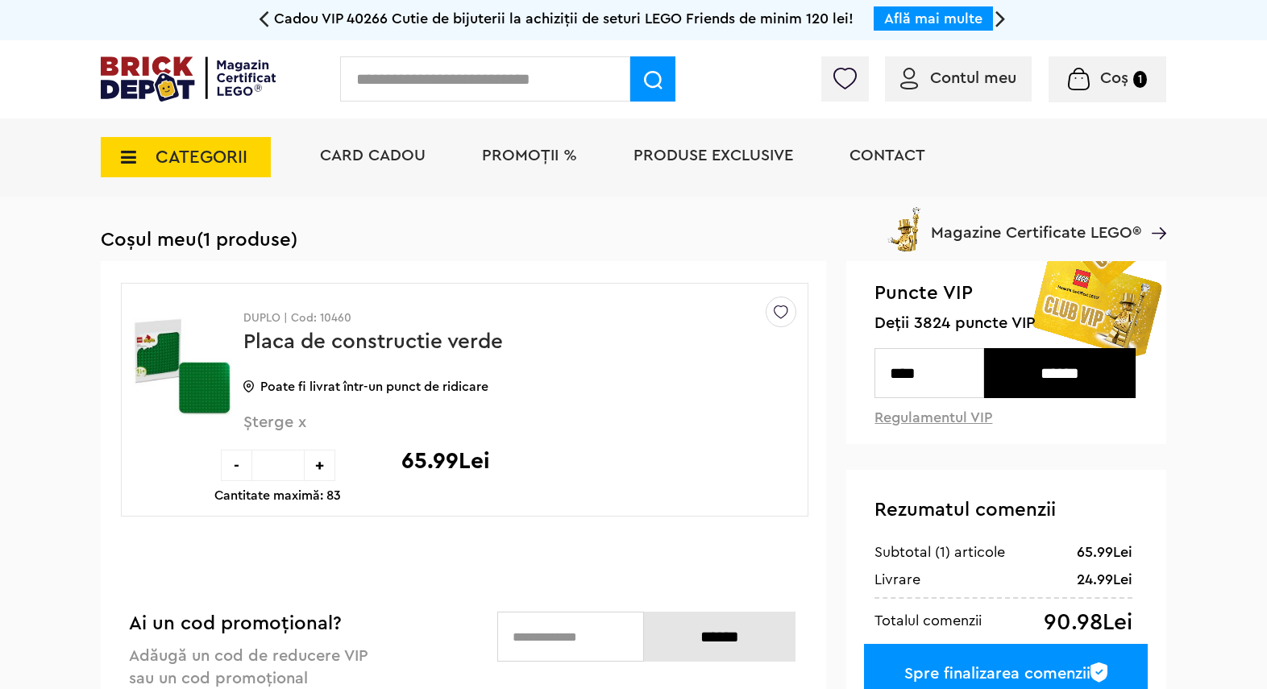
type input "****"
click at [1066, 368] on input "******" at bounding box center [1059, 373] width 151 height 50
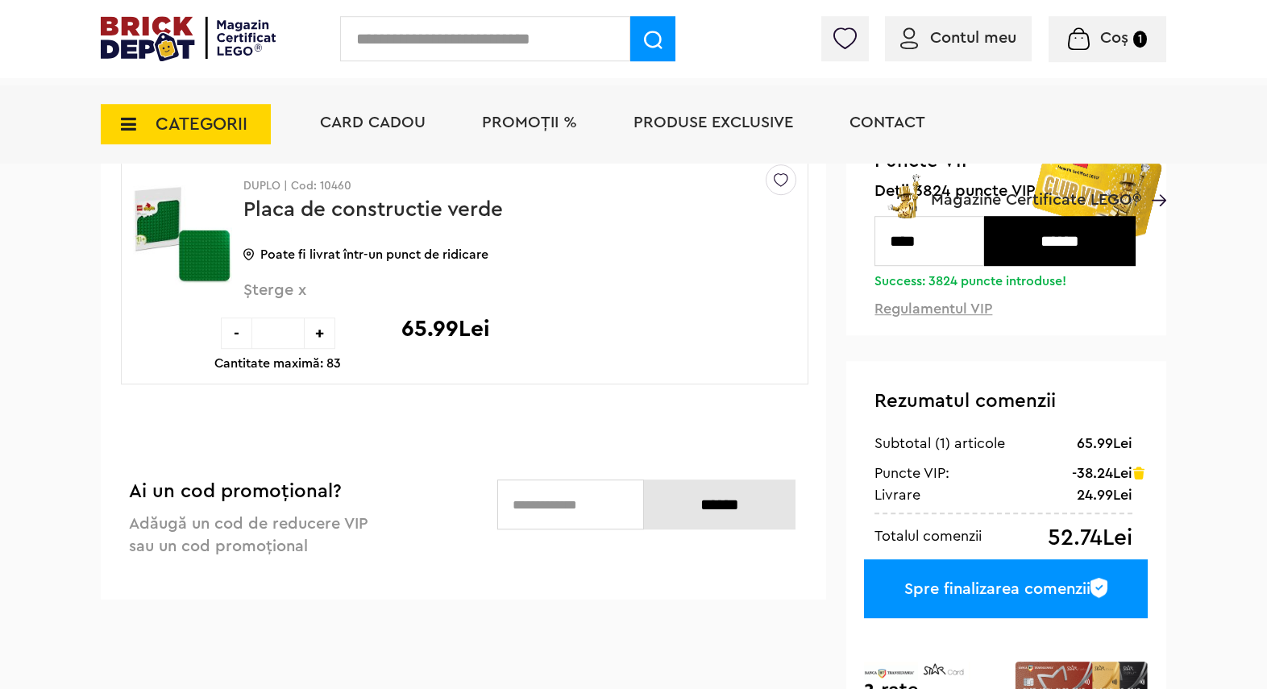
scroll to position [213, 0]
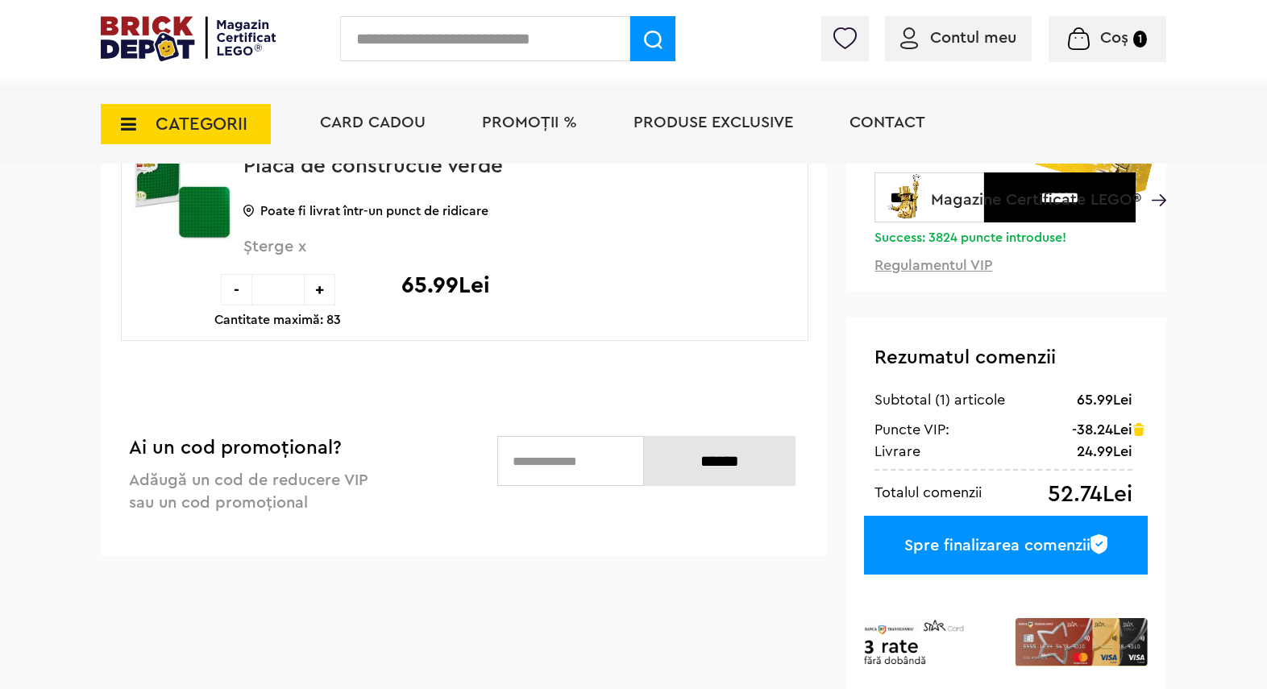
click at [1003, 539] on div "Spre finalizarea comenzii" at bounding box center [1006, 545] width 284 height 59
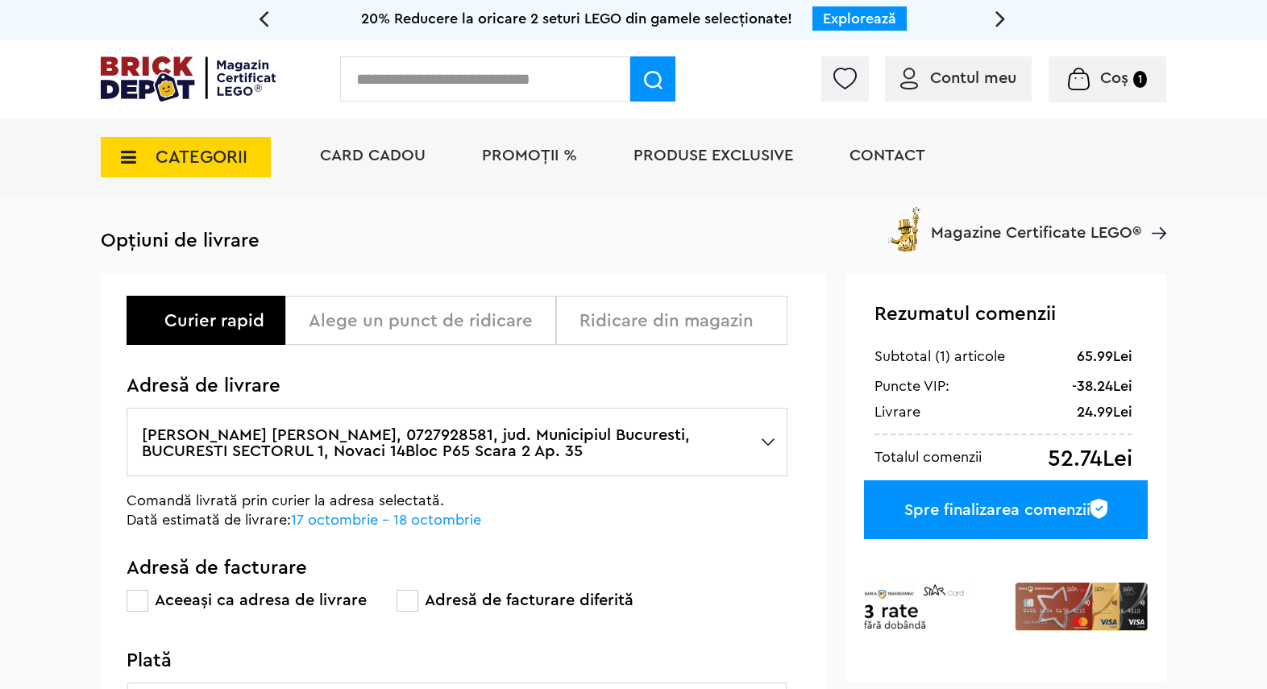
click at [381, 318] on div "Alege un punct de ridicare" at bounding box center [426, 320] width 235 height 19
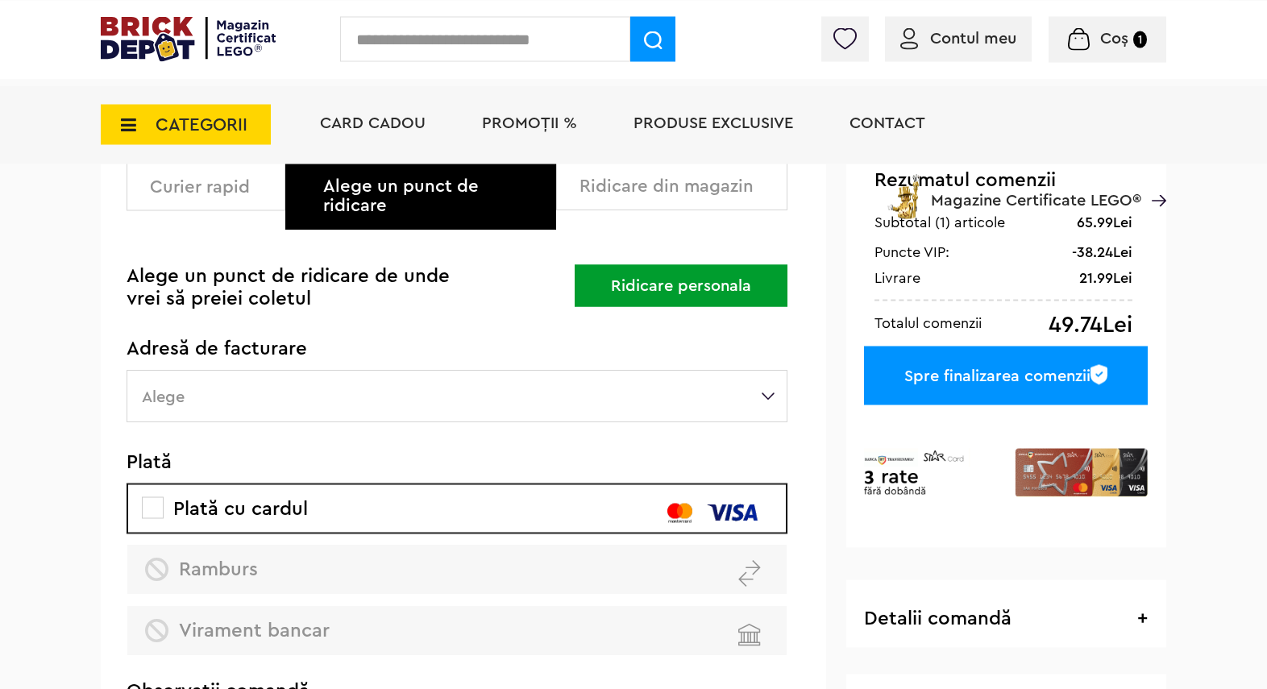
scroll to position [213, 0]
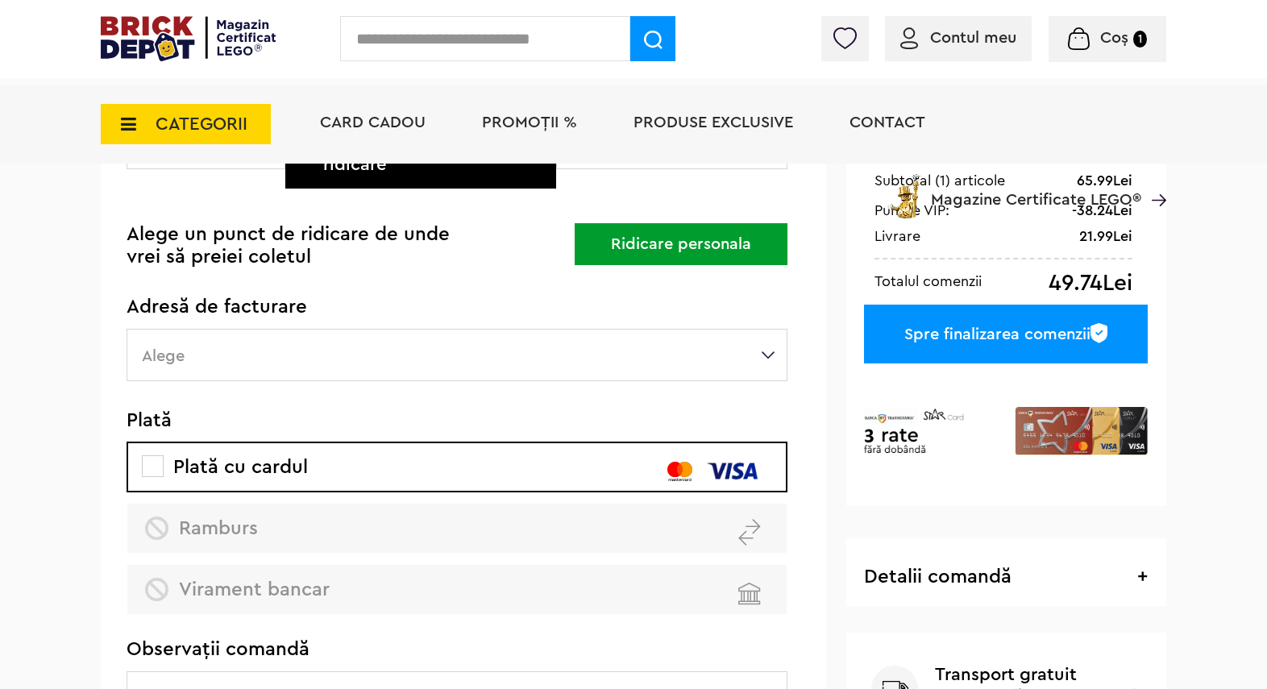
click at [767, 335] on label "Alege" at bounding box center [457, 355] width 661 height 52
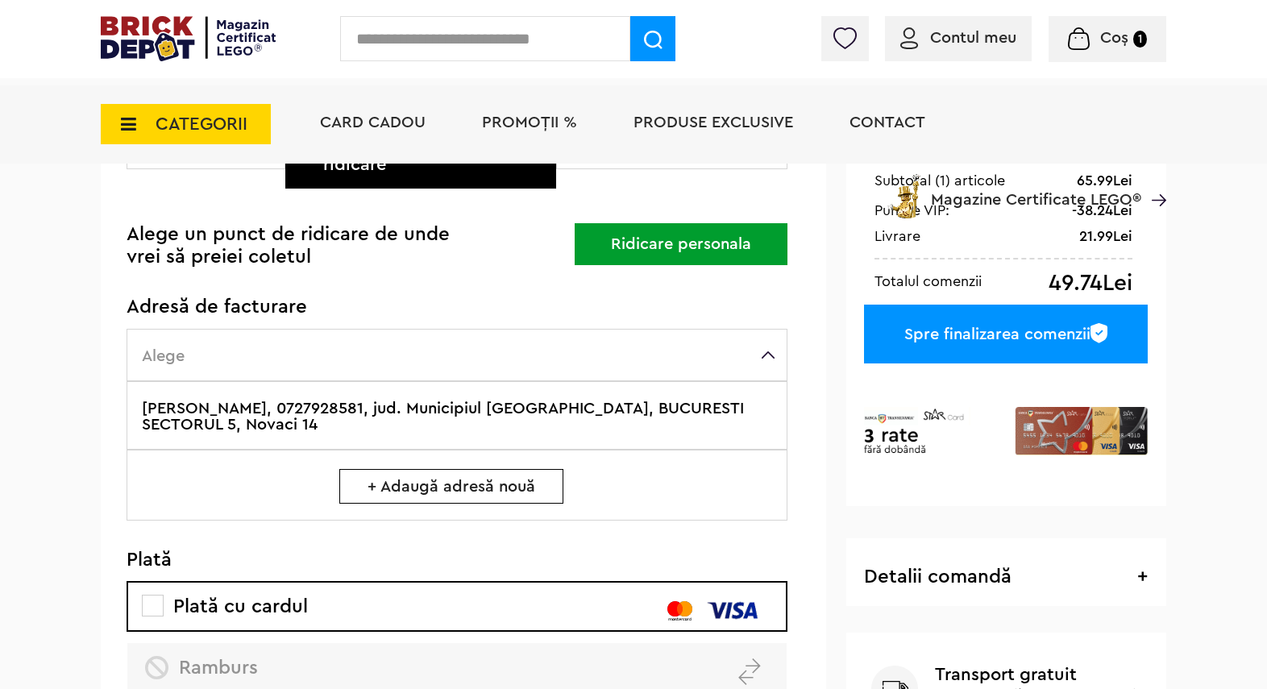
click at [766, 338] on label "Alege" at bounding box center [457, 355] width 661 height 52
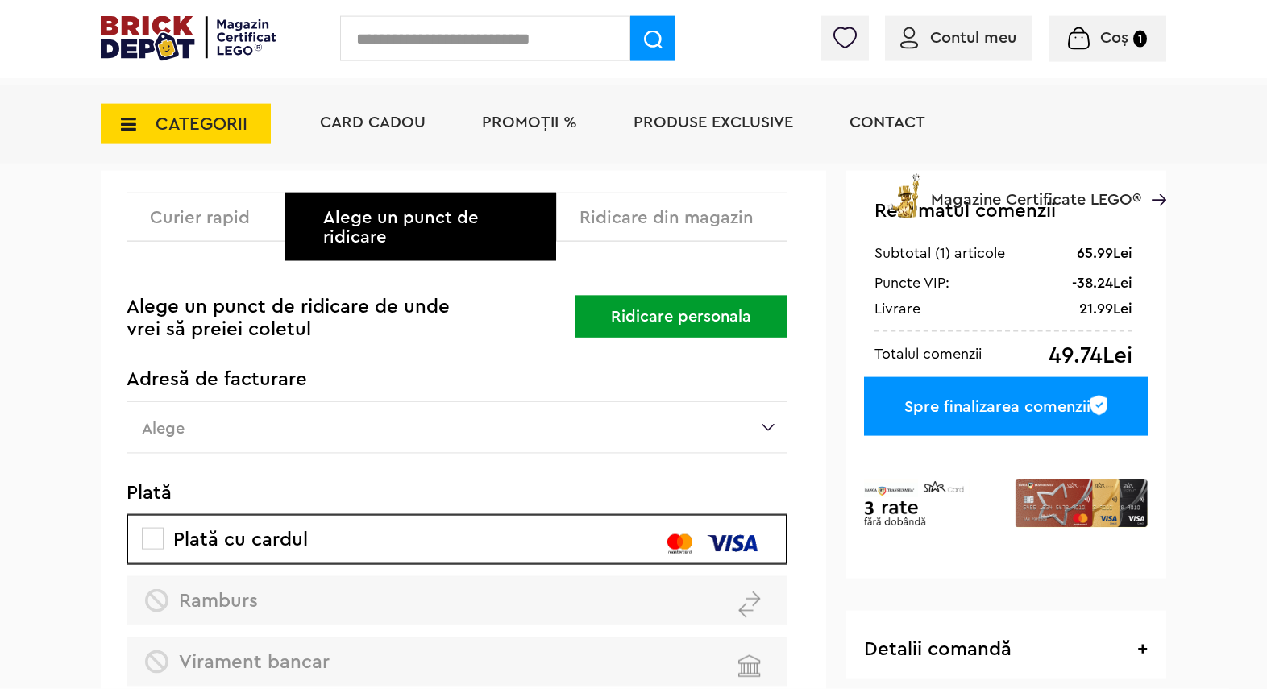
scroll to position [106, 0]
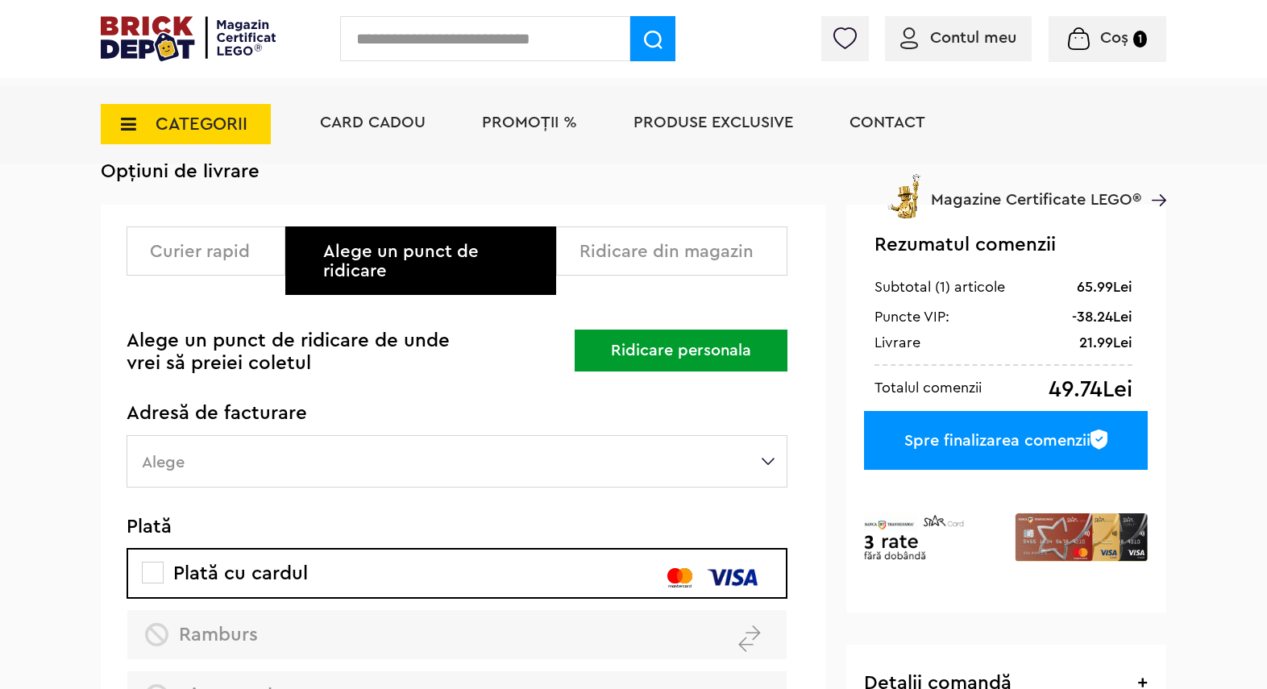
click at [223, 251] on div "Curier rapid" at bounding box center [211, 251] width 123 height 19
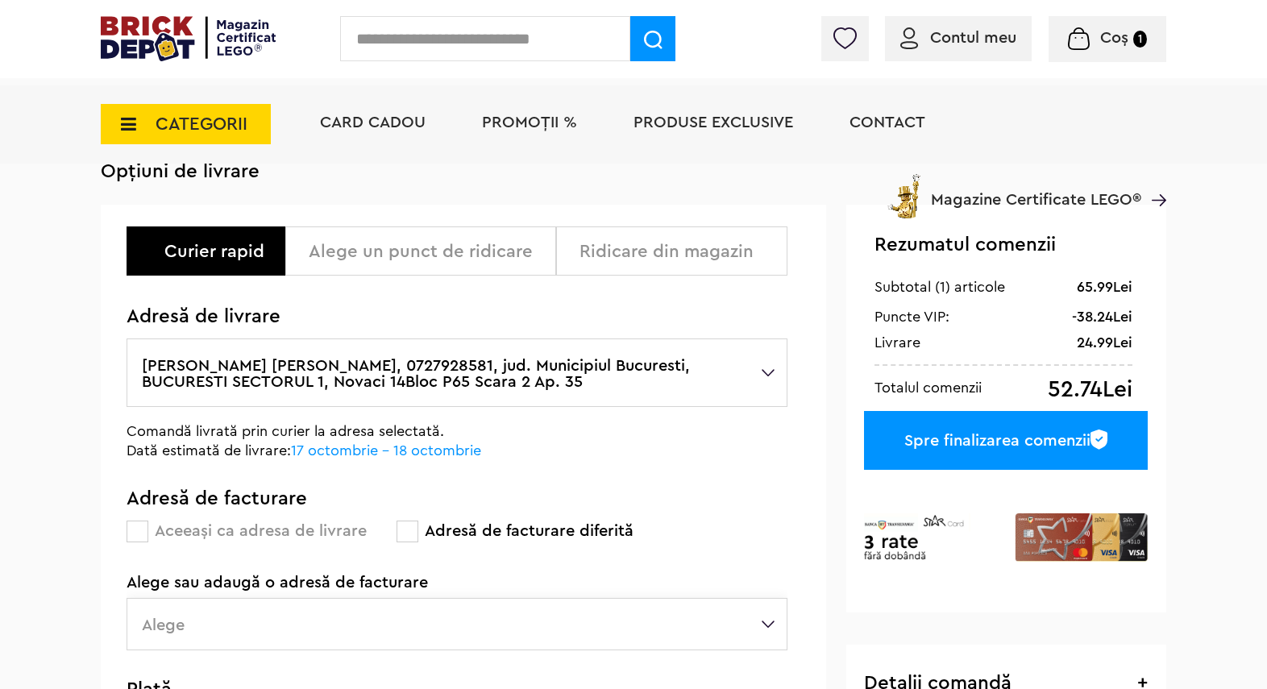
click at [459, 247] on div "Alege un punct de ridicare" at bounding box center [426, 251] width 235 height 19
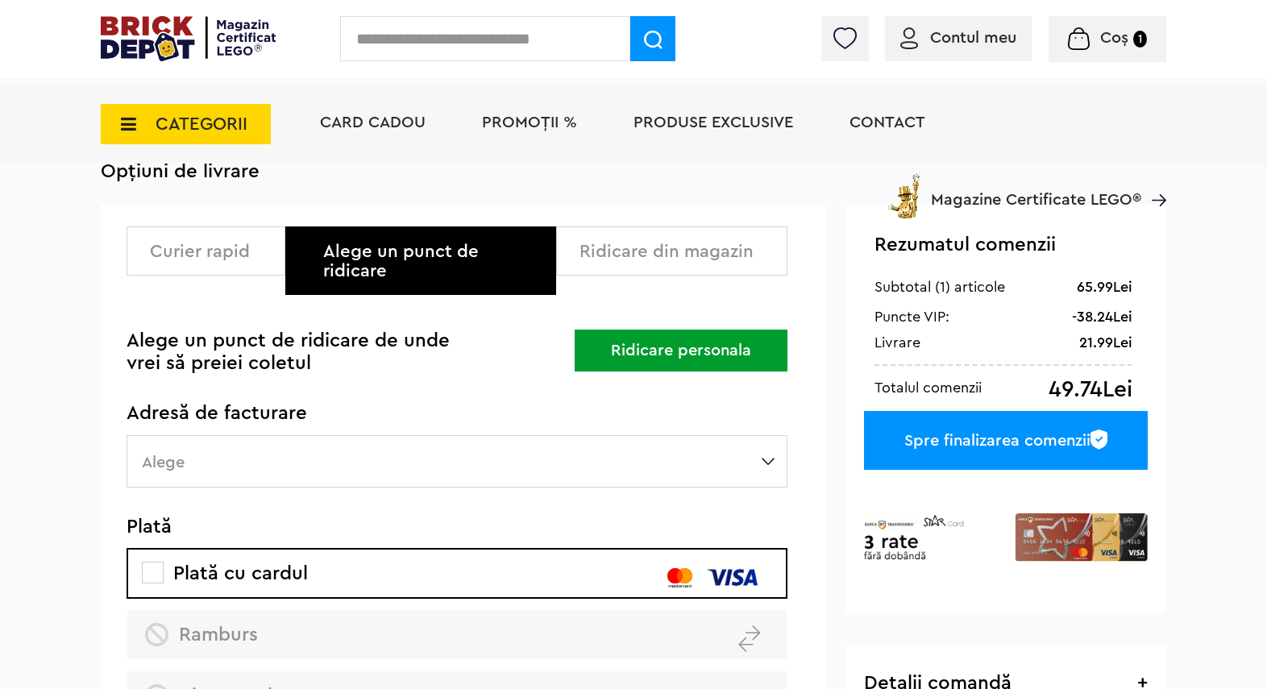
click at [665, 331] on button "Ridicare personala" at bounding box center [681, 351] width 213 height 42
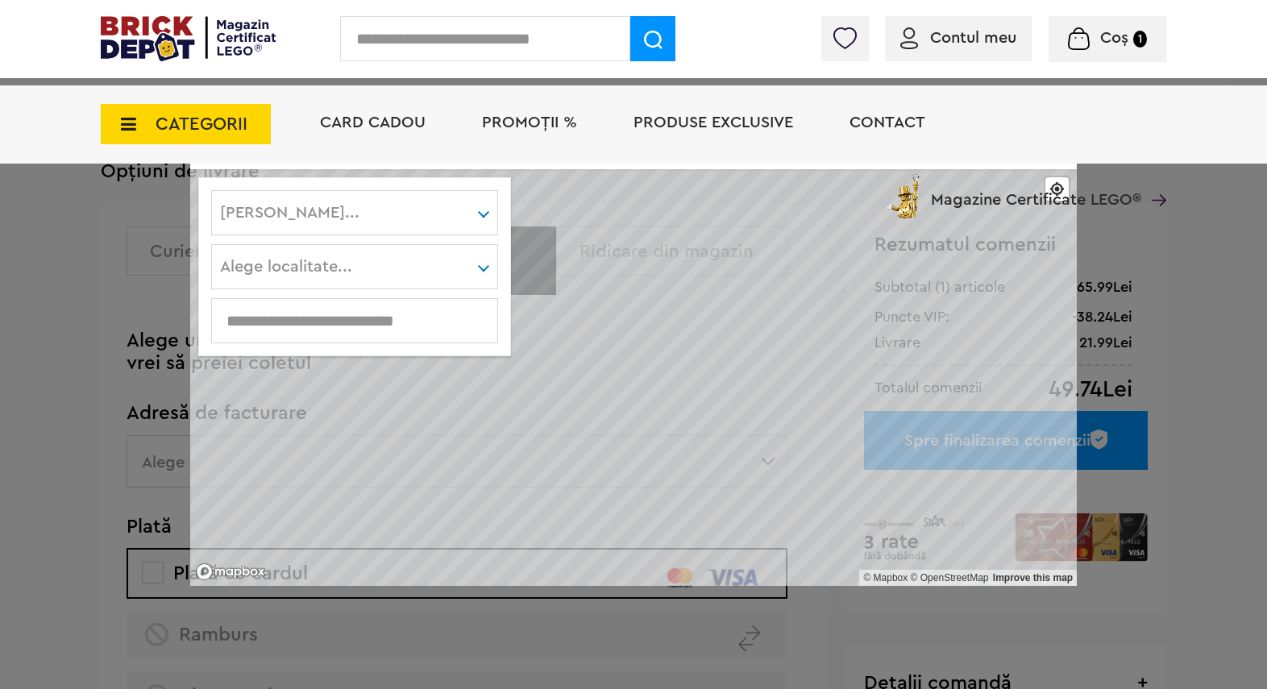
click at [481, 213] on div "Card Cadou PROMOȚII % Produse exclusive Contact Magazine Certificate LEGO®" at bounding box center [735, 151] width 862 height 133
click at [483, 211] on div "Card Cadou PROMOȚII % Produse exclusive Contact Magazine Certificate LEGO®" at bounding box center [735, 151] width 862 height 133
click at [482, 267] on div "Alege localitate..." at bounding box center [354, 266] width 287 height 45
drag, startPoint x: 481, startPoint y: 211, endPoint x: 432, endPoint y: 210, distance: 49.2
click at [481, 212] on div "Card Cadou PROMOȚII % Produse exclusive Contact Magazine Certificate LEGO®" at bounding box center [735, 151] width 862 height 133
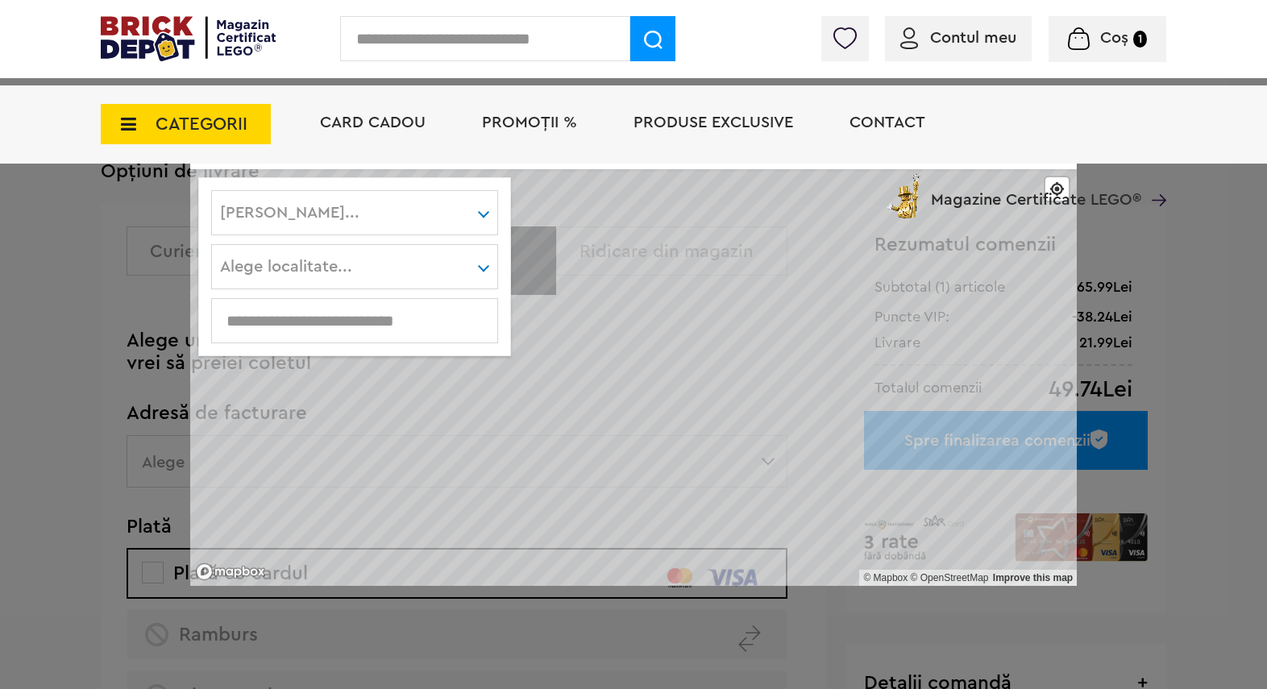
click at [410, 211] on div "Card Cadou PROMOȚII % Produse exclusive Contact Magazine Certificate LEGO®" at bounding box center [735, 151] width 862 height 133
click at [264, 209] on div "CATEGORII Jucării LEGO Card Cadou LEGO Animal Crossing Architecture Art Bluey B…" at bounding box center [633, 151] width 1065 height 133
click at [255, 215] on div "CATEGORII Jucării LEGO Card Cadou LEGO Animal Crossing Architecture Art Bluey B…" at bounding box center [633, 151] width 1065 height 133
click at [255, 214] on div "CATEGORII Jucării LEGO Card Cadou LEGO Animal Crossing Architecture Art Bluey B…" at bounding box center [633, 151] width 1065 height 133
click at [255, 215] on div "CATEGORII Jucării LEGO Card Cadou LEGO Animal Crossing Architecture Art Bluey B…" at bounding box center [633, 151] width 1065 height 133
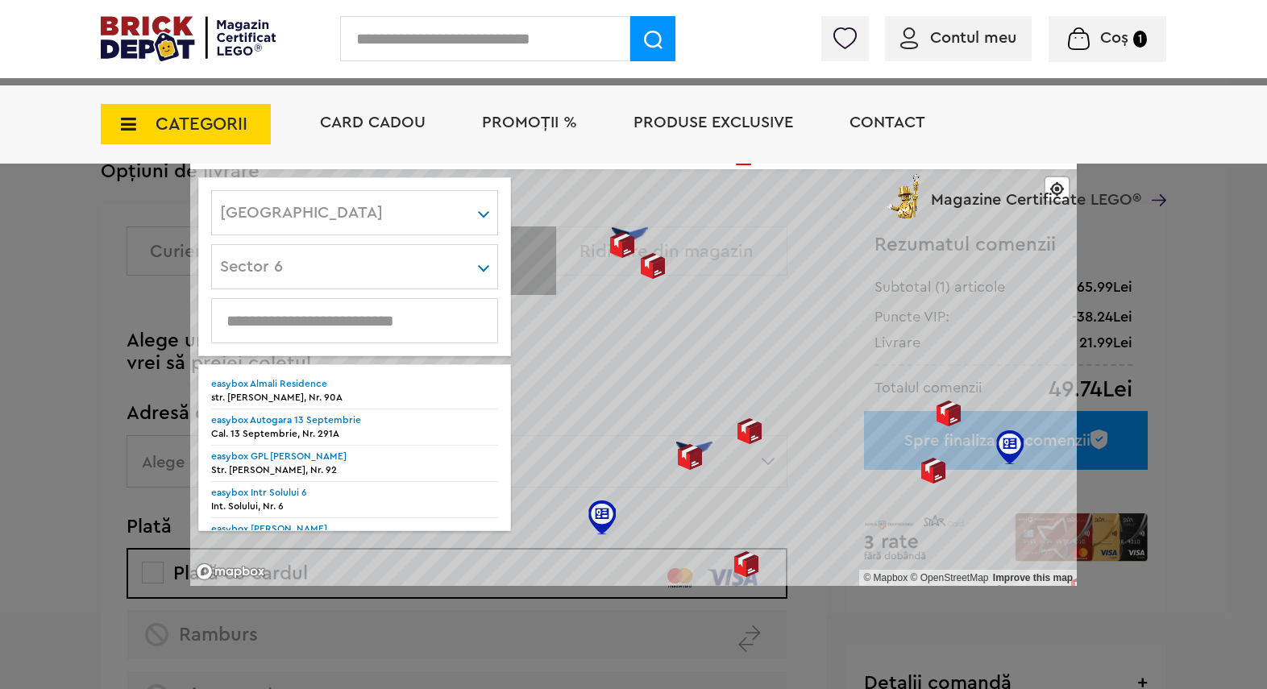
click at [276, 390] on li "easybox Almali Residence str. [PERSON_NAME], Nr. 90A" at bounding box center [354, 393] width 287 height 32
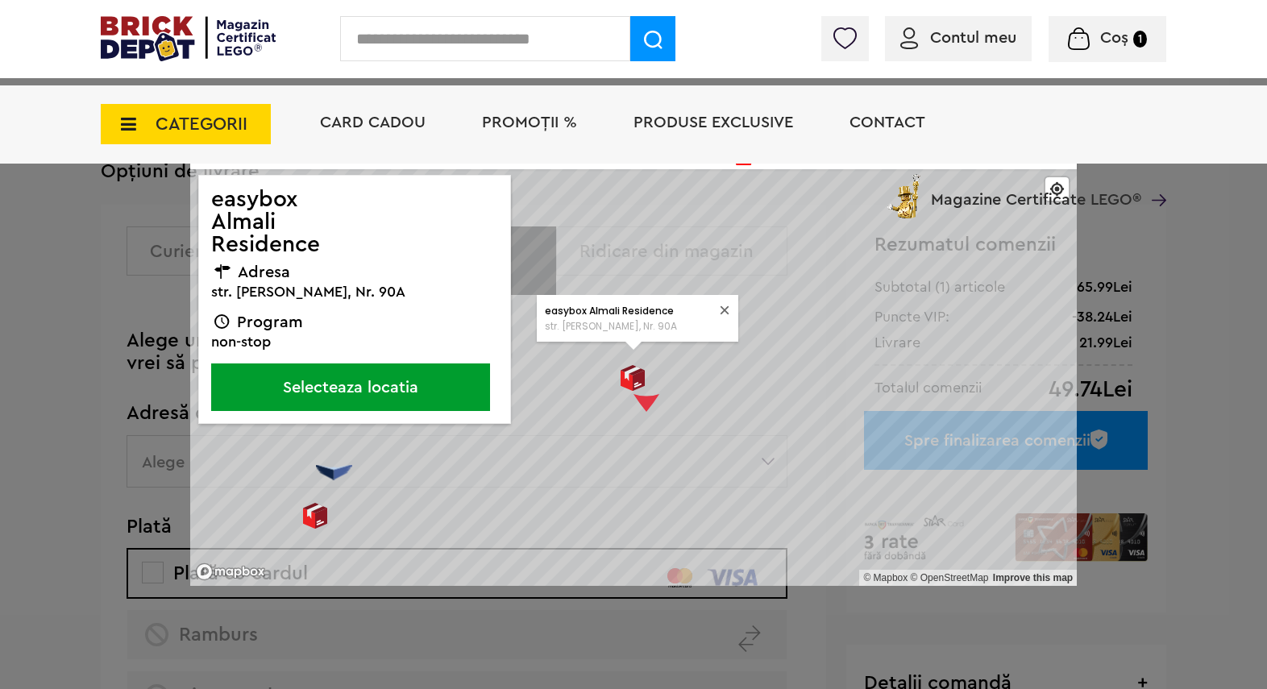
click at [370, 386] on button "Selecteaza locatia" at bounding box center [350, 387] width 279 height 48
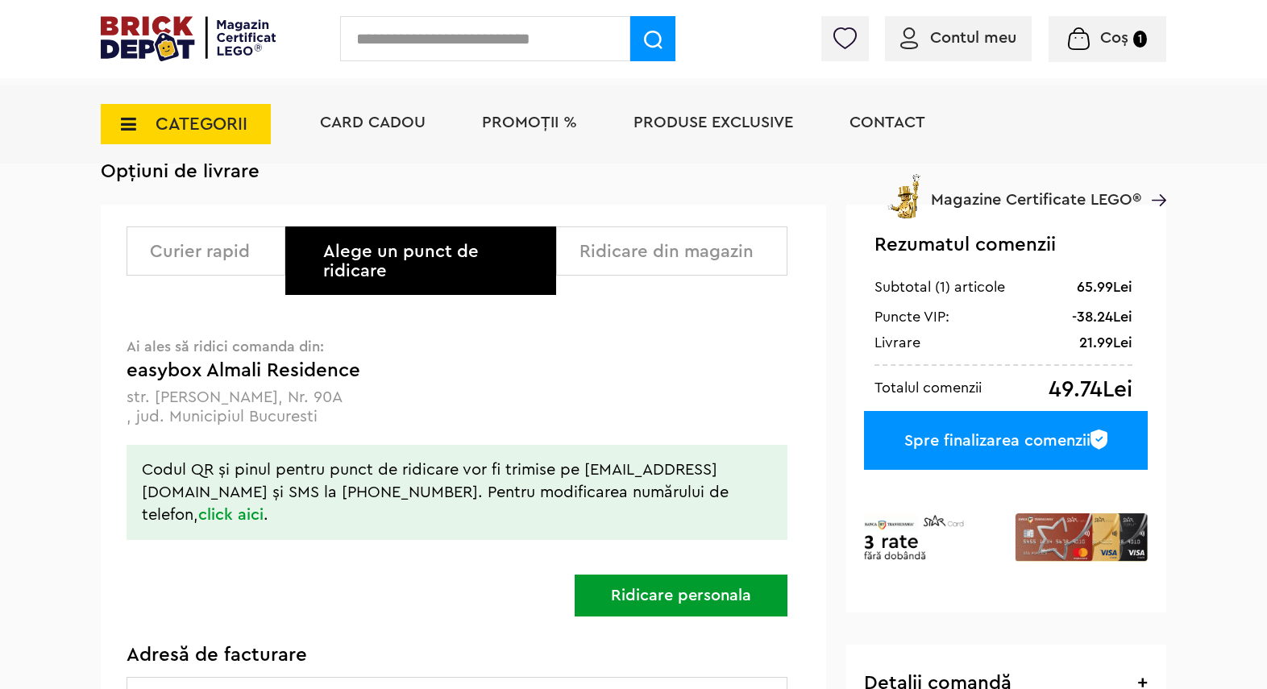
click at [669, 251] on div "Ridicare din magazin" at bounding box center [677, 251] width 196 height 19
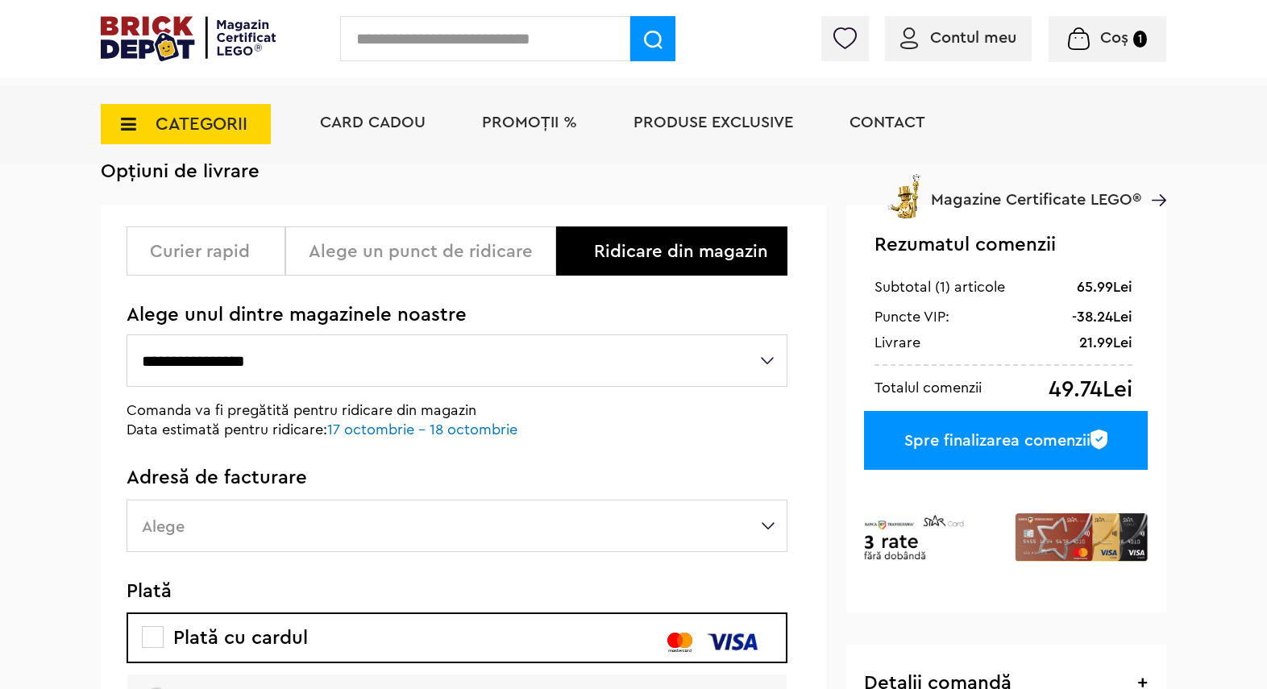
click at [127, 334] on select "**********" at bounding box center [457, 360] width 661 height 52
select select "**"
click option "**********" at bounding box center [0, 0] width 0 height 0
click at [312, 410] on p "Comanda va fi pregătită pentru ridicare din magazin" at bounding box center [348, 409] width 443 height 19
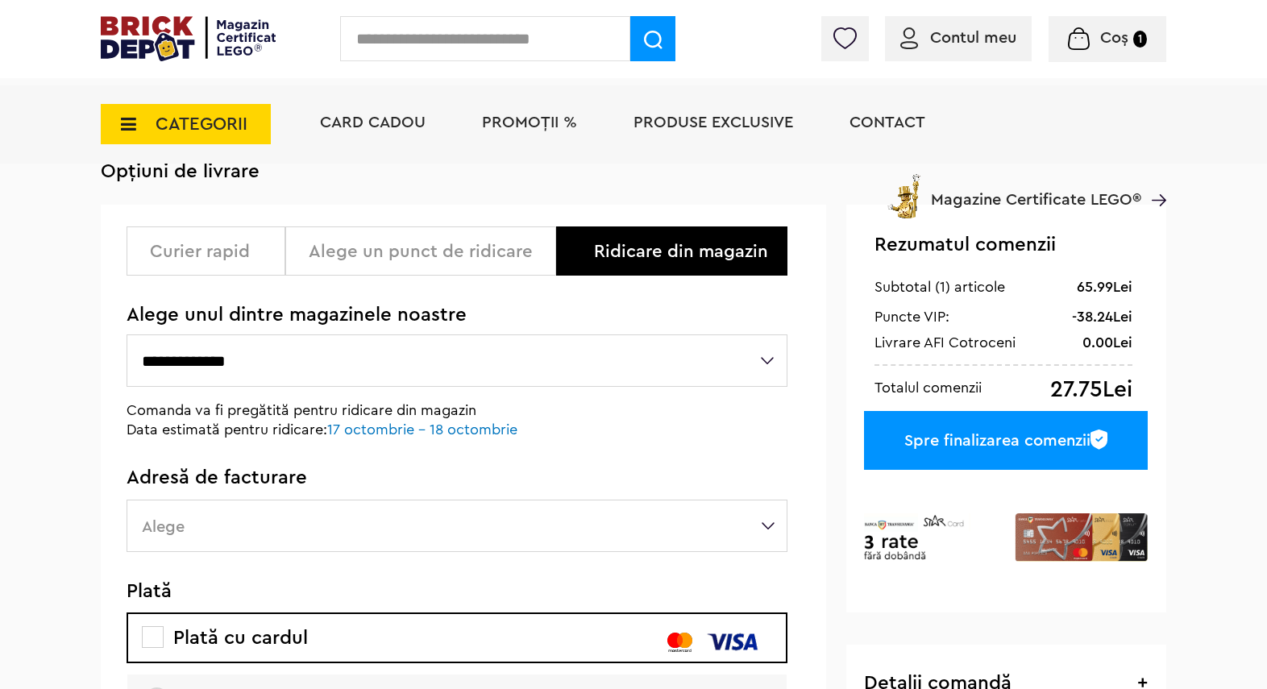
click at [312, 410] on p "Comanda va fi pregătită pentru ridicare din magazin" at bounding box center [348, 409] width 443 height 19
click at [247, 431] on p "Data estimată pentru ridicare: 17 octombrie - 18 octombrie" at bounding box center [348, 429] width 443 height 19
